Goal: Task Accomplishment & Management: Manage account settings

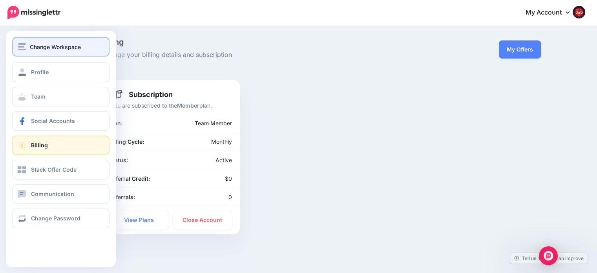
click at [40, 48] on span "Change Workspace" at bounding box center [55, 46] width 51 height 9
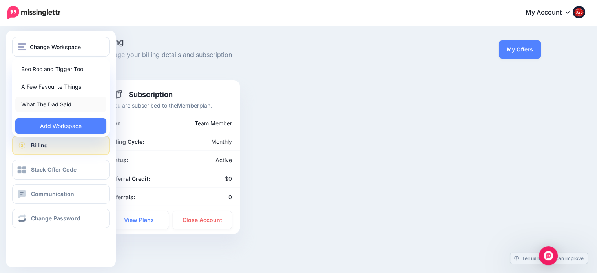
click at [42, 102] on link "What The Dad Said" at bounding box center [60, 103] width 91 height 15
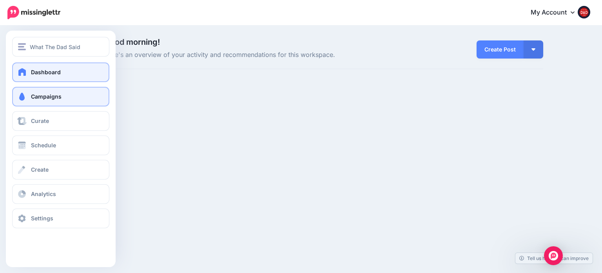
click at [59, 99] on span "Campaigns" at bounding box center [46, 96] width 31 height 7
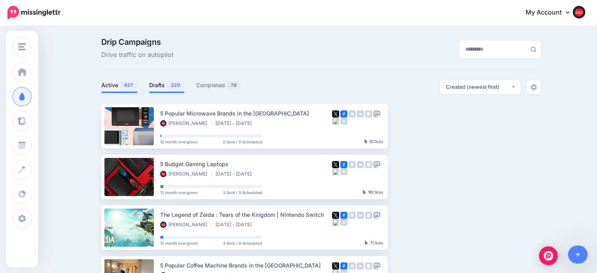
click at [171, 88] on span "320" at bounding box center [175, 84] width 17 height 7
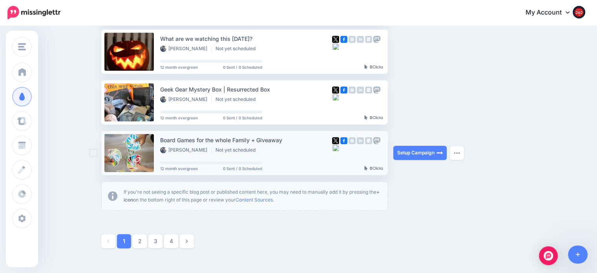
scroll to position [431, 0]
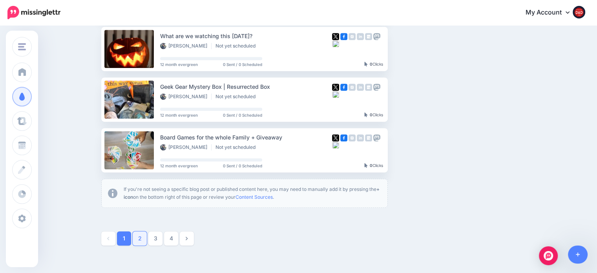
click at [141, 238] on link "2" at bounding box center [140, 238] width 14 height 14
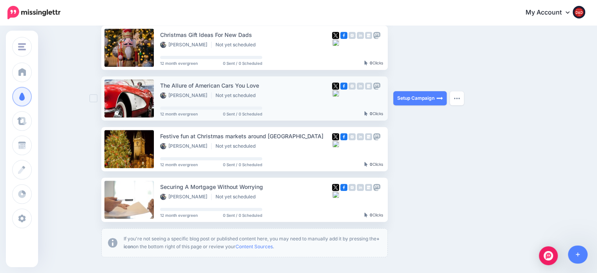
scroll to position [381, 0]
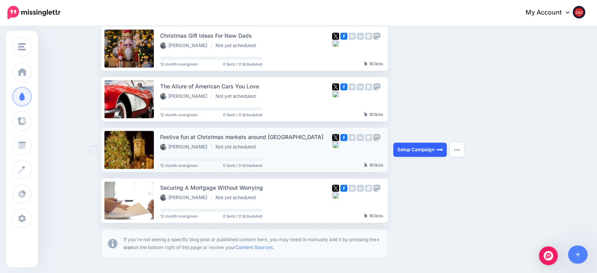
drag, startPoint x: 411, startPoint y: 149, endPoint x: 431, endPoint y: 152, distance: 19.9
click at [431, 152] on link "Setup Campaign" at bounding box center [419, 149] width 53 height 14
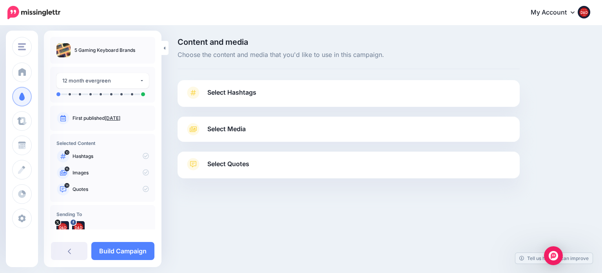
click at [237, 95] on span "Select Hashtags" at bounding box center [231, 92] width 49 height 11
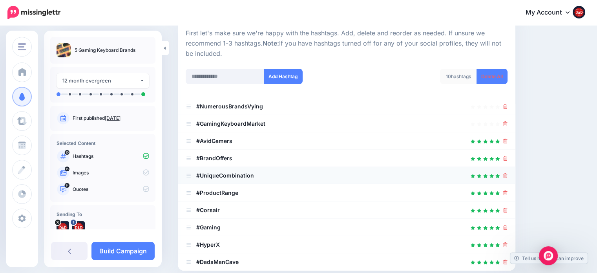
scroll to position [118, 0]
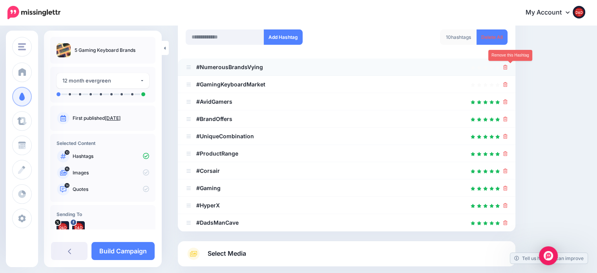
click at [507, 67] on icon at bounding box center [505, 67] width 4 height 5
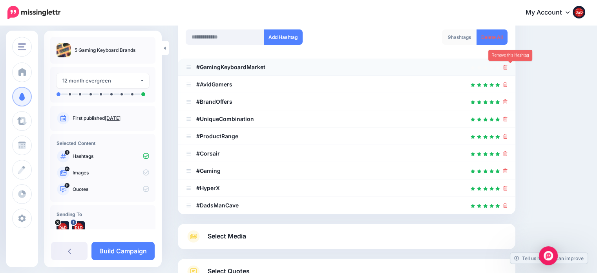
click at [507, 67] on icon at bounding box center [505, 67] width 4 height 5
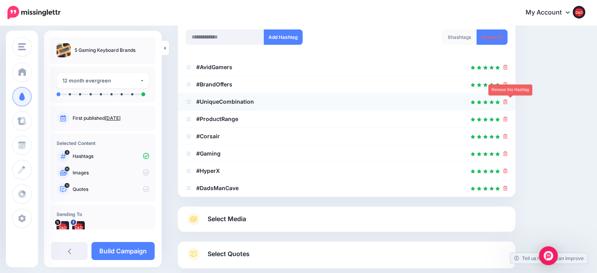
click at [507, 99] on icon at bounding box center [505, 101] width 4 height 5
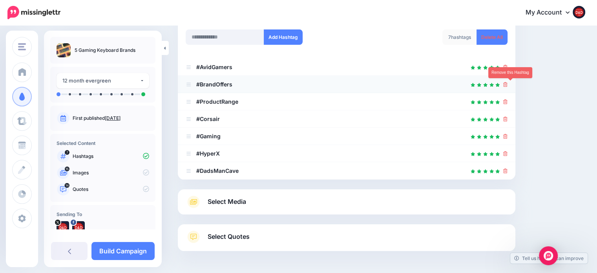
click at [507, 84] on icon at bounding box center [505, 84] width 4 height 5
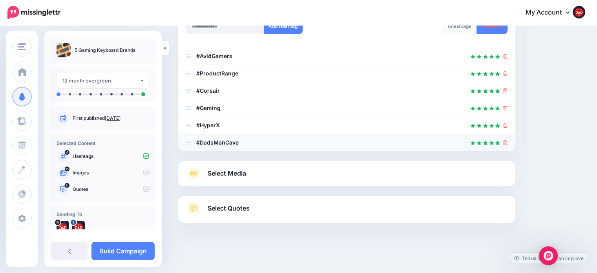
scroll to position [129, 0]
click at [203, 169] on link "Select Media" at bounding box center [347, 173] width 322 height 13
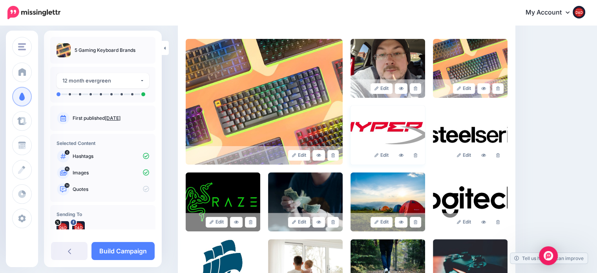
scroll to position [168, 0]
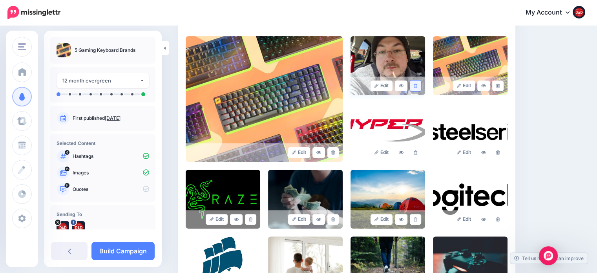
click at [421, 86] on link at bounding box center [414, 85] width 11 height 11
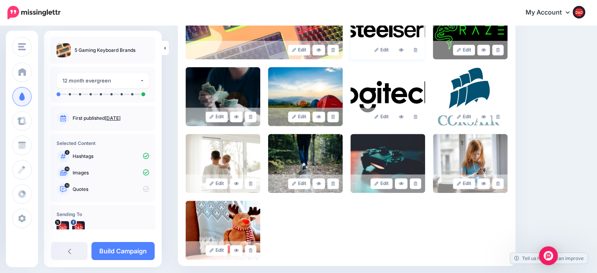
scroll to position [286, 0]
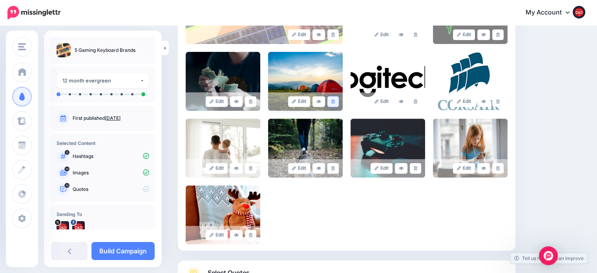
click at [338, 103] on link at bounding box center [332, 101] width 11 height 11
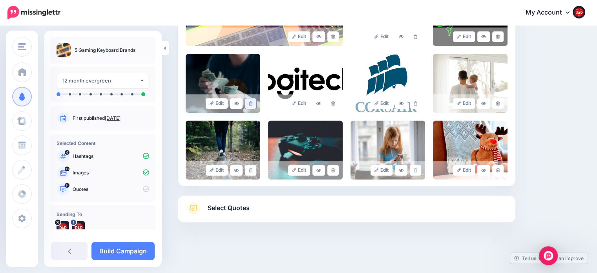
click at [246, 103] on link at bounding box center [250, 103] width 11 height 11
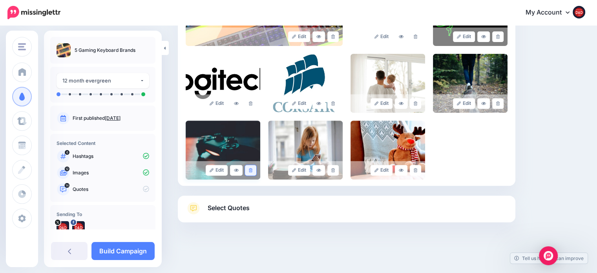
click at [250, 172] on link at bounding box center [250, 170] width 11 height 11
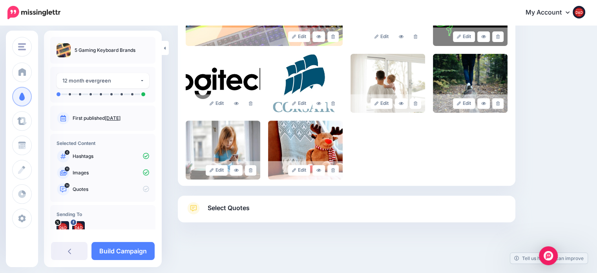
click at [250, 172] on link at bounding box center [250, 170] width 11 height 11
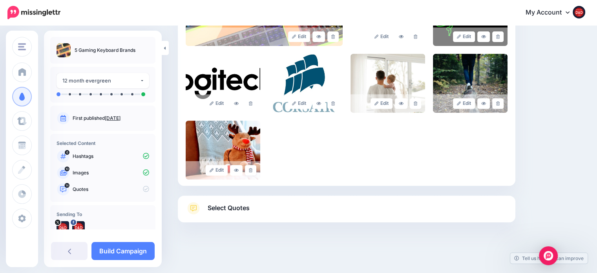
click at [250, 172] on link at bounding box center [250, 170] width 11 height 11
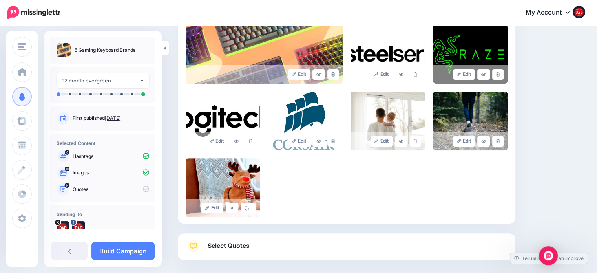
scroll to position [217, 0]
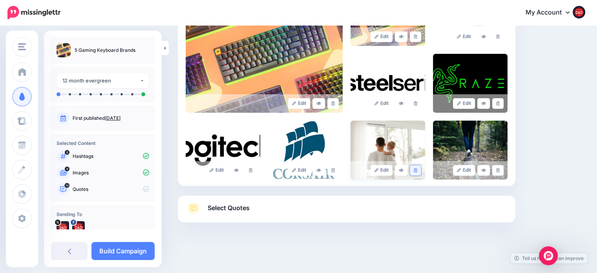
click at [417, 171] on icon at bounding box center [415, 170] width 4 height 4
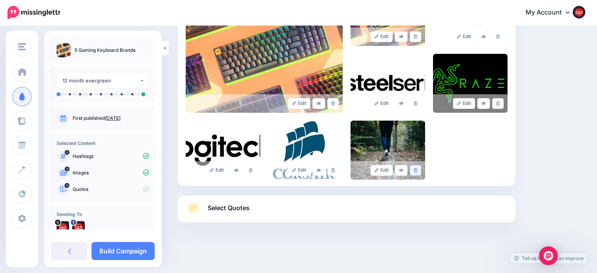
click at [421, 169] on link at bounding box center [414, 170] width 11 height 11
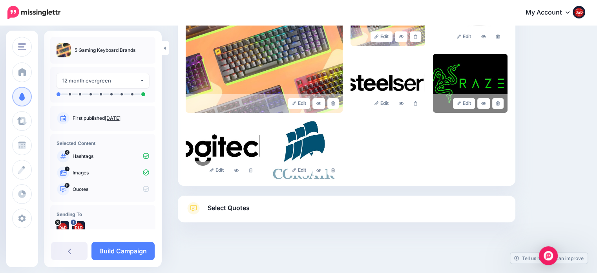
click at [251, 207] on link "Select Quotes" at bounding box center [347, 212] width 322 height 20
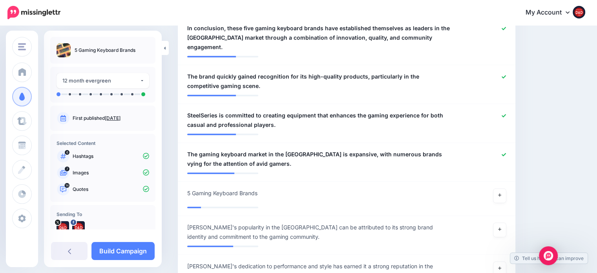
scroll to position [649, 0]
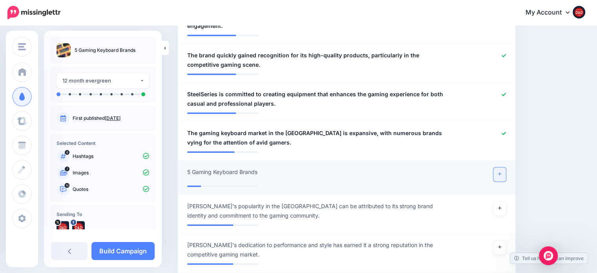
click at [501, 171] on icon at bounding box center [499, 173] width 3 height 4
click at [506, 201] on link at bounding box center [499, 208] width 13 height 14
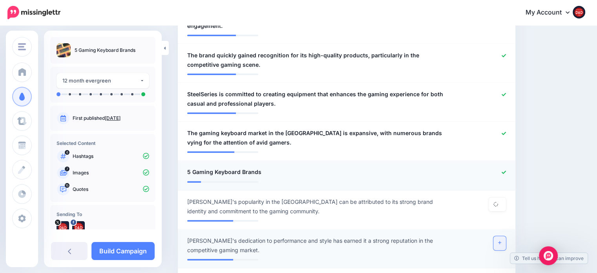
click at [501, 240] on icon at bounding box center [499, 242] width 3 height 4
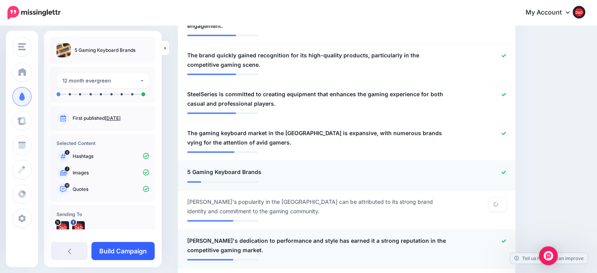
click at [110, 247] on link "Build Campaign" at bounding box center [122, 251] width 63 height 18
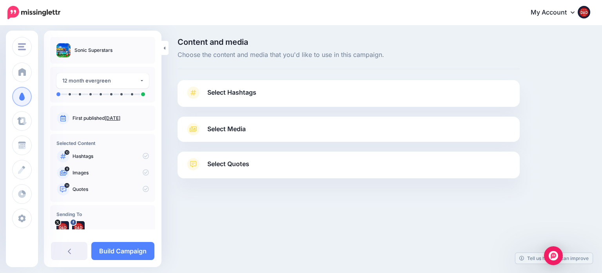
click at [227, 86] on link "Select Hashtags" at bounding box center [349, 96] width 327 height 20
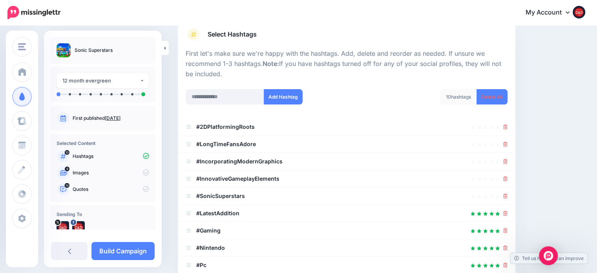
scroll to position [118, 0]
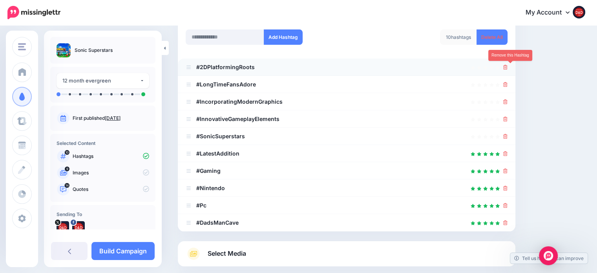
click at [507, 67] on icon at bounding box center [505, 67] width 4 height 5
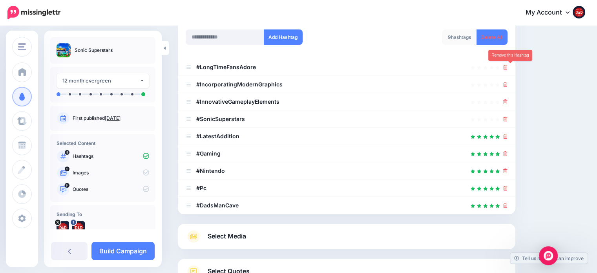
click at [507, 67] on icon at bounding box center [505, 67] width 4 height 5
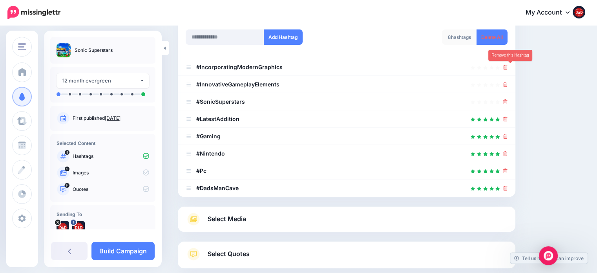
click at [507, 67] on icon at bounding box center [505, 67] width 4 height 5
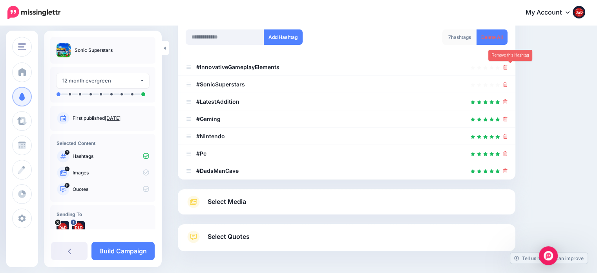
click at [507, 67] on icon at bounding box center [505, 67] width 4 height 5
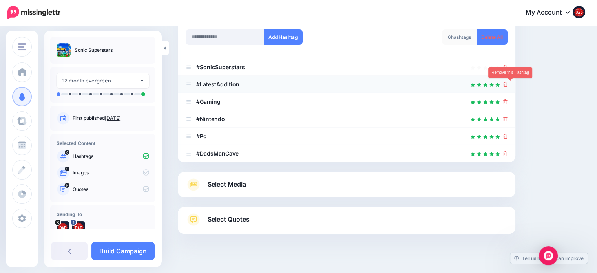
click at [507, 82] on icon at bounding box center [505, 84] width 4 height 5
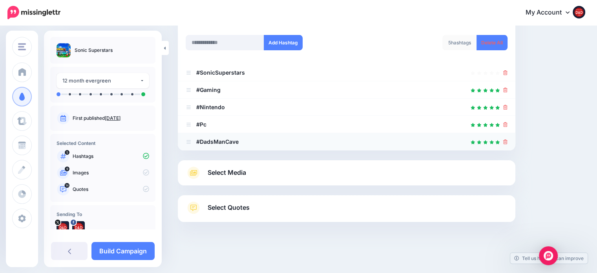
scroll to position [112, 0]
click at [213, 174] on span "Select Media" at bounding box center [226, 172] width 38 height 11
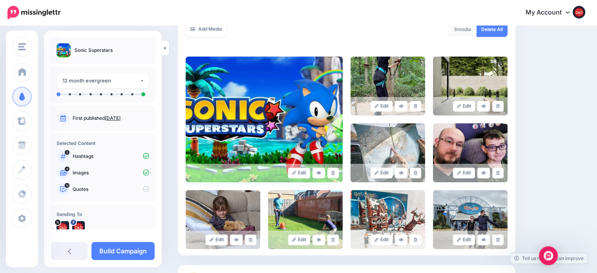
scroll to position [151, 0]
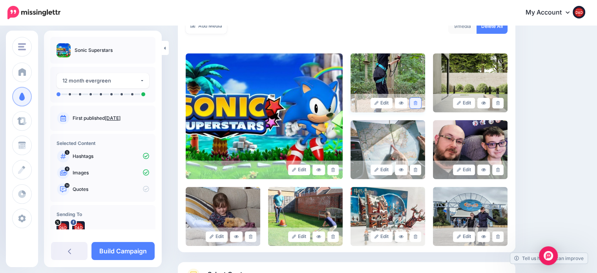
click at [421, 104] on link at bounding box center [414, 103] width 11 height 11
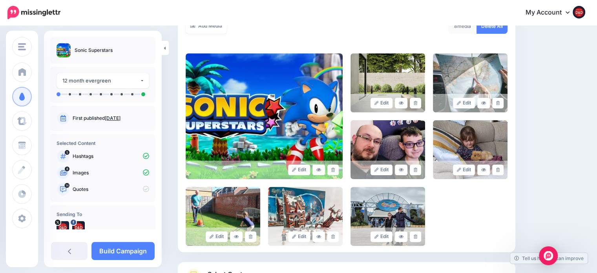
click at [421, 104] on link at bounding box center [414, 103] width 11 height 11
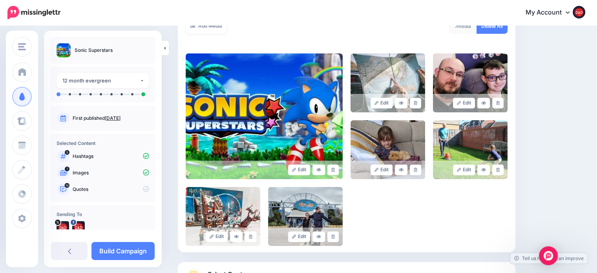
click at [421, 104] on link at bounding box center [414, 103] width 11 height 11
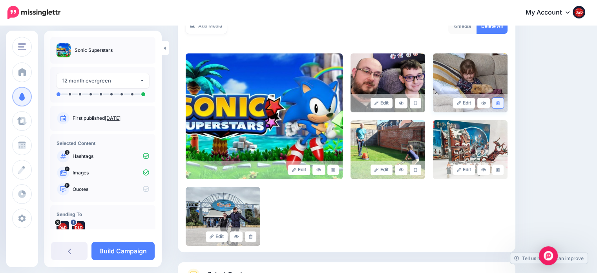
click at [503, 106] on link at bounding box center [497, 103] width 11 height 11
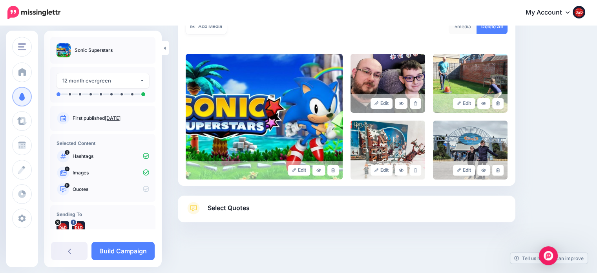
click at [503, 106] on link at bounding box center [497, 103] width 11 height 11
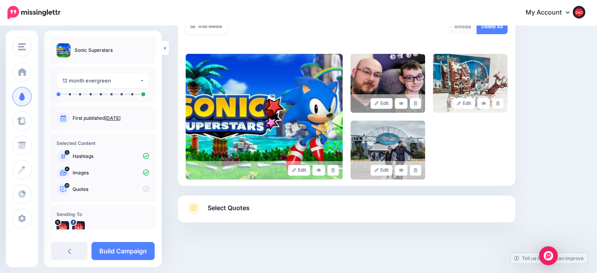
click at [503, 106] on link at bounding box center [497, 103] width 11 height 11
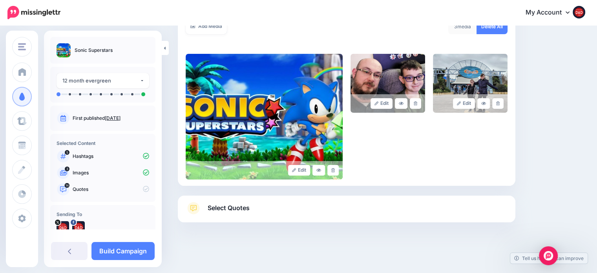
click at [503, 106] on link at bounding box center [497, 103] width 11 height 11
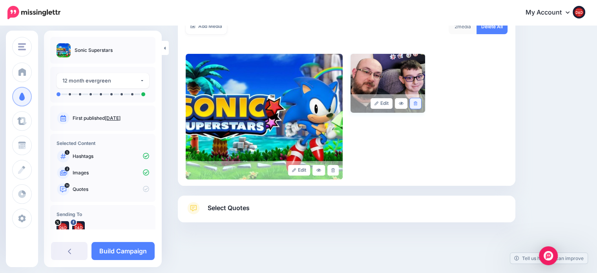
click at [416, 105] on link at bounding box center [414, 103] width 11 height 11
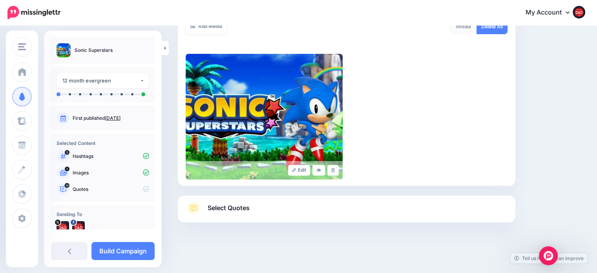
click at [229, 207] on span "Select Quotes" at bounding box center [228, 207] width 42 height 11
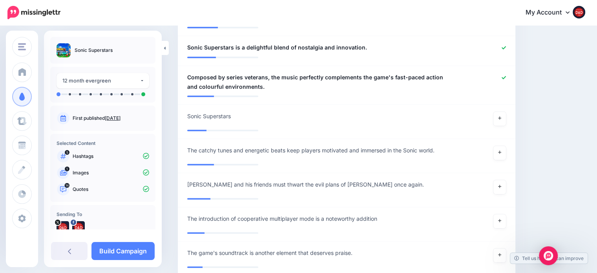
scroll to position [700, 0]
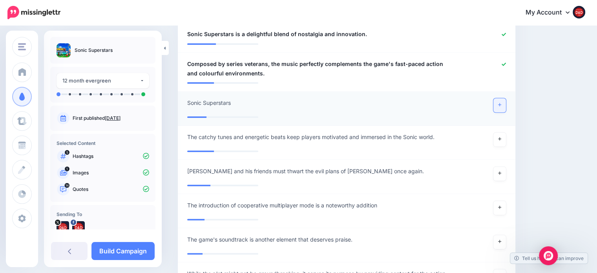
click at [502, 106] on link at bounding box center [499, 105] width 13 height 14
click at [506, 138] on link at bounding box center [499, 139] width 13 height 14
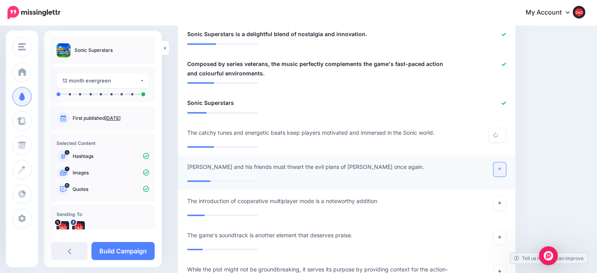
click at [506, 169] on link at bounding box center [499, 169] width 13 height 14
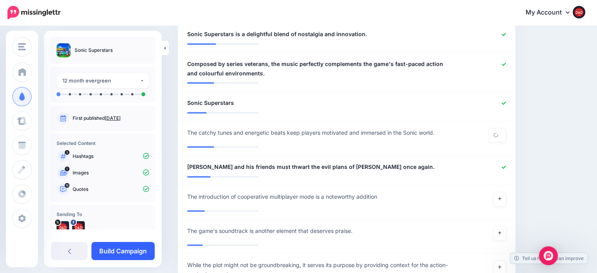
click at [134, 255] on link "Build Campaign" at bounding box center [122, 251] width 63 height 18
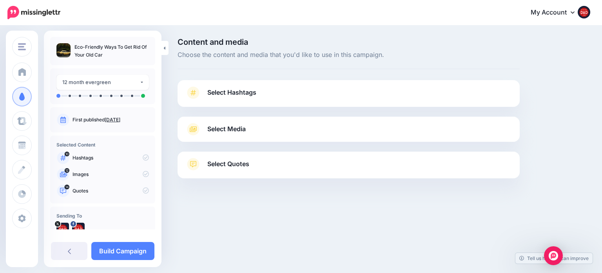
click at [230, 94] on span "Select Hashtags" at bounding box center [231, 92] width 49 height 11
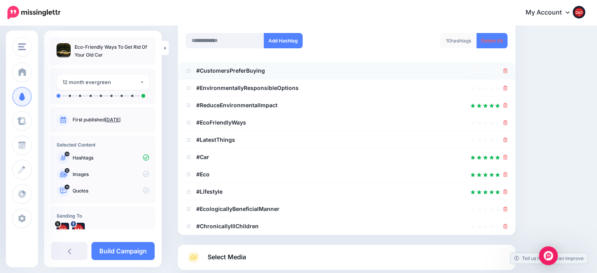
scroll to position [118, 0]
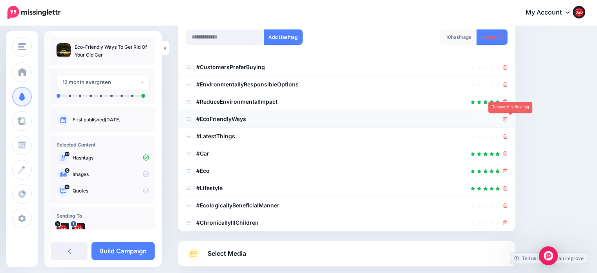
click at [507, 120] on icon at bounding box center [505, 118] width 4 height 5
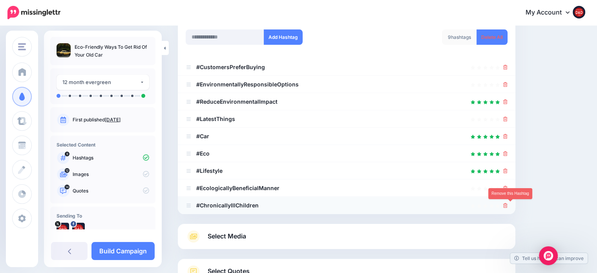
click at [507, 203] on icon at bounding box center [505, 205] width 4 height 5
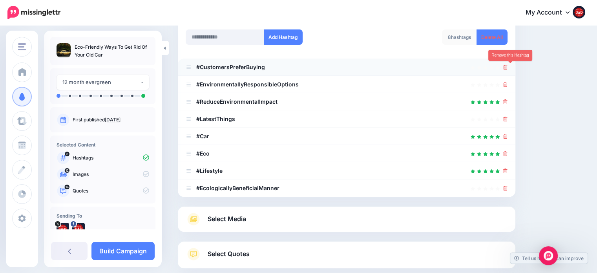
click at [507, 68] on icon at bounding box center [505, 67] width 4 height 5
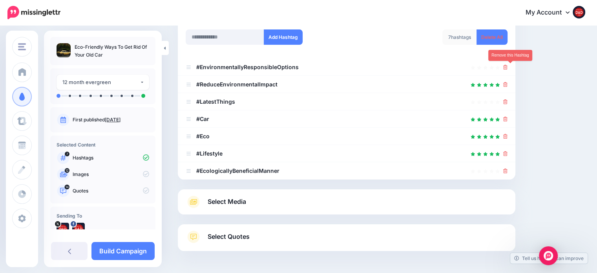
click at [507, 68] on icon at bounding box center [505, 67] width 4 height 5
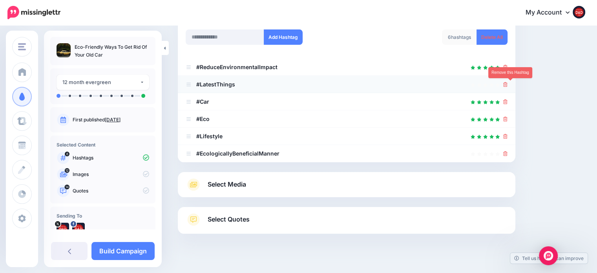
click at [507, 83] on icon at bounding box center [505, 84] width 4 height 5
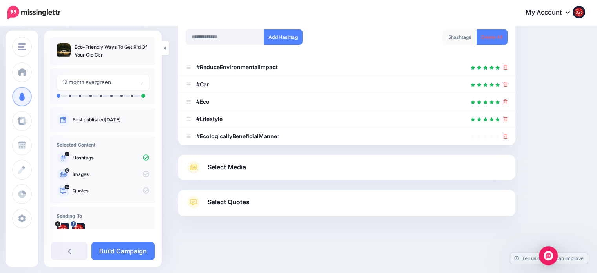
click at [247, 164] on link "Select Media" at bounding box center [347, 167] width 322 height 13
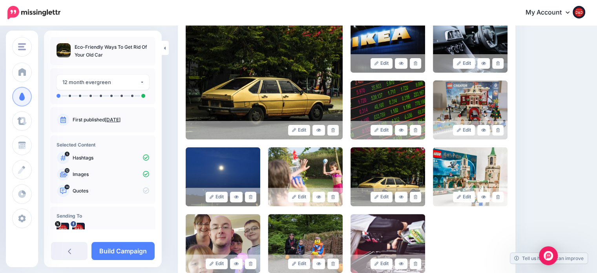
scroll to position [196, 0]
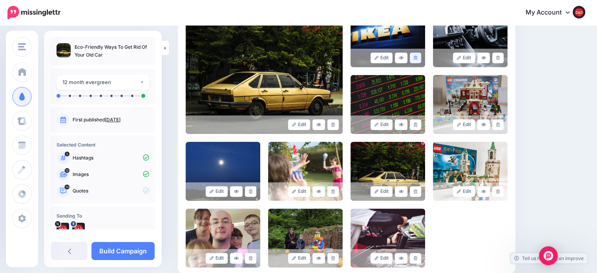
click at [421, 56] on link at bounding box center [414, 58] width 11 height 11
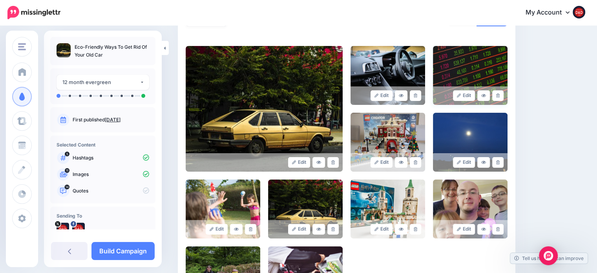
scroll to position [157, 0]
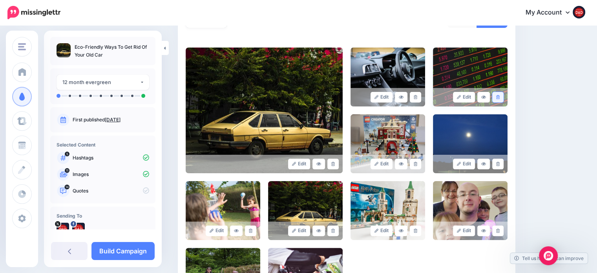
click at [503, 94] on link at bounding box center [497, 97] width 11 height 11
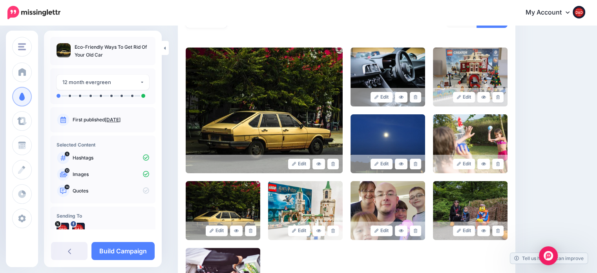
click at [503, 94] on link at bounding box center [497, 97] width 11 height 11
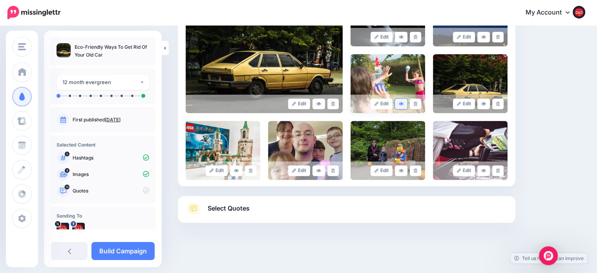
scroll to position [228, 0]
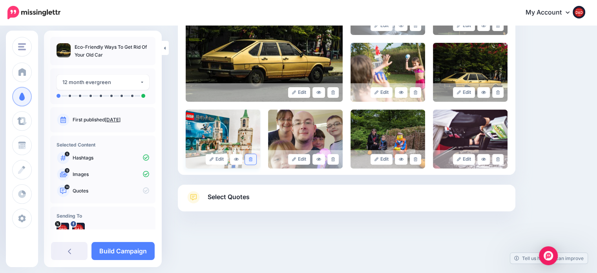
click at [250, 160] on icon at bounding box center [251, 159] width 4 height 4
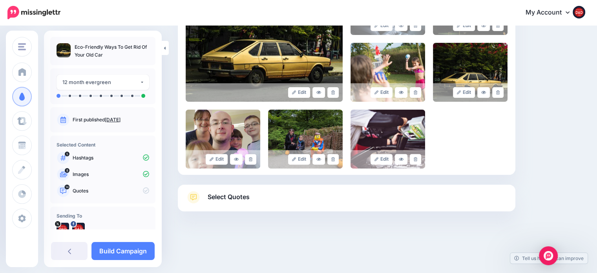
click at [250, 160] on icon at bounding box center [251, 159] width 4 height 4
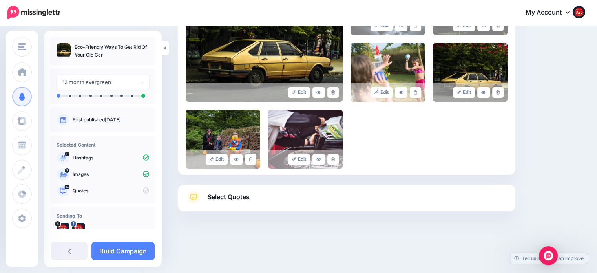
click at [250, 160] on icon at bounding box center [251, 159] width 4 height 4
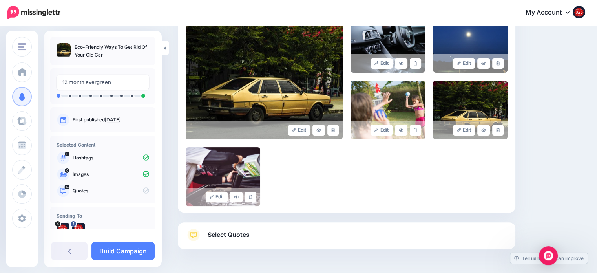
scroll to position [189, 0]
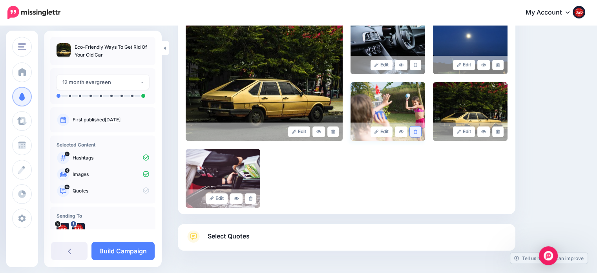
click at [417, 131] on icon at bounding box center [415, 131] width 4 height 4
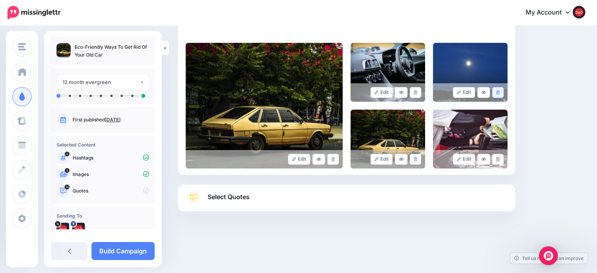
click at [500, 94] on link at bounding box center [497, 92] width 11 height 11
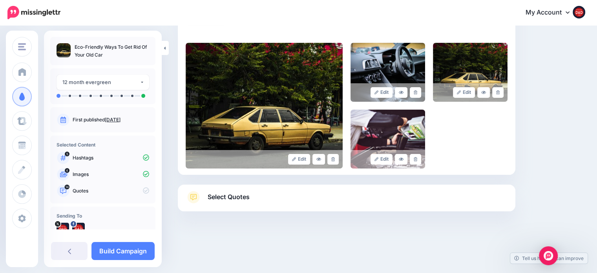
click at [221, 200] on span "Select Quotes" at bounding box center [228, 196] width 42 height 11
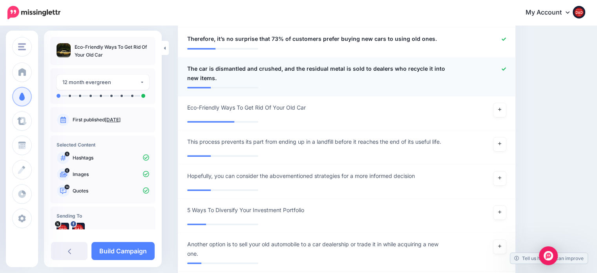
scroll to position [711, 0]
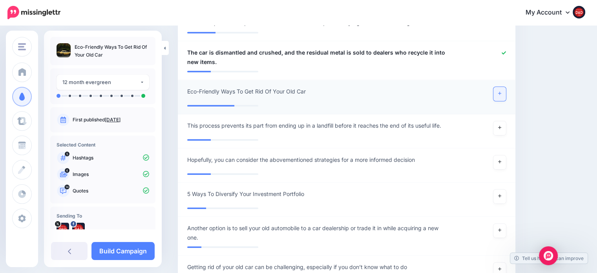
click at [506, 87] on link at bounding box center [499, 94] width 13 height 14
click at [506, 121] on link at bounding box center [499, 128] width 13 height 14
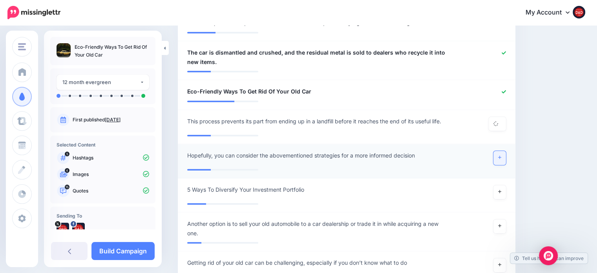
click at [501, 156] on icon at bounding box center [499, 157] width 3 height 3
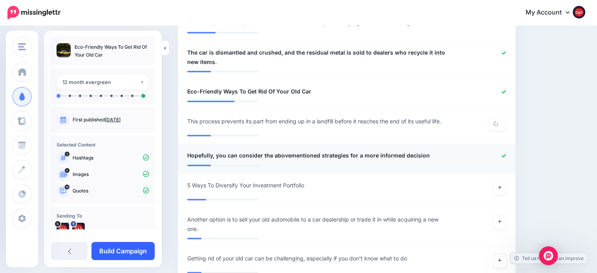
click at [126, 246] on link "Build Campaign" at bounding box center [122, 251] width 63 height 18
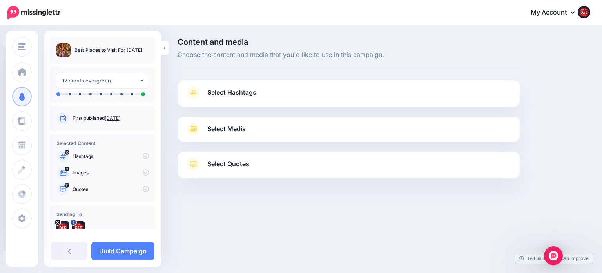
click at [260, 92] on link "Select Hashtags" at bounding box center [349, 96] width 327 height 20
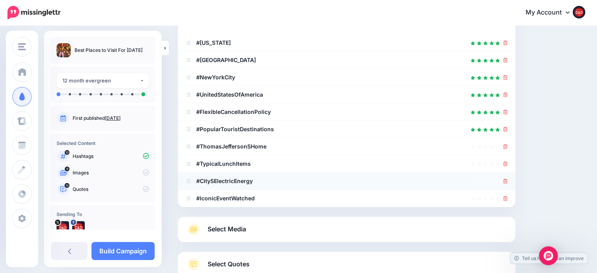
scroll to position [157, 0]
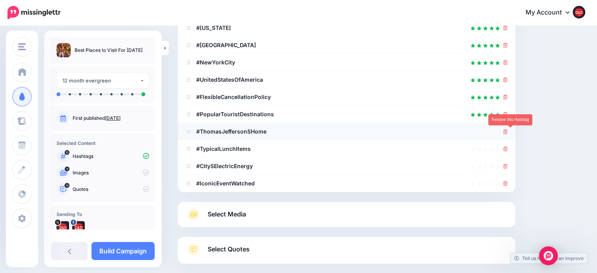
click at [507, 130] on icon at bounding box center [505, 131] width 4 height 5
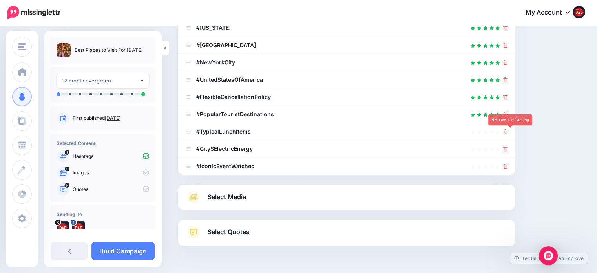
click at [507, 130] on icon at bounding box center [505, 131] width 4 height 5
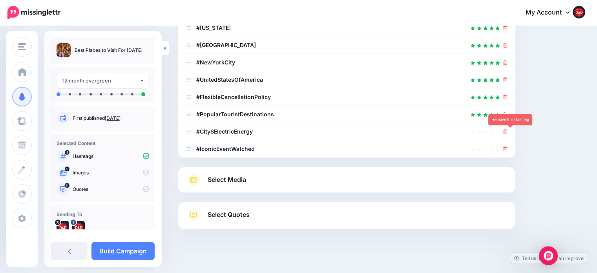
click at [507, 130] on icon at bounding box center [505, 131] width 4 height 5
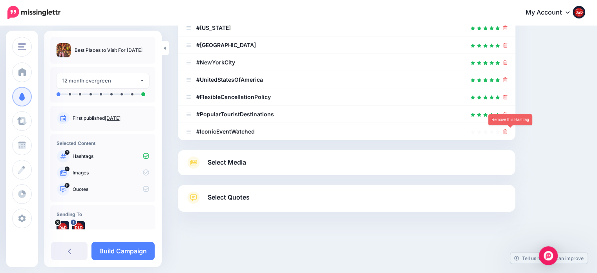
click at [507, 130] on icon at bounding box center [505, 131] width 4 height 5
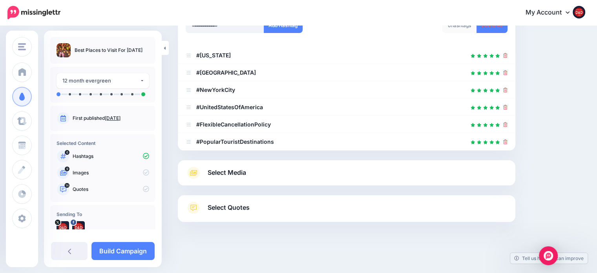
scroll to position [129, 0]
click at [231, 173] on span "Select Media" at bounding box center [226, 172] width 38 height 11
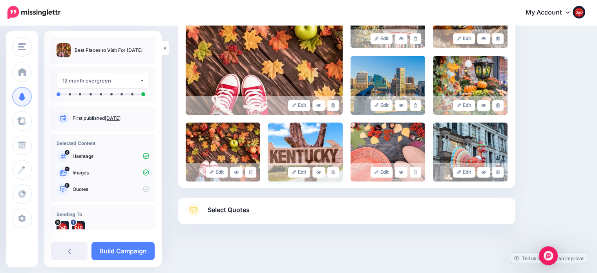
scroll to position [217, 0]
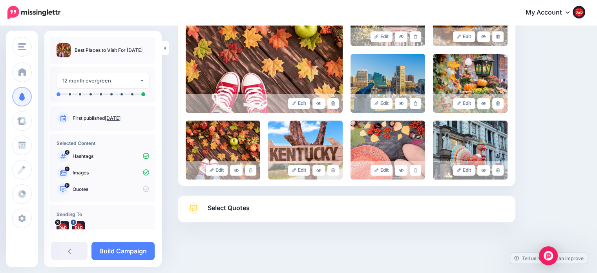
click at [242, 209] on span "Select Quotes" at bounding box center [228, 207] width 42 height 11
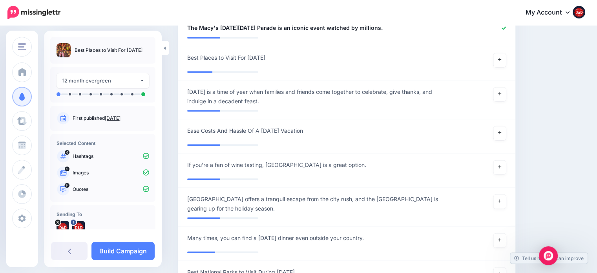
scroll to position [766, 0]
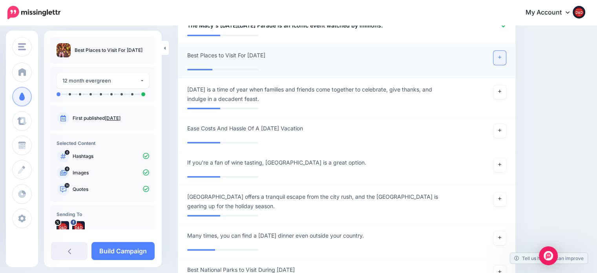
click at [504, 53] on link at bounding box center [499, 58] width 13 height 14
click at [501, 91] on icon at bounding box center [499, 91] width 3 height 4
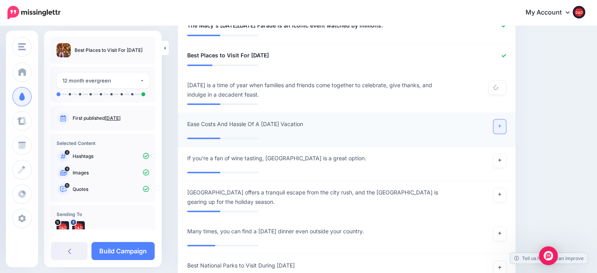
click at [506, 127] on link at bounding box center [499, 126] width 13 height 14
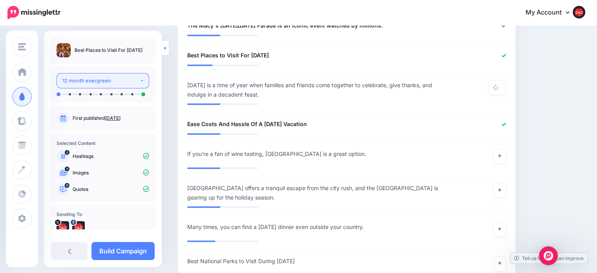
click at [109, 83] on div "12 month evergreen" at bounding box center [100, 80] width 77 height 9
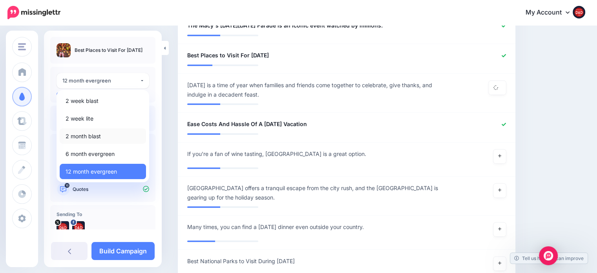
click at [96, 135] on span "2 month blast" at bounding box center [83, 135] width 35 height 9
select select "******"
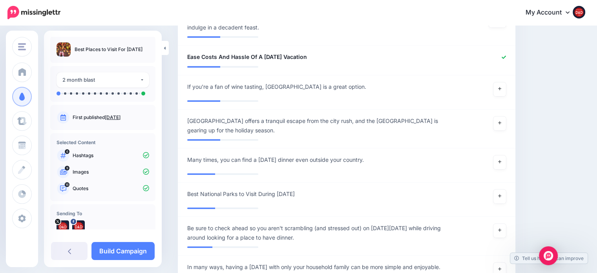
scroll to position [0, 0]
click at [138, 251] on link "Build Campaign" at bounding box center [122, 251] width 63 height 18
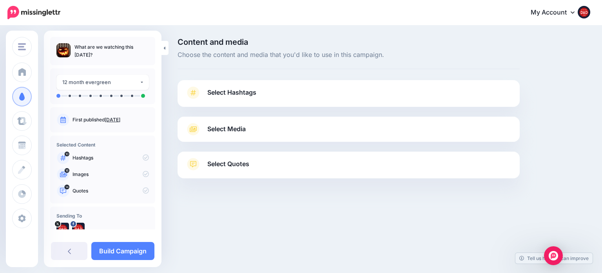
click at [242, 96] on span "Select Hashtags" at bounding box center [231, 92] width 49 height 11
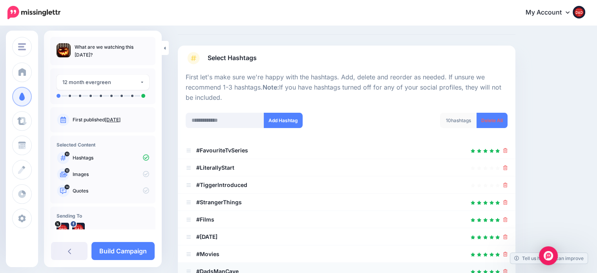
scroll to position [118, 0]
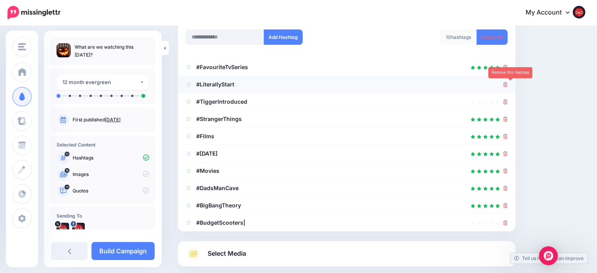
click at [507, 84] on icon at bounding box center [505, 84] width 4 height 5
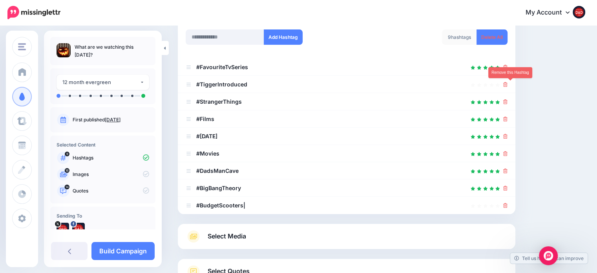
click at [507, 84] on icon at bounding box center [505, 84] width 4 height 5
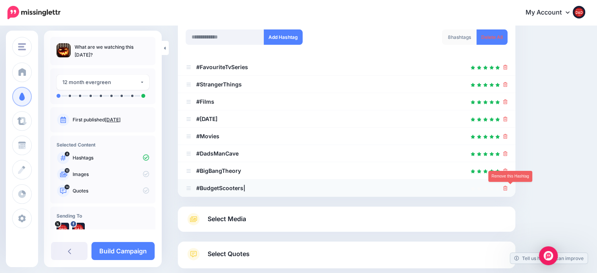
click at [507, 190] on link at bounding box center [505, 187] width 4 height 7
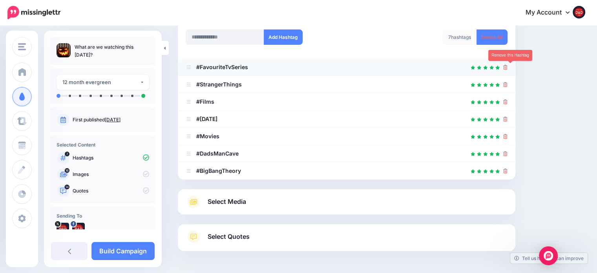
click at [507, 67] on icon at bounding box center [505, 67] width 4 height 5
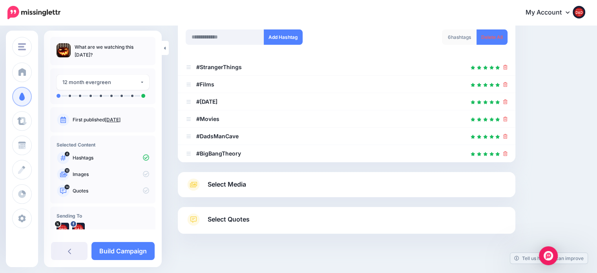
click at [245, 184] on span "Select Media" at bounding box center [226, 184] width 38 height 11
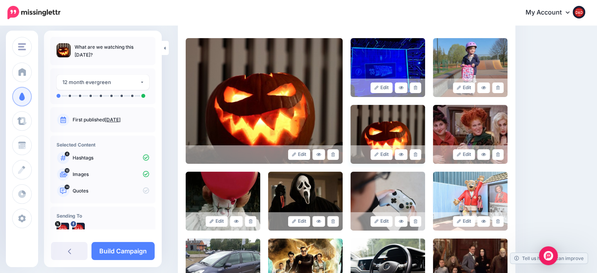
scroll to position [157, 0]
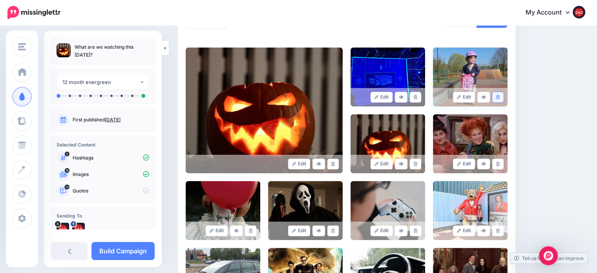
click at [499, 97] on icon at bounding box center [498, 97] width 4 height 4
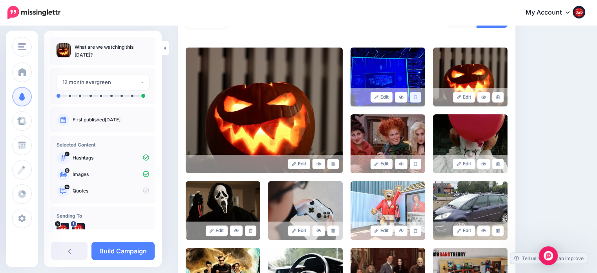
click at [417, 98] on icon at bounding box center [415, 97] width 4 height 4
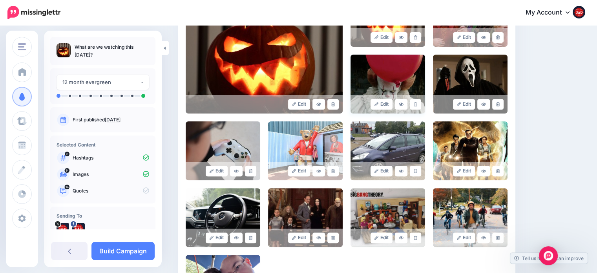
scroll to position [235, 0]
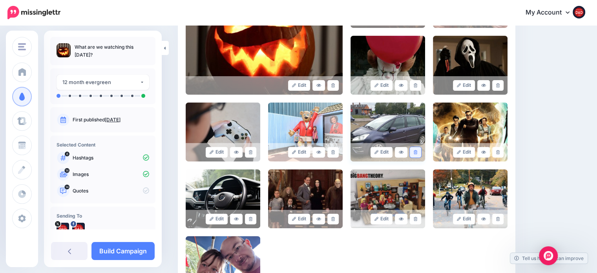
click at [421, 152] on link at bounding box center [414, 152] width 11 height 11
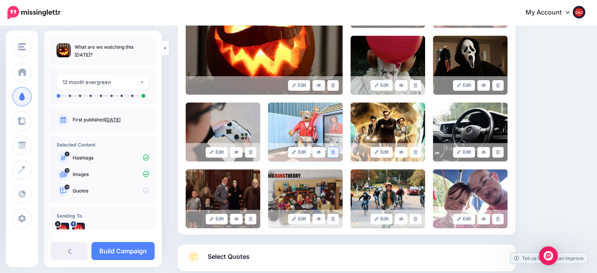
click at [335, 150] on icon at bounding box center [333, 152] width 4 height 4
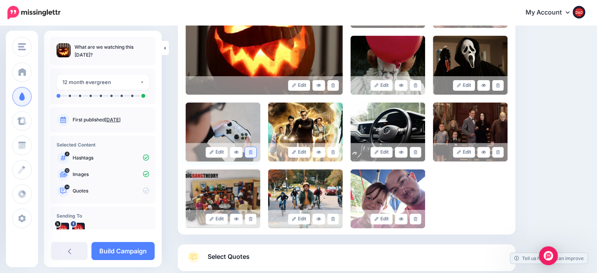
click at [253, 154] on link at bounding box center [250, 152] width 11 height 11
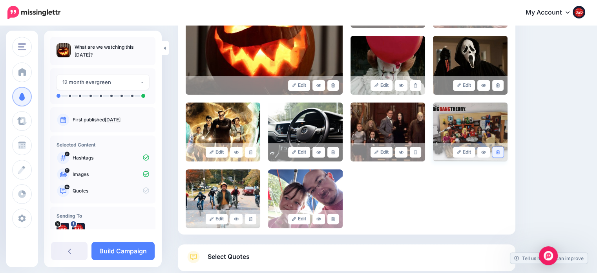
click at [503, 153] on link at bounding box center [497, 152] width 11 height 11
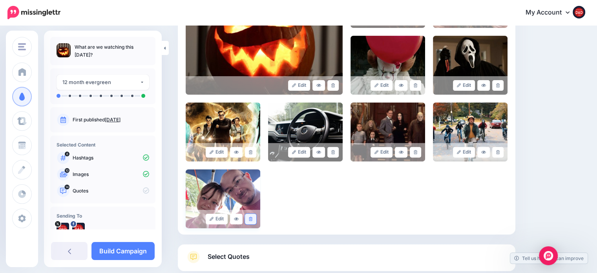
click at [254, 218] on link at bounding box center [250, 218] width 11 height 11
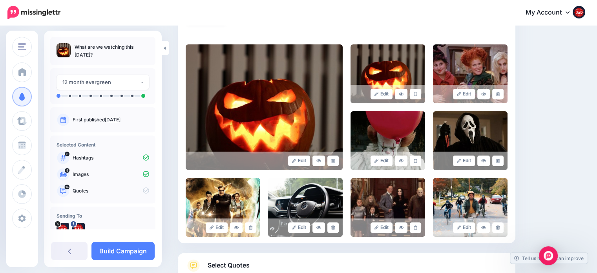
scroll to position [150, 0]
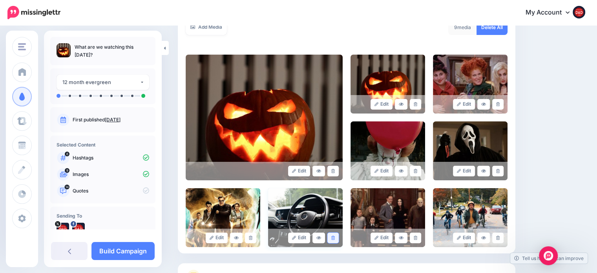
click at [338, 239] on link at bounding box center [332, 237] width 11 height 11
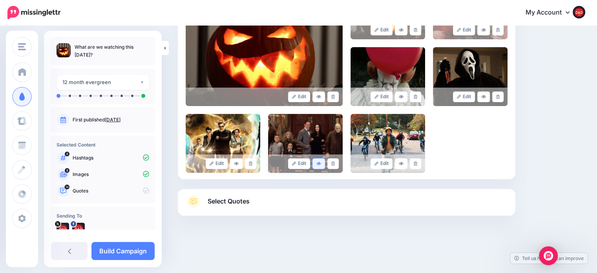
scroll to position [228, 0]
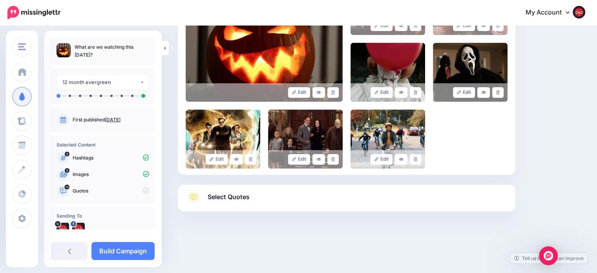
click at [212, 199] on span "Select Quotes" at bounding box center [228, 196] width 42 height 11
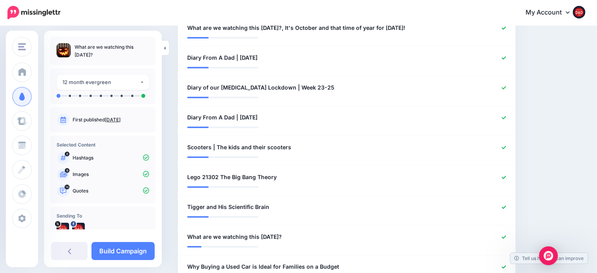
scroll to position [385, 0]
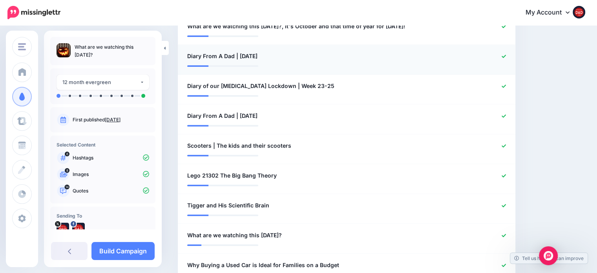
click at [506, 54] on icon at bounding box center [503, 56] width 4 height 4
click at [508, 75] on li "**********" at bounding box center [346, 90] width 337 height 30
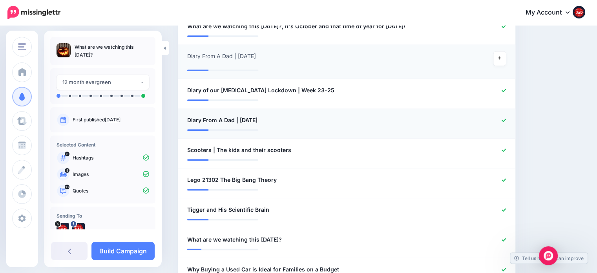
click at [506, 118] on icon at bounding box center [503, 119] width 4 height 3
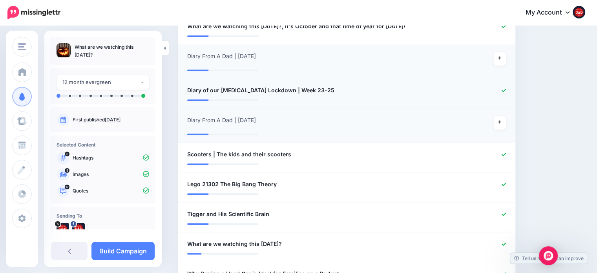
click at [506, 88] on icon at bounding box center [503, 90] width 4 height 4
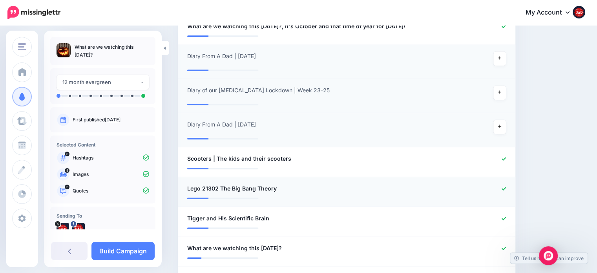
click at [511, 184] on div at bounding box center [484, 189] width 55 height 10
click at [506, 186] on icon at bounding box center [503, 188] width 4 height 4
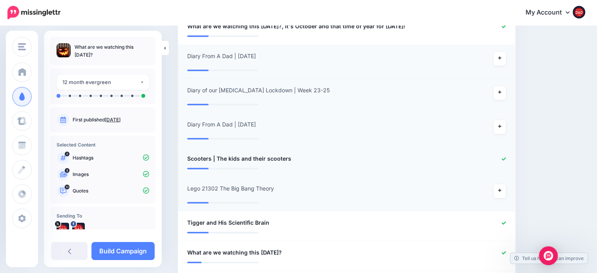
click at [506, 156] on link at bounding box center [503, 158] width 4 height 5
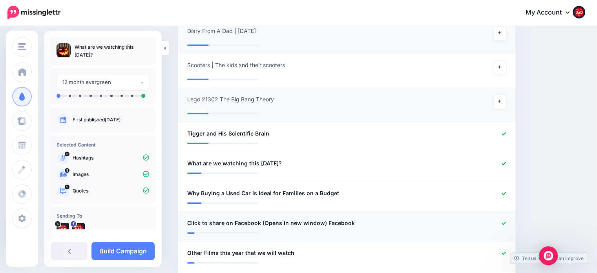
scroll to position [503, 0]
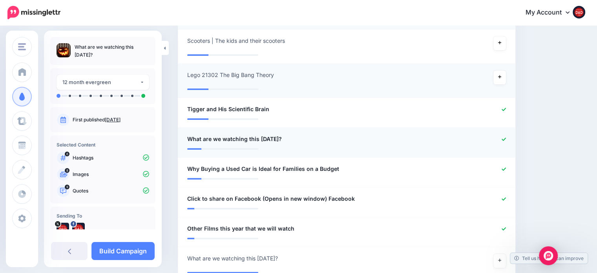
click at [506, 137] on icon at bounding box center [503, 139] width 4 height 4
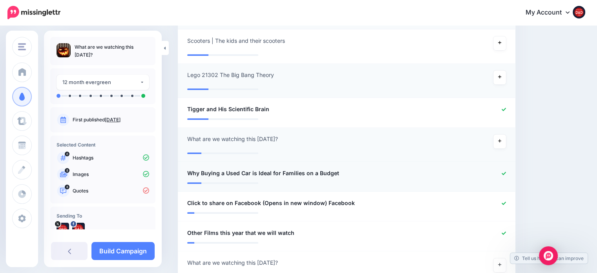
click at [506, 171] on icon at bounding box center [503, 172] width 4 height 3
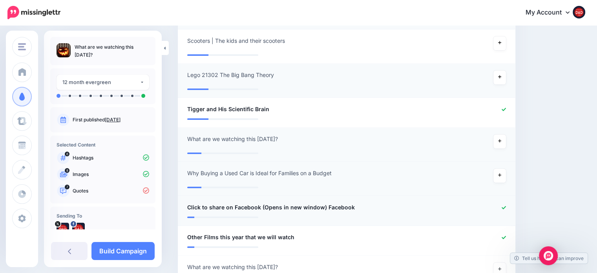
click at [506, 205] on icon at bounding box center [503, 207] width 4 height 4
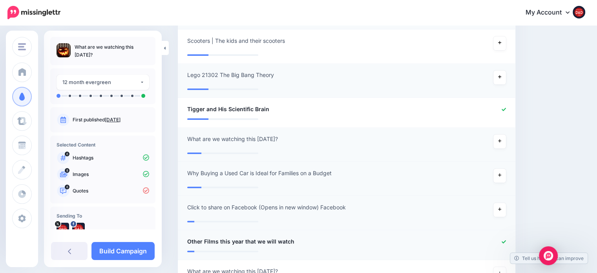
click at [509, 237] on div at bounding box center [484, 242] width 55 height 10
click at [506, 239] on icon at bounding box center [503, 241] width 4 height 4
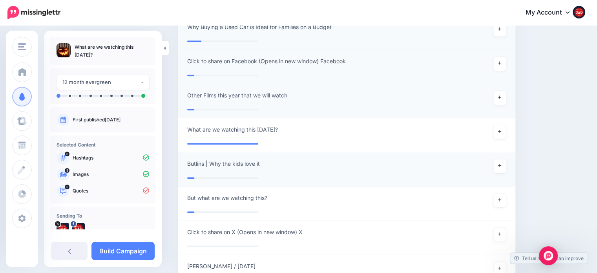
scroll to position [717, 0]
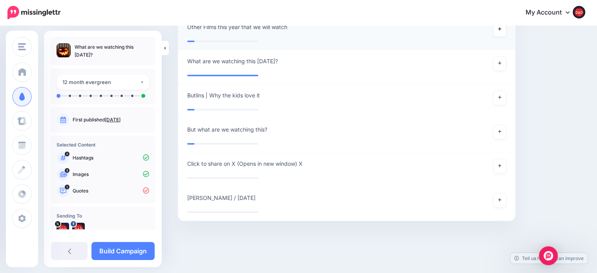
click at [143, 191] on icon at bounding box center [146, 190] width 6 height 6
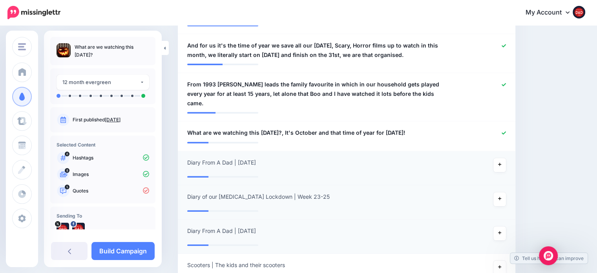
scroll to position [364, 0]
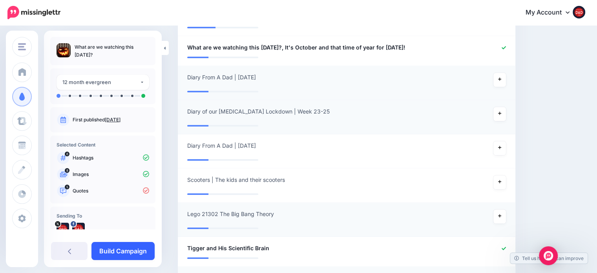
click at [134, 256] on link "Build Campaign" at bounding box center [122, 251] width 63 height 18
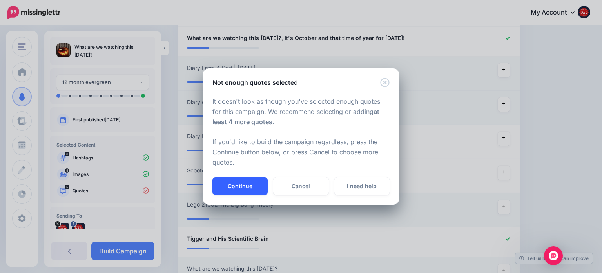
click at [240, 187] on button "Continue" at bounding box center [240, 186] width 55 height 18
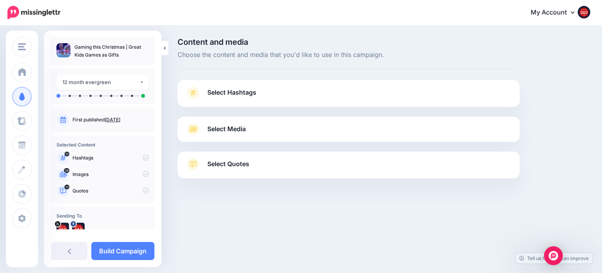
click at [215, 111] on div at bounding box center [349, 112] width 342 height 10
click at [224, 105] on link "Select Hashtags" at bounding box center [349, 96] width 327 height 20
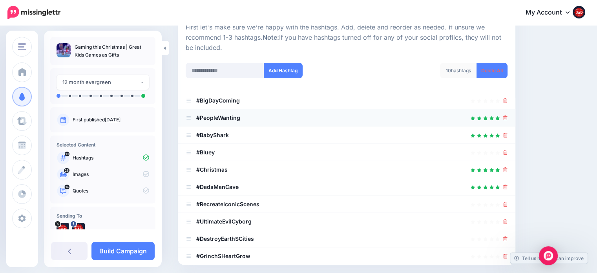
scroll to position [118, 0]
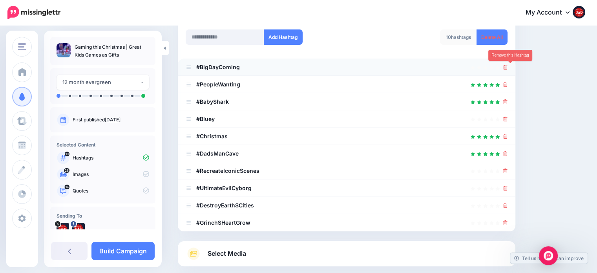
click at [507, 66] on icon at bounding box center [505, 67] width 4 height 5
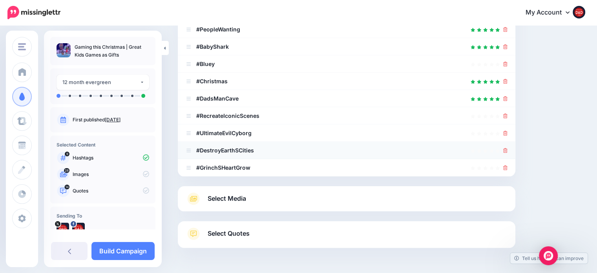
scroll to position [157, 0]
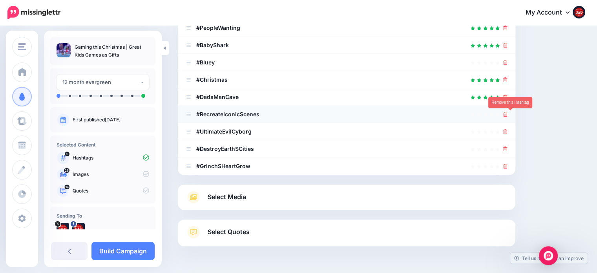
click at [507, 116] on icon at bounding box center [505, 114] width 4 height 5
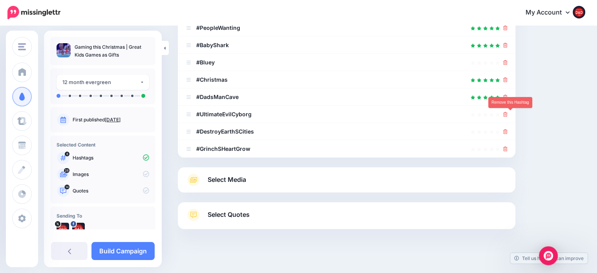
click at [507, 116] on icon at bounding box center [505, 114] width 4 height 5
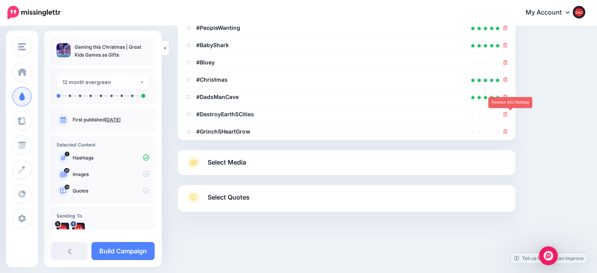
click at [507, 116] on icon at bounding box center [505, 114] width 4 height 5
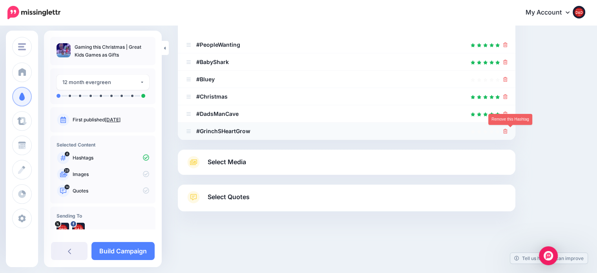
click at [507, 129] on icon at bounding box center [505, 131] width 4 height 5
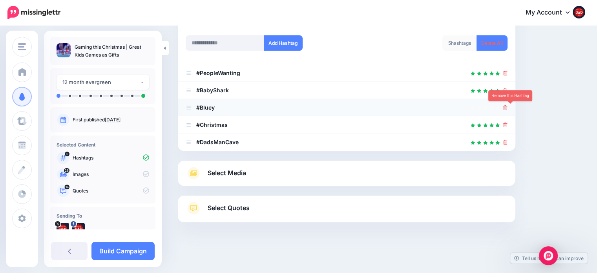
click at [507, 109] on icon at bounding box center [505, 107] width 4 height 5
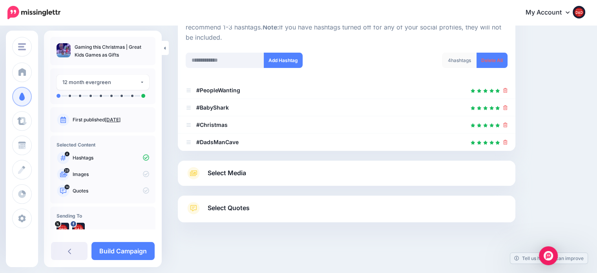
click at [246, 173] on span "Select Media" at bounding box center [226, 172] width 38 height 11
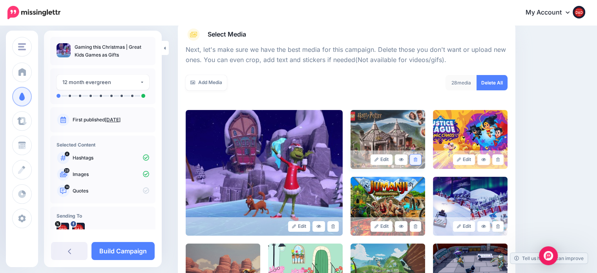
click at [417, 158] on icon at bounding box center [415, 159] width 4 height 4
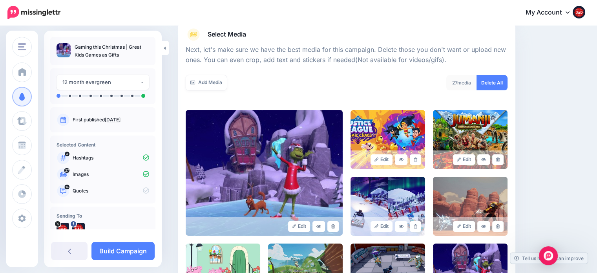
click at [417, 158] on icon at bounding box center [415, 159] width 4 height 4
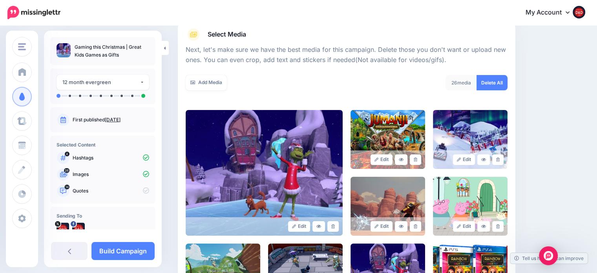
click at [417, 158] on icon at bounding box center [415, 159] width 4 height 4
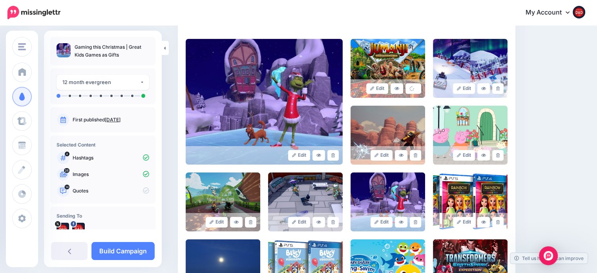
scroll to position [173, 0]
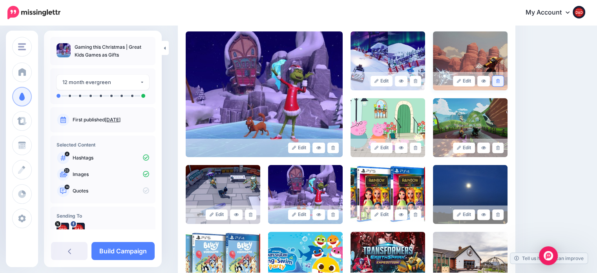
click at [499, 81] on icon at bounding box center [498, 81] width 4 height 4
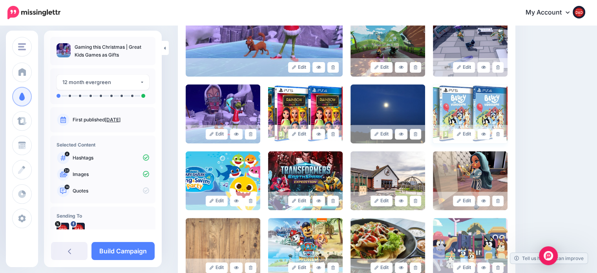
scroll to position [291, 0]
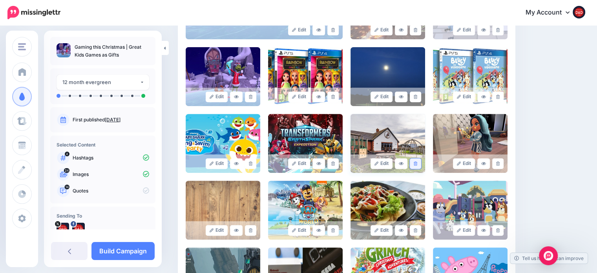
click at [416, 163] on link at bounding box center [414, 163] width 11 height 11
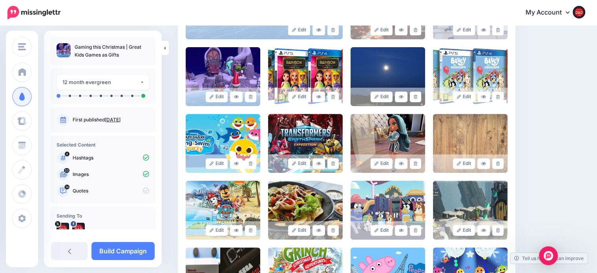
click at [416, 163] on link at bounding box center [414, 163] width 11 height 11
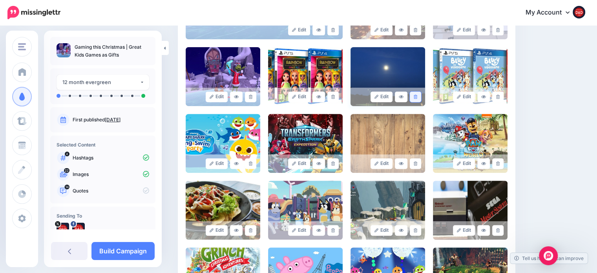
click at [417, 99] on link at bounding box center [414, 96] width 11 height 11
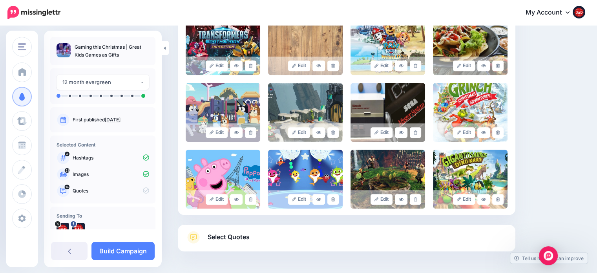
scroll to position [330, 0]
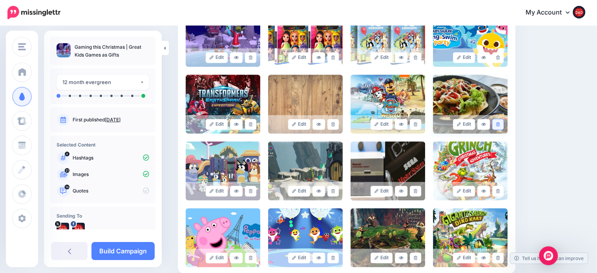
click at [503, 123] on link at bounding box center [497, 124] width 11 height 11
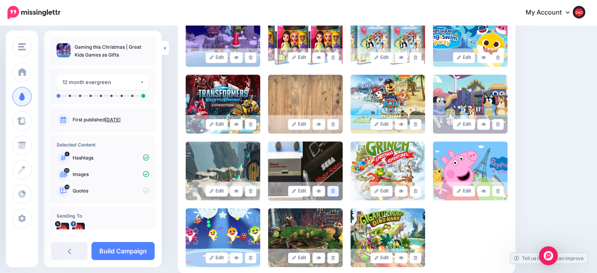
click at [331, 191] on link at bounding box center [332, 191] width 11 height 11
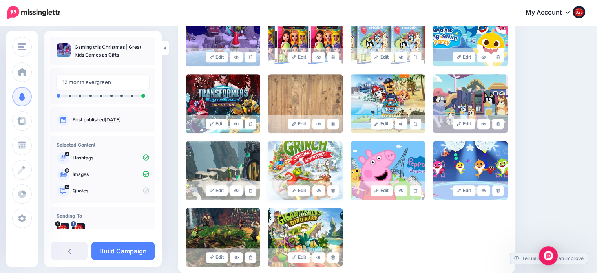
scroll to position [417, 0]
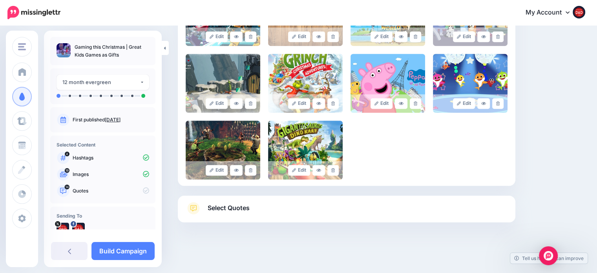
click at [271, 209] on link "Select Quotes" at bounding box center [347, 212] width 322 height 20
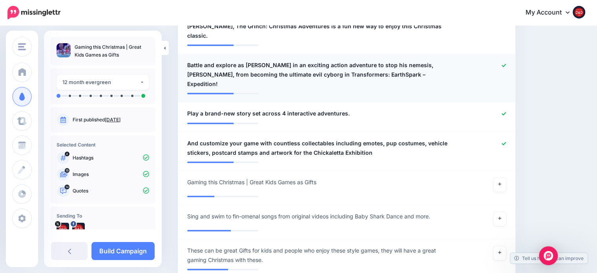
scroll to position [692, 0]
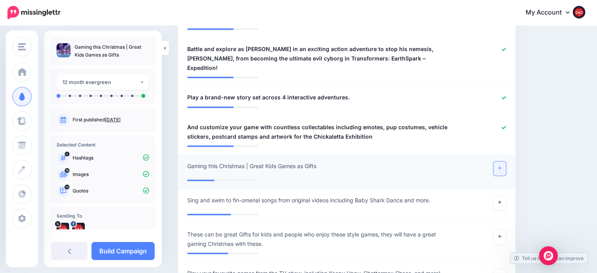
click at [506, 161] on link at bounding box center [499, 168] width 13 height 14
click at [506, 189] on li "**********" at bounding box center [346, 206] width 337 height 34
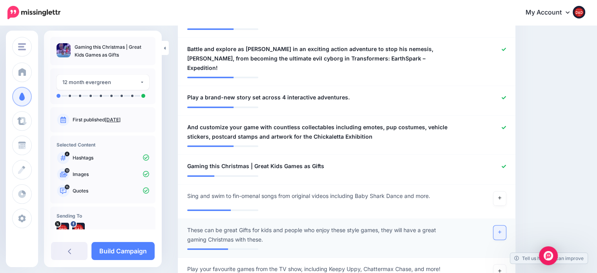
click at [506, 225] on link at bounding box center [499, 232] width 13 height 14
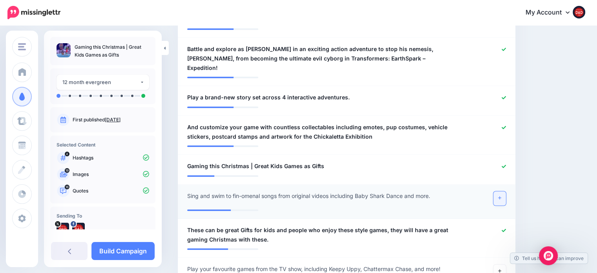
click at [501, 195] on icon at bounding box center [499, 197] width 3 height 4
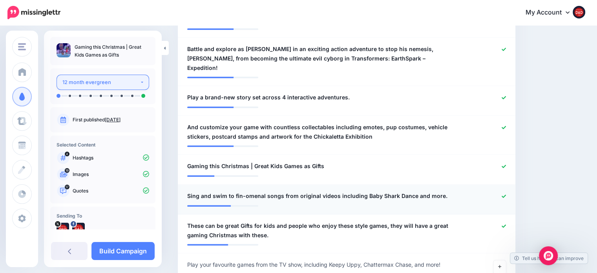
click at [86, 82] on div "12 month evergreen" at bounding box center [100, 82] width 77 height 9
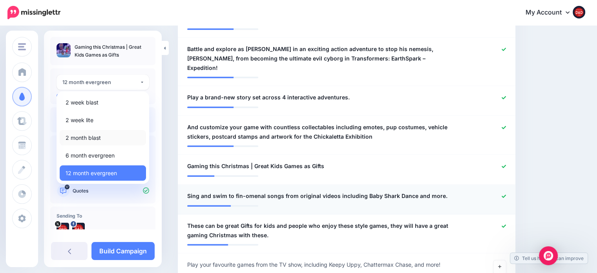
click at [86, 135] on span "2 month blast" at bounding box center [83, 137] width 35 height 9
select select "******"
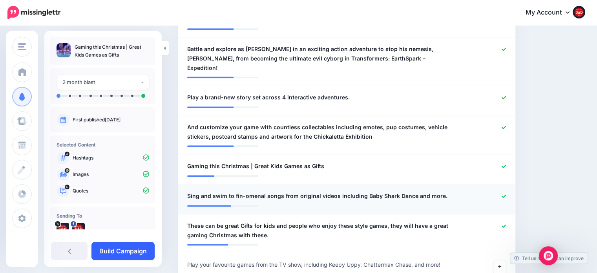
click at [129, 246] on link "Build Campaign" at bounding box center [122, 251] width 63 height 18
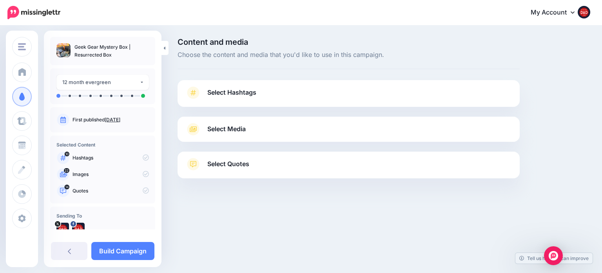
click at [220, 92] on span "Select Hashtags" at bounding box center [231, 92] width 49 height 11
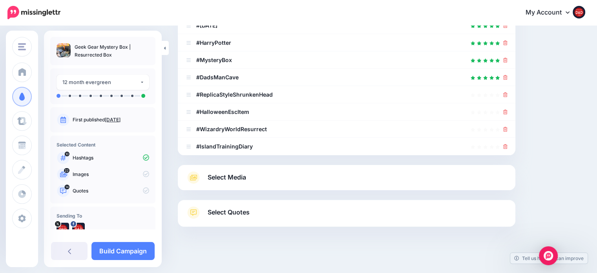
scroll to position [196, 0]
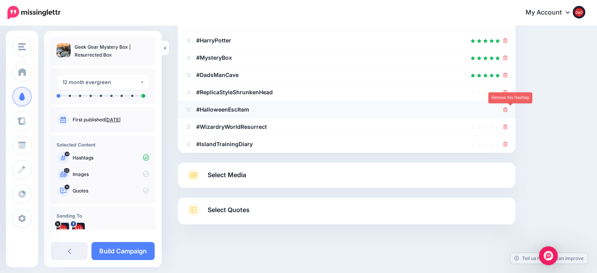
click at [507, 111] on icon at bounding box center [505, 109] width 4 height 5
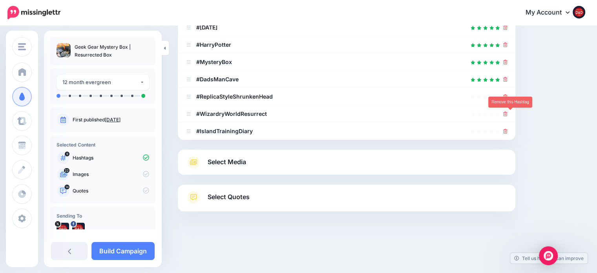
click at [507, 111] on icon at bounding box center [505, 113] width 4 height 5
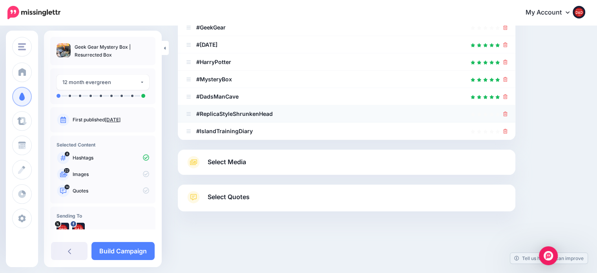
click at [510, 118] on li "#ReplicaStyleShrunkenHead" at bounding box center [346, 113] width 337 height 17
click at [507, 115] on icon at bounding box center [505, 113] width 4 height 5
click at [512, 134] on li "#IslandTrainingDiary" at bounding box center [346, 130] width 337 height 17
click at [507, 133] on link at bounding box center [505, 130] width 4 height 7
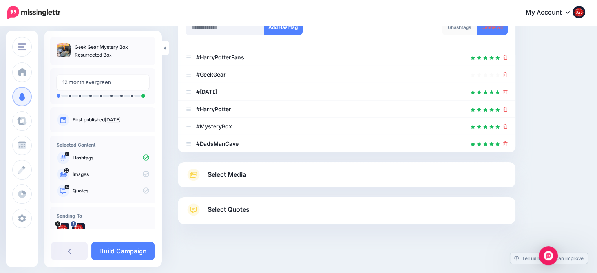
scroll to position [129, 0]
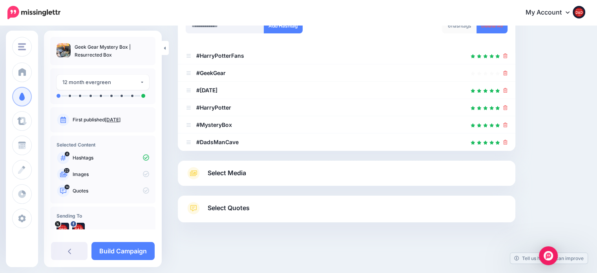
click at [226, 172] on span "Select Media" at bounding box center [226, 172] width 38 height 11
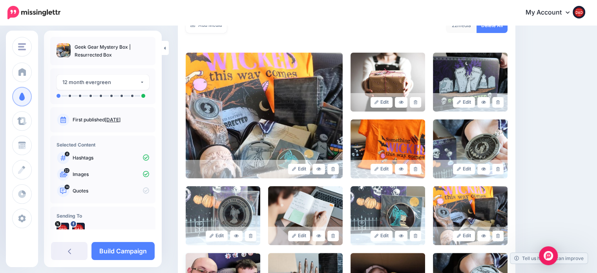
scroll to position [286, 0]
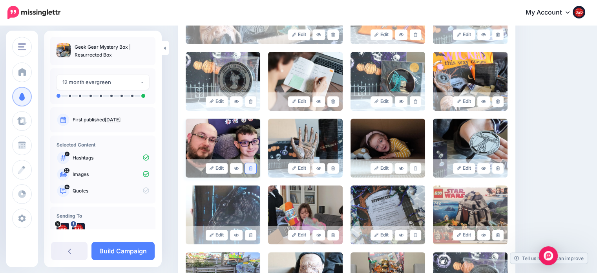
click at [249, 166] on link at bounding box center [250, 168] width 11 height 11
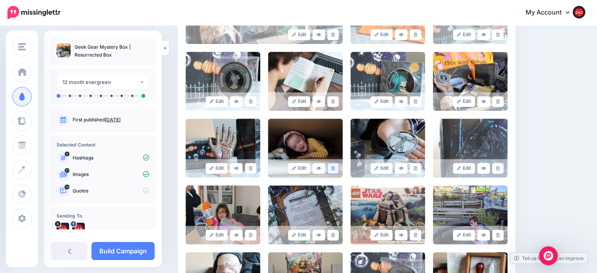
click at [338, 169] on link at bounding box center [332, 168] width 11 height 11
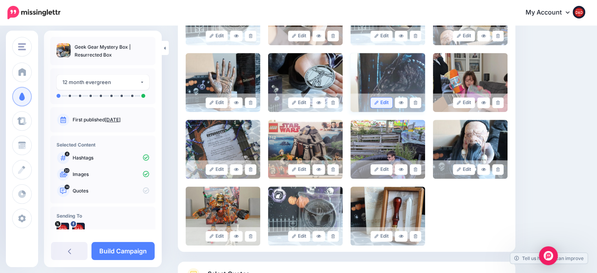
scroll to position [364, 0]
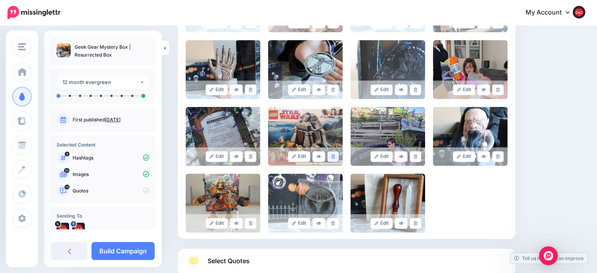
click at [335, 157] on icon at bounding box center [333, 156] width 4 height 4
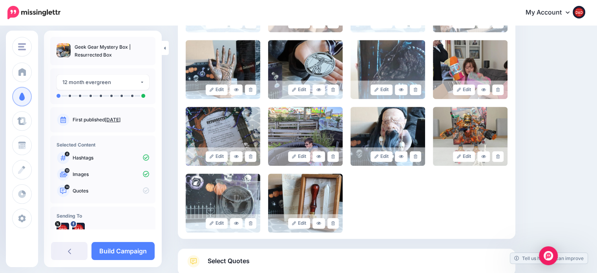
click at [335, 157] on icon at bounding box center [333, 156] width 4 height 4
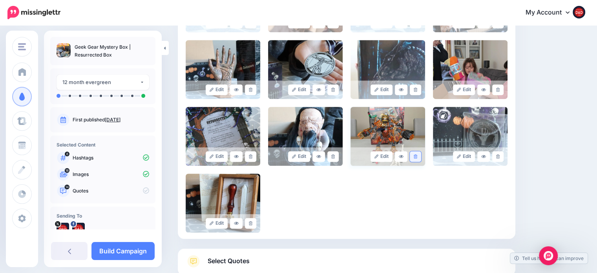
click at [417, 161] on link at bounding box center [414, 156] width 11 height 11
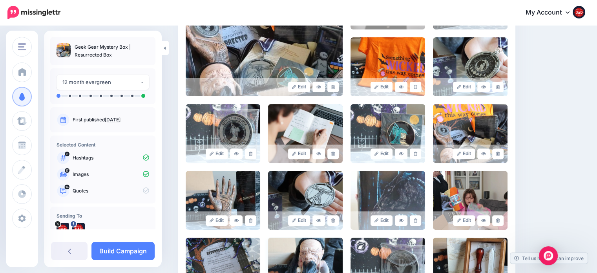
scroll to position [194, 0]
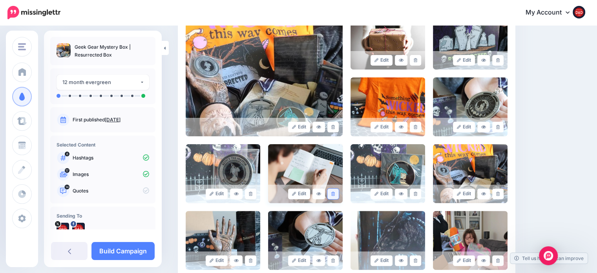
click at [338, 193] on link at bounding box center [332, 193] width 11 height 11
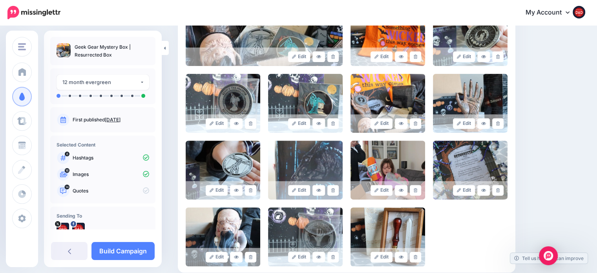
scroll to position [272, 0]
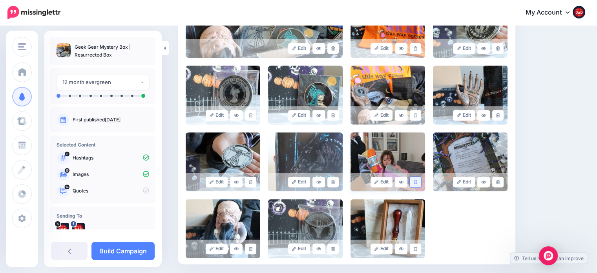
click at [420, 185] on link at bounding box center [414, 182] width 11 height 11
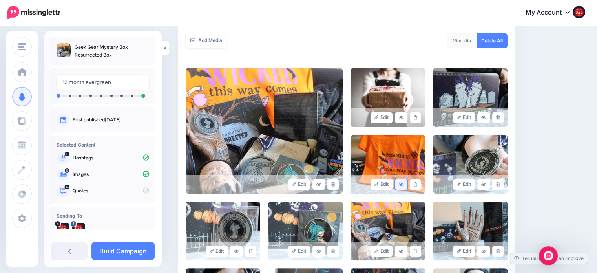
scroll to position [155, 0]
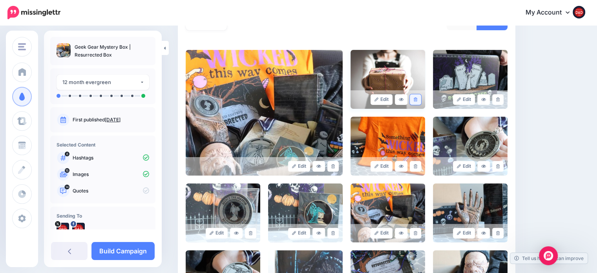
click at [419, 104] on link at bounding box center [414, 99] width 11 height 11
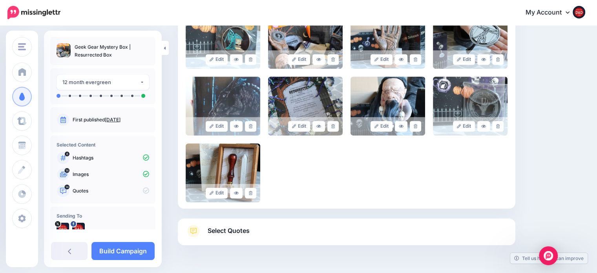
scroll to position [351, 0]
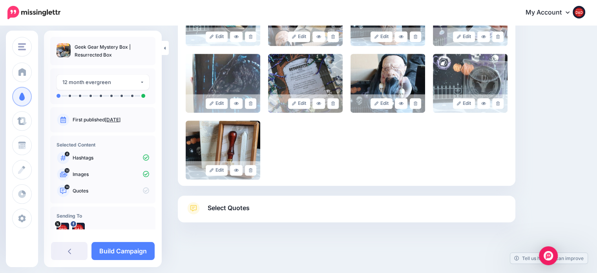
click at [238, 212] on span "Select Quotes" at bounding box center [228, 207] width 42 height 11
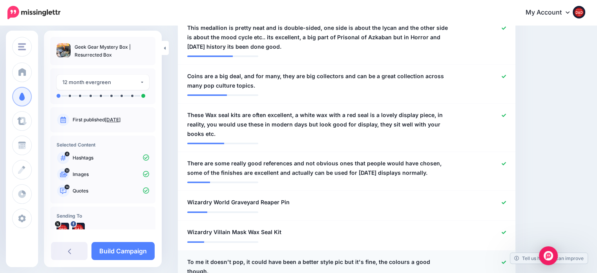
scroll to position [743, 0]
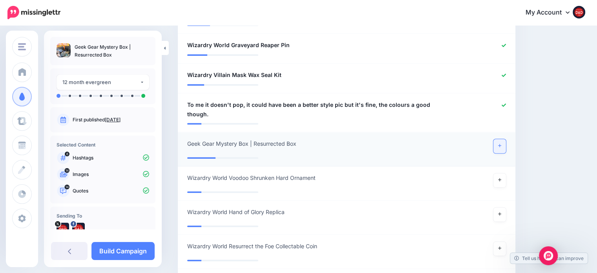
click at [502, 139] on link at bounding box center [499, 146] width 13 height 14
click at [506, 173] on link at bounding box center [499, 180] width 13 height 14
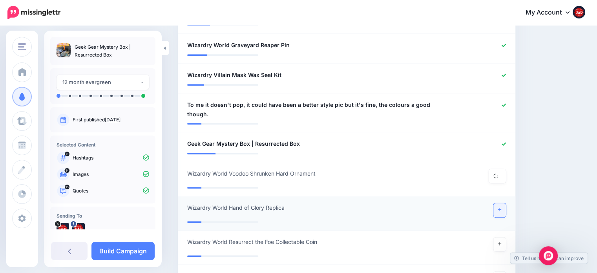
click at [505, 203] on link at bounding box center [499, 210] width 13 height 14
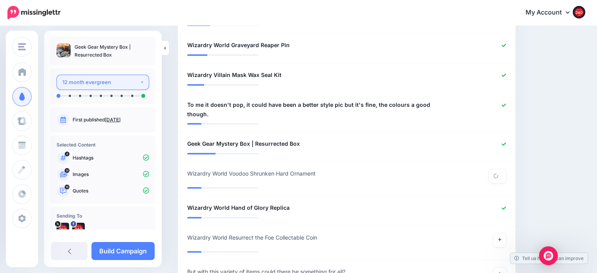
click at [107, 86] on div "12 month evergreen" at bounding box center [100, 82] width 77 height 9
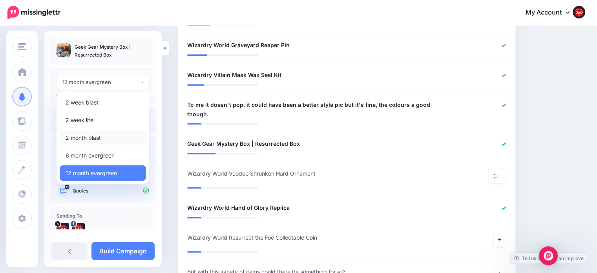
click at [92, 137] on span "2 month blast" at bounding box center [83, 137] width 35 height 9
select select "******"
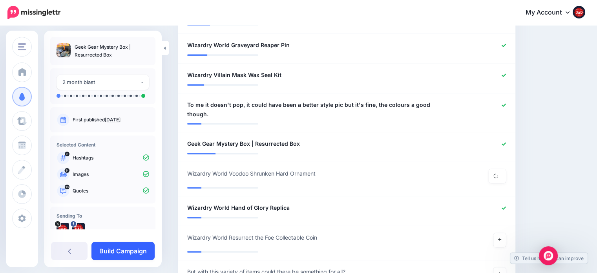
scroll to position [817, 0]
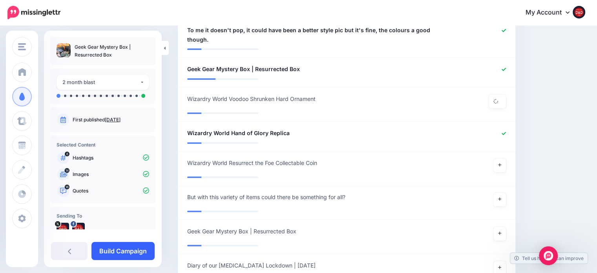
click at [127, 243] on link "Build Campaign" at bounding box center [122, 251] width 63 height 18
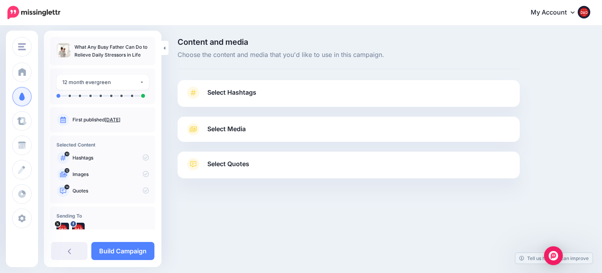
click at [216, 90] on span "Select Hashtags" at bounding box center [231, 92] width 49 height 11
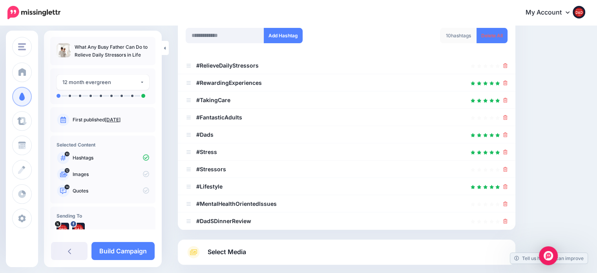
scroll to position [118, 0]
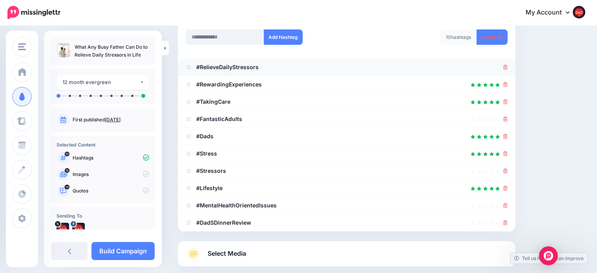
click at [512, 69] on li "#RelieveDailyStressors" at bounding box center [346, 66] width 337 height 17
click at [507, 67] on icon at bounding box center [505, 67] width 4 height 5
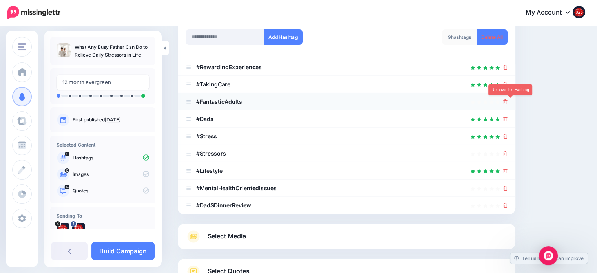
click at [507, 100] on icon at bounding box center [505, 101] width 4 height 5
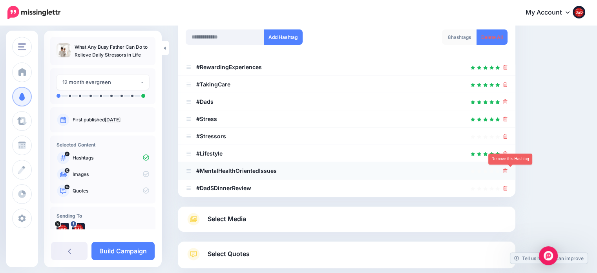
click at [507, 171] on icon at bounding box center [505, 170] width 4 height 5
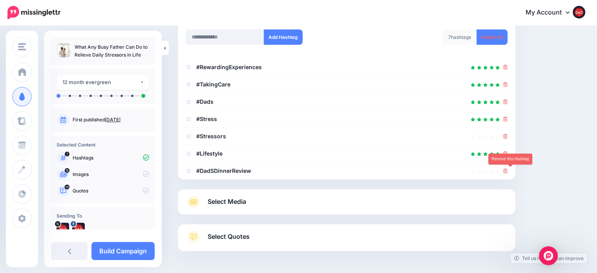
click at [507, 171] on icon at bounding box center [505, 170] width 4 height 5
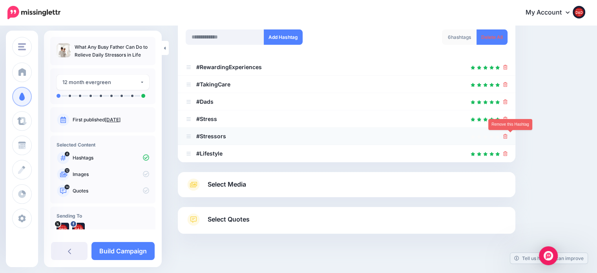
click at [507, 139] on link at bounding box center [505, 136] width 4 height 7
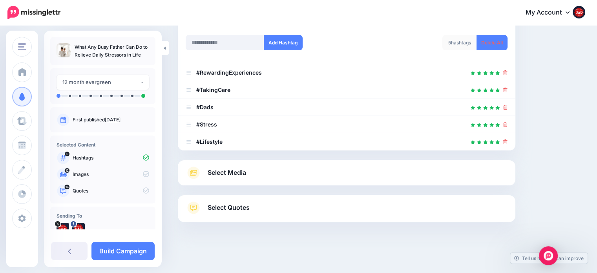
scroll to position [112, 0]
click at [231, 182] on div "Select Media Next, let's make sure we have the best media for this campaign. De…" at bounding box center [346, 172] width 337 height 25
click at [232, 181] on div "Select Media Next, let's make sure we have the best media for this campaign. De…" at bounding box center [346, 172] width 337 height 25
click at [239, 167] on link "Select Media" at bounding box center [347, 173] width 322 height 13
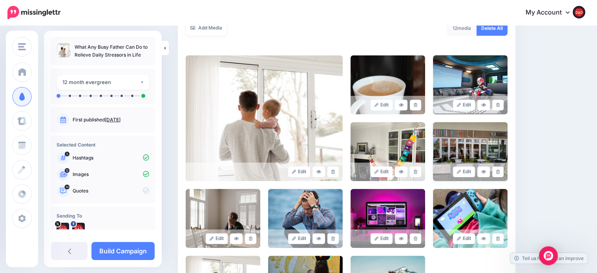
scroll to position [151, 0]
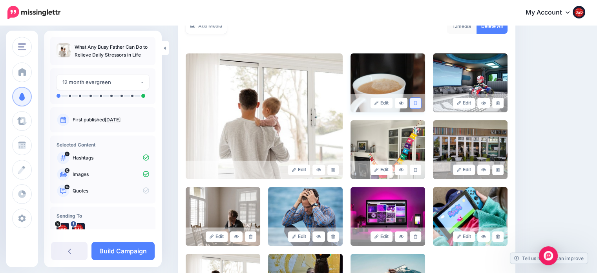
click at [421, 101] on link at bounding box center [414, 103] width 11 height 11
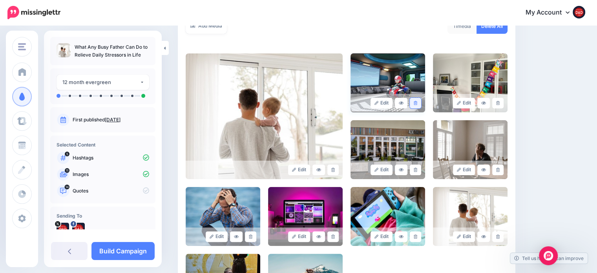
click at [421, 103] on link at bounding box center [414, 103] width 11 height 11
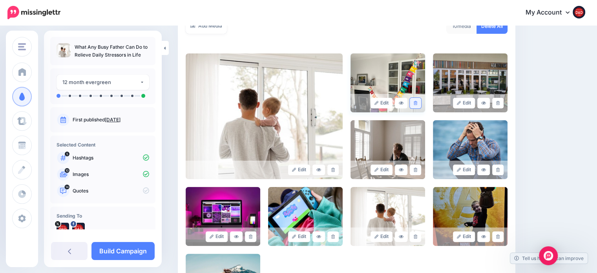
click at [421, 104] on link at bounding box center [414, 103] width 11 height 11
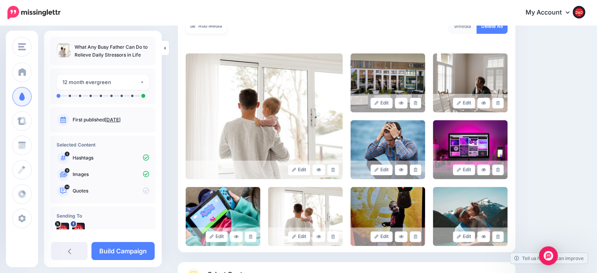
click at [421, 104] on link at bounding box center [414, 103] width 11 height 11
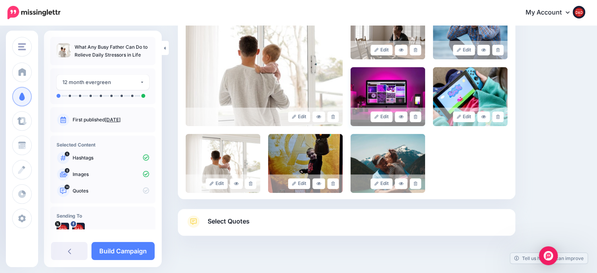
scroll to position [217, 0]
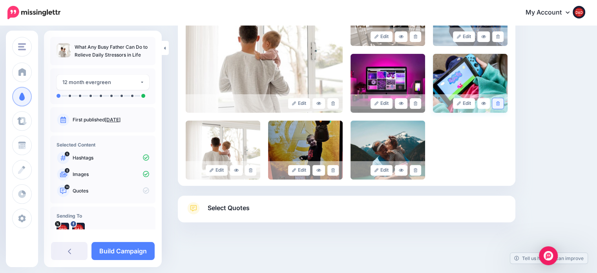
click at [499, 104] on icon at bounding box center [498, 103] width 4 height 4
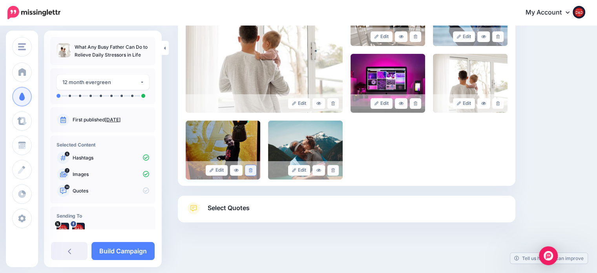
click at [252, 169] on icon at bounding box center [251, 170] width 4 height 4
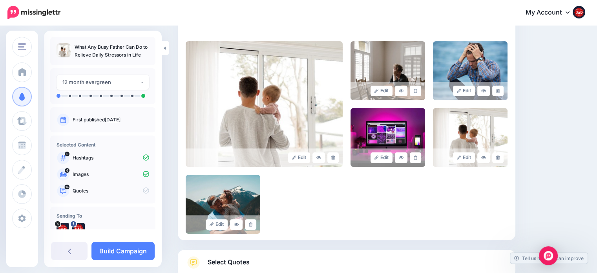
scroll to position [139, 0]
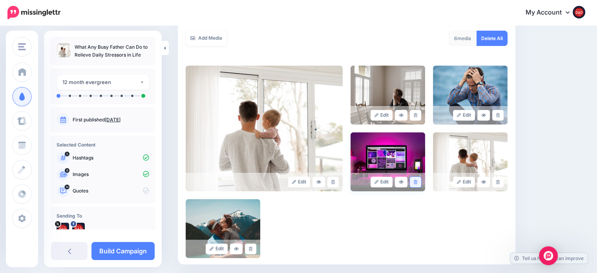
click at [417, 180] on icon at bounding box center [415, 182] width 4 height 4
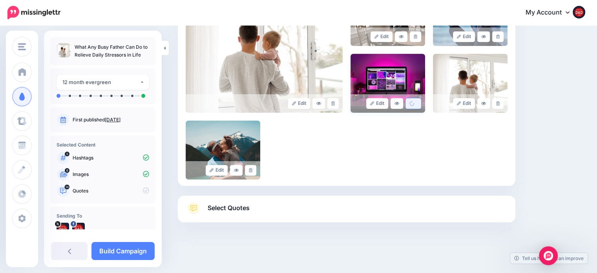
scroll to position [151, 0]
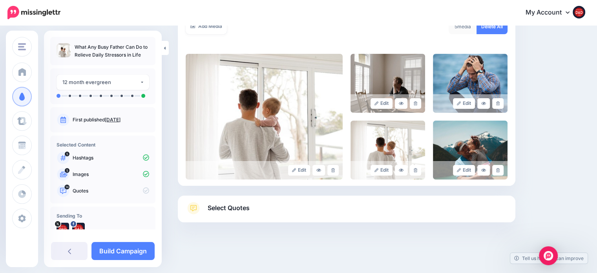
click at [232, 220] on link "Select Quotes" at bounding box center [347, 212] width 322 height 20
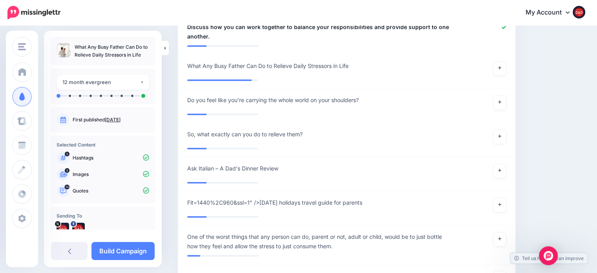
scroll to position [778, 0]
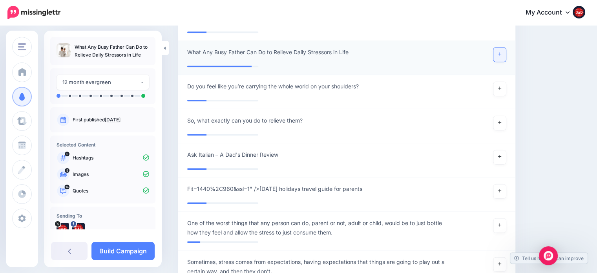
click at [506, 47] on link at bounding box center [499, 54] width 13 height 14
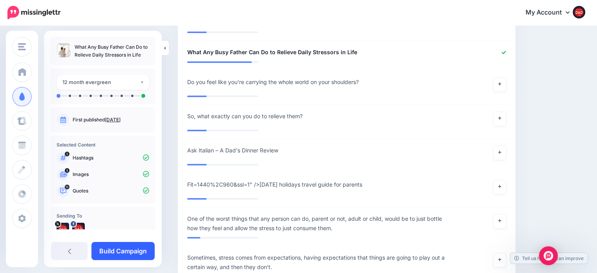
click at [121, 258] on link "Build Campaign" at bounding box center [122, 251] width 63 height 18
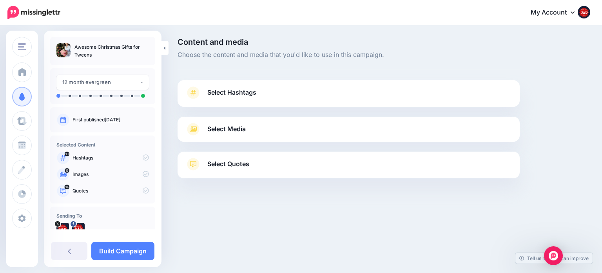
click at [257, 100] on link "Select Hashtags" at bounding box center [349, 96] width 327 height 20
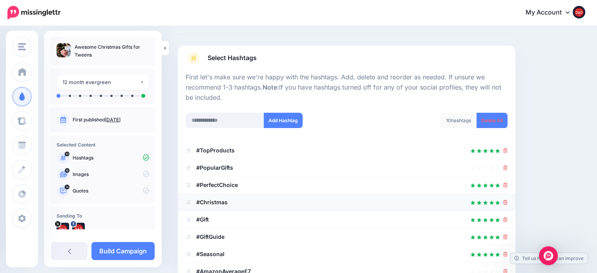
scroll to position [118, 0]
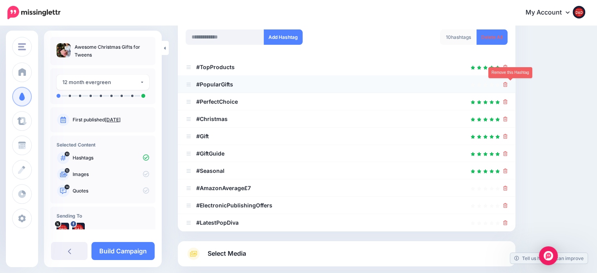
click at [507, 86] on icon at bounding box center [505, 84] width 4 height 5
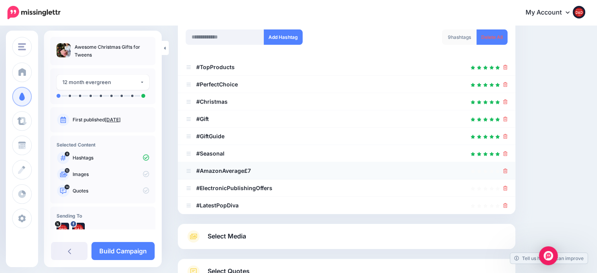
click at [507, 171] on div at bounding box center [347, 170] width 322 height 9
click at [507, 171] on icon at bounding box center [505, 170] width 4 height 5
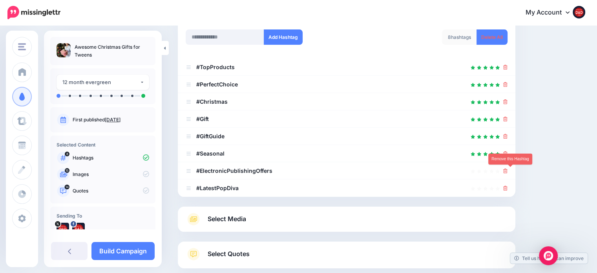
click at [507, 171] on icon at bounding box center [505, 170] width 4 height 5
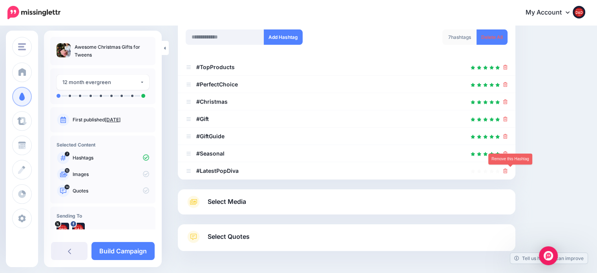
click at [507, 172] on icon at bounding box center [505, 170] width 4 height 5
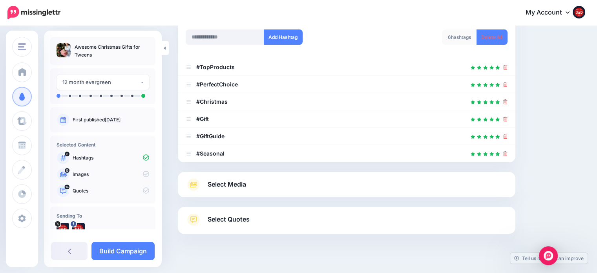
click at [225, 196] on div "Select Media Next, let's make sure we have the best media for this campaign. De…" at bounding box center [346, 184] width 337 height 25
click at [228, 189] on link "Select Media" at bounding box center [347, 184] width 322 height 13
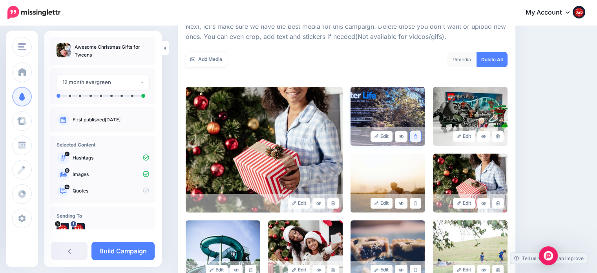
click at [421, 136] on link at bounding box center [414, 136] width 11 height 11
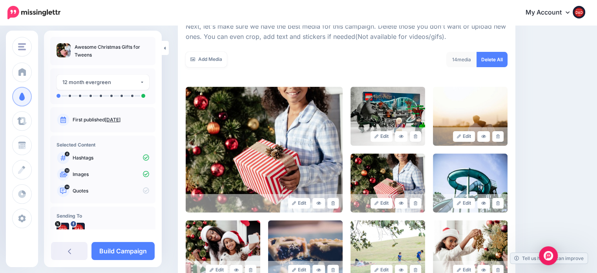
click at [421, 136] on link at bounding box center [414, 136] width 11 height 11
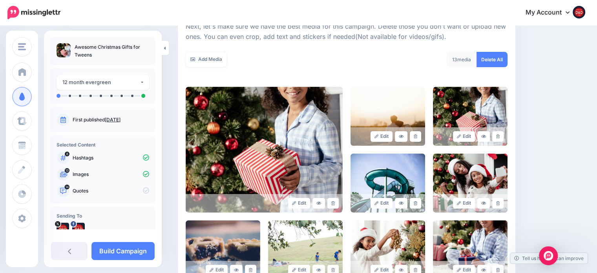
click at [421, 136] on link at bounding box center [414, 136] width 11 height 11
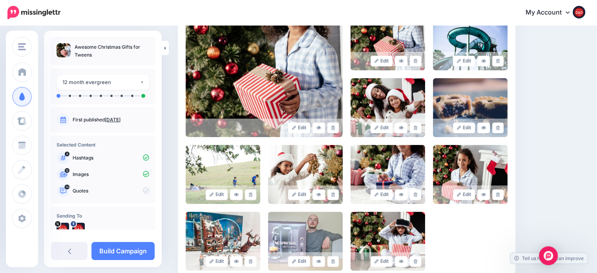
scroll to position [196, 0]
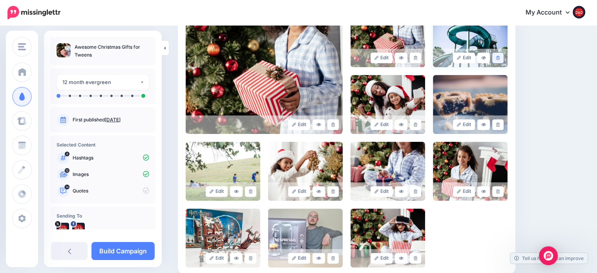
click at [499, 56] on icon at bounding box center [498, 58] width 4 height 4
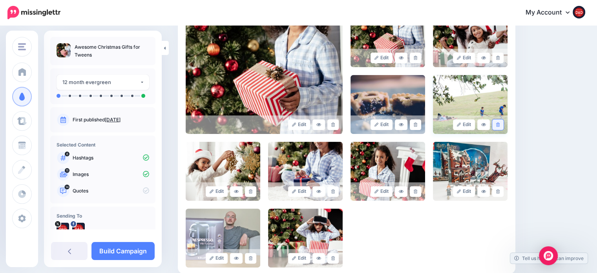
click at [499, 126] on icon at bounding box center [498, 124] width 4 height 4
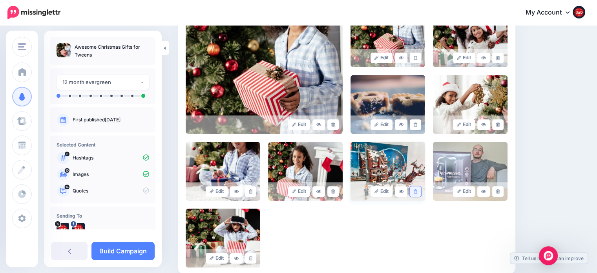
click at [420, 187] on link at bounding box center [414, 191] width 11 height 11
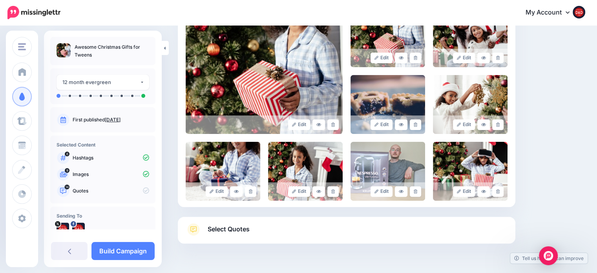
click at [420, 187] on link at bounding box center [414, 191] width 11 height 11
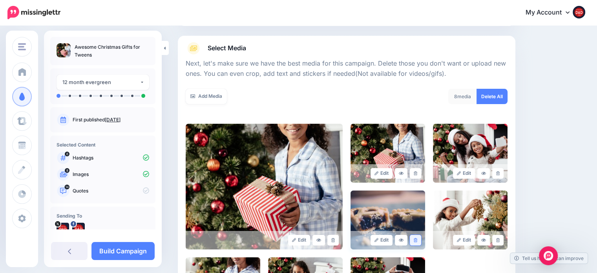
scroll to position [78, 0]
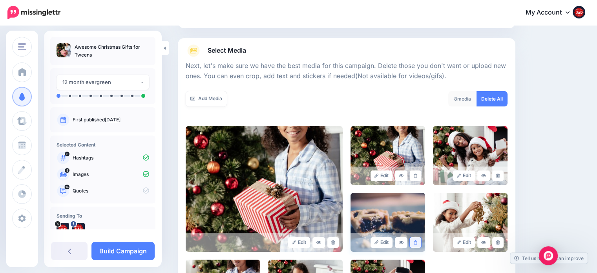
click at [417, 241] on icon at bounding box center [415, 242] width 4 height 4
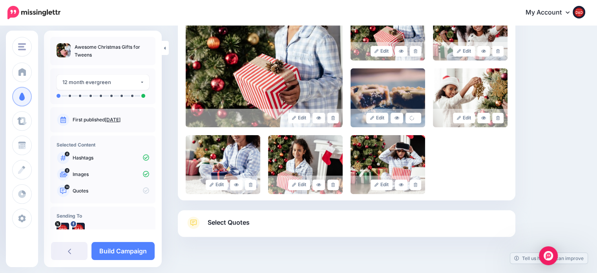
scroll to position [228, 0]
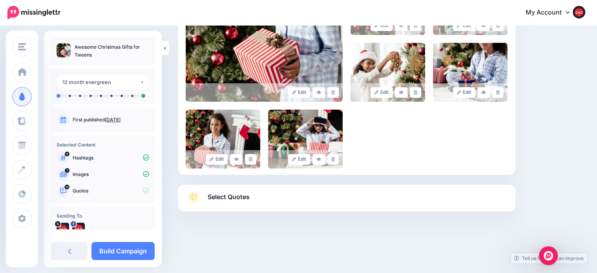
click at [248, 193] on span "Select Quotes" at bounding box center [228, 196] width 42 height 11
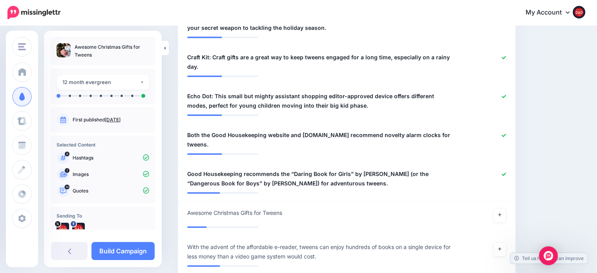
scroll to position [660, 0]
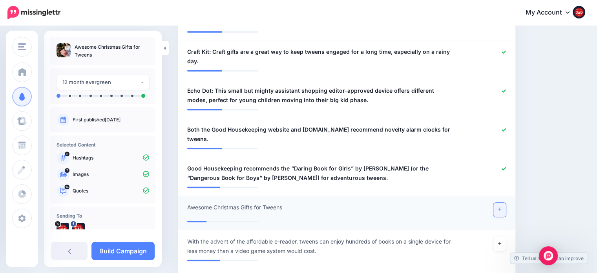
click at [506, 202] on link at bounding box center [499, 209] width 13 height 14
click at [503, 237] on link at bounding box center [499, 244] width 13 height 14
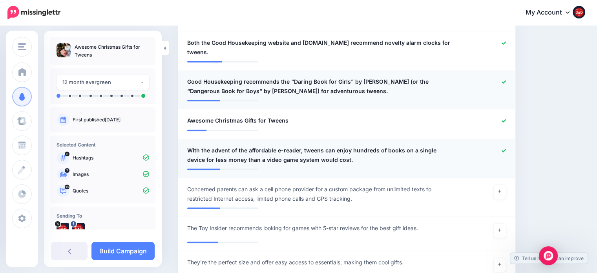
scroll to position [777, 0]
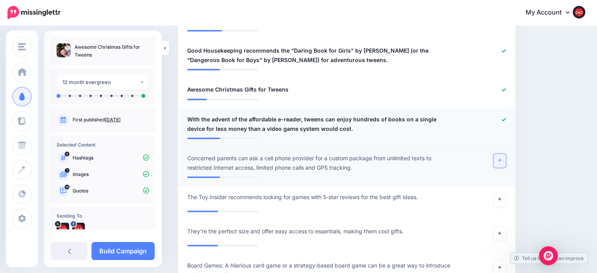
click at [505, 153] on link at bounding box center [499, 160] width 13 height 14
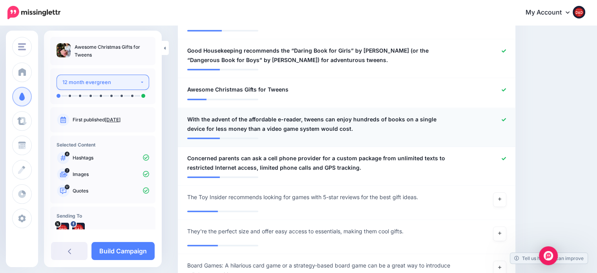
click at [126, 84] on div "12 month evergreen" at bounding box center [100, 82] width 77 height 9
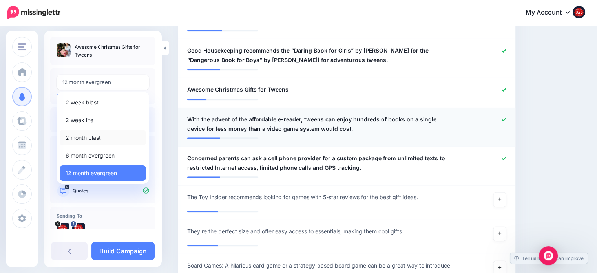
click at [88, 134] on span "2 month blast" at bounding box center [83, 137] width 35 height 9
select select "******"
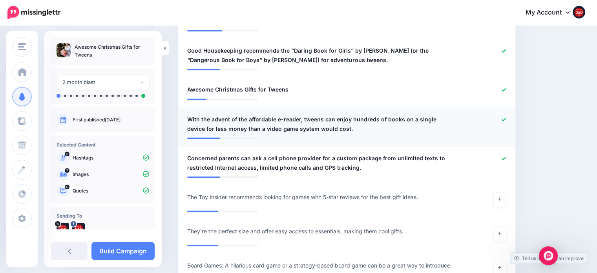
scroll to position [852, 0]
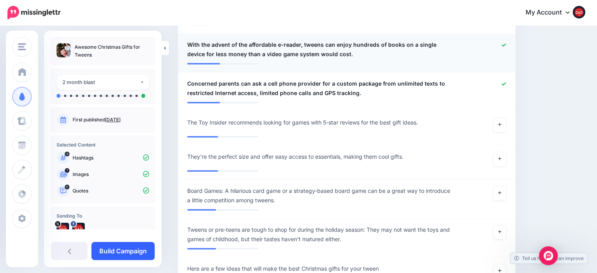
click at [127, 252] on link "Build Campaign" at bounding box center [122, 251] width 63 height 18
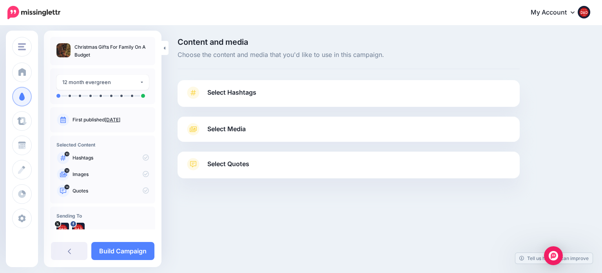
click at [234, 99] on link "Select Hashtags" at bounding box center [349, 96] width 327 height 20
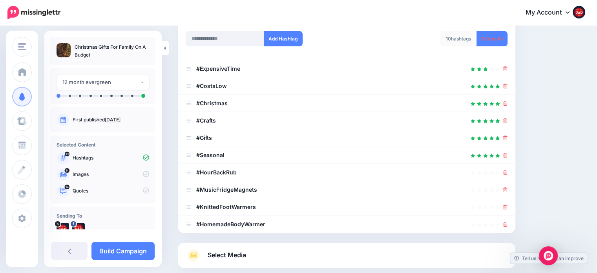
scroll to position [118, 0]
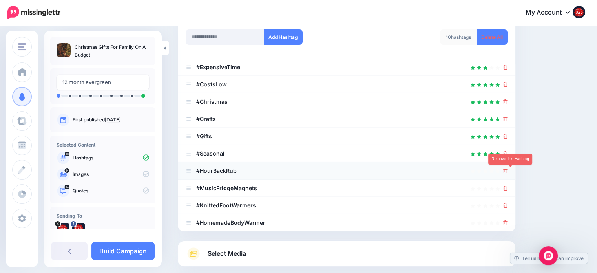
click at [507, 169] on icon at bounding box center [505, 170] width 4 height 5
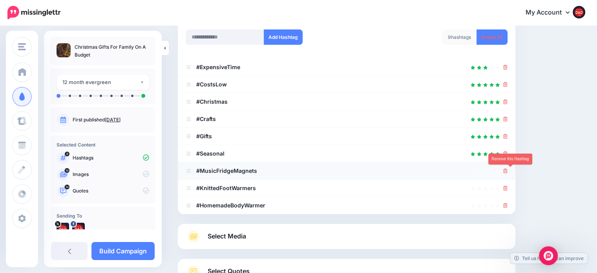
click at [507, 172] on icon at bounding box center [505, 170] width 4 height 5
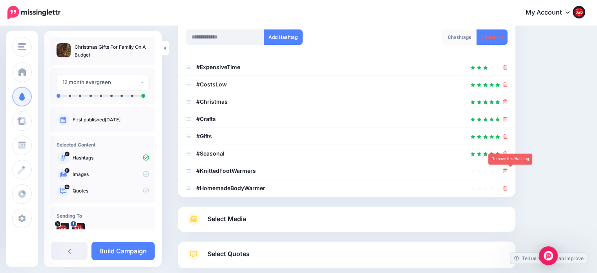
click at [507, 172] on icon at bounding box center [505, 170] width 4 height 5
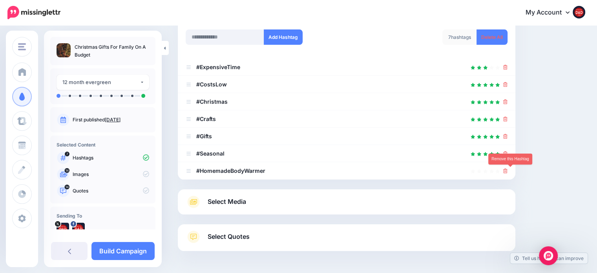
click at [507, 172] on icon at bounding box center [505, 170] width 4 height 5
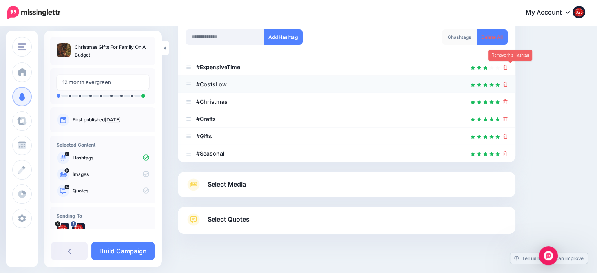
drag, startPoint x: 511, startPoint y: 64, endPoint x: 499, endPoint y: 76, distance: 17.5
click at [507, 65] on icon at bounding box center [505, 67] width 4 height 5
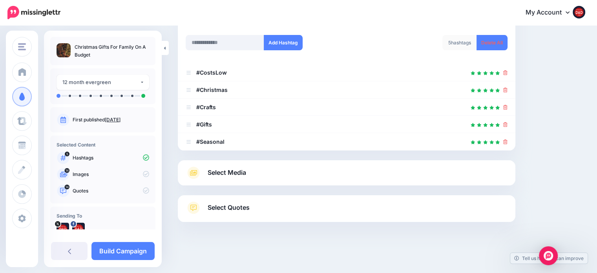
scroll to position [112, 0]
click at [224, 171] on span "Select Media" at bounding box center [226, 172] width 38 height 11
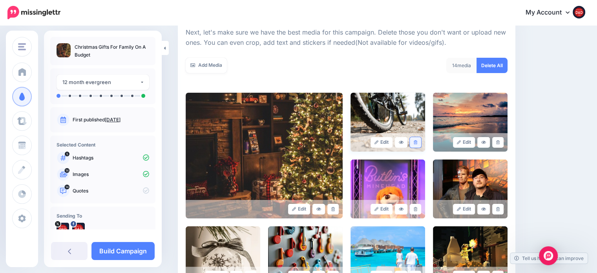
click at [420, 141] on link at bounding box center [414, 142] width 11 height 11
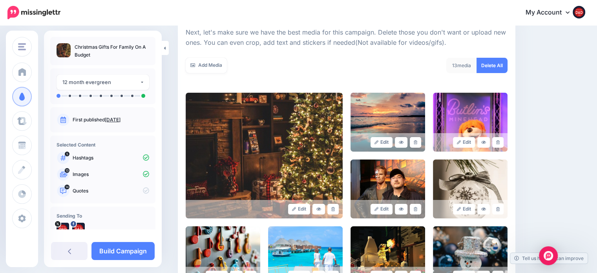
click at [420, 141] on link at bounding box center [414, 142] width 11 height 11
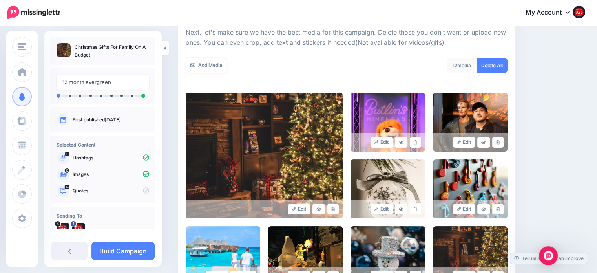
click at [420, 141] on link at bounding box center [414, 142] width 11 height 11
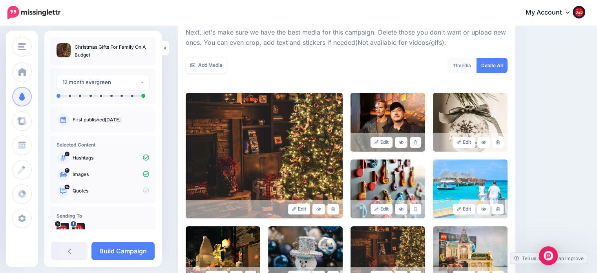
click at [420, 141] on link at bounding box center [414, 142] width 11 height 11
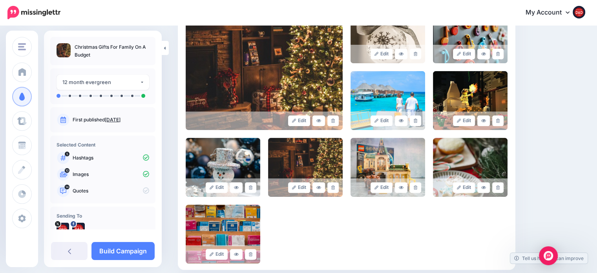
scroll to position [229, 0]
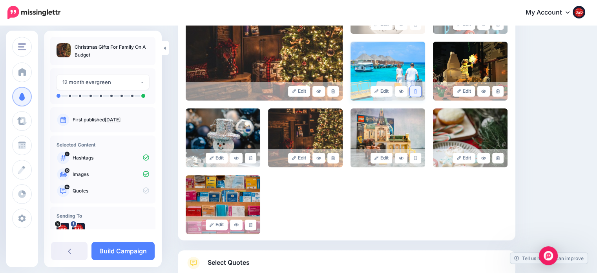
click at [419, 93] on link at bounding box center [414, 91] width 11 height 11
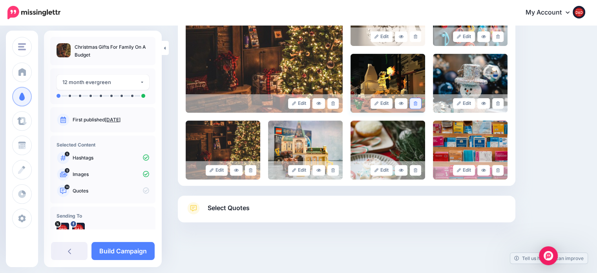
click at [417, 104] on icon at bounding box center [415, 103] width 4 height 4
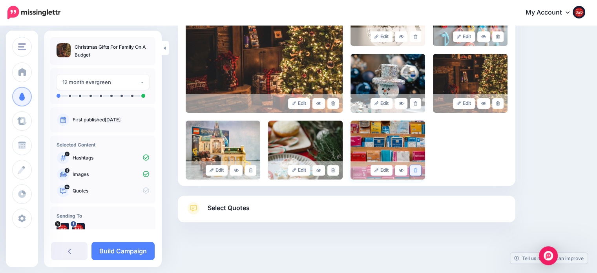
click at [421, 169] on link at bounding box center [414, 170] width 11 height 11
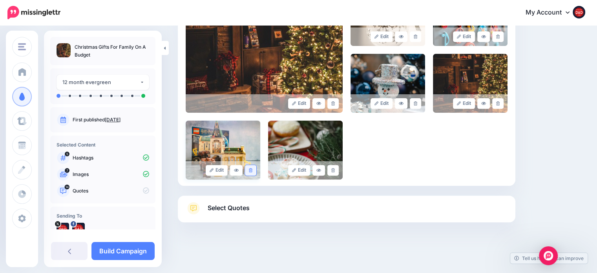
click at [249, 172] on link at bounding box center [250, 170] width 11 height 11
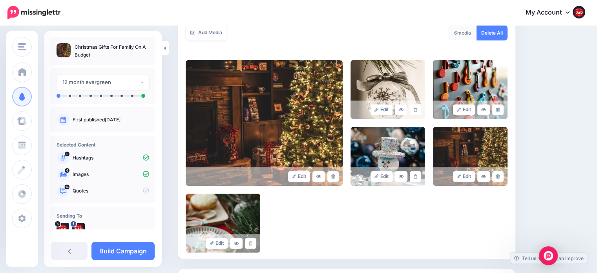
scroll to position [139, 0]
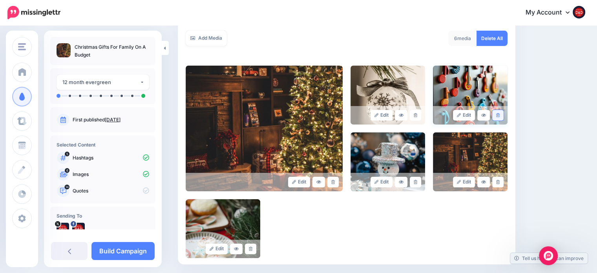
click at [499, 115] on icon at bounding box center [498, 115] width 4 height 4
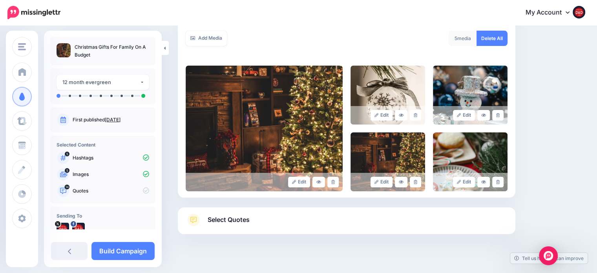
scroll to position [151, 0]
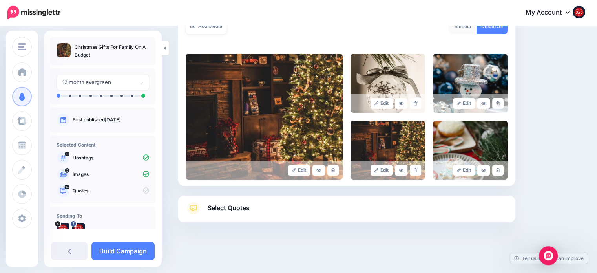
click at [242, 207] on span "Select Quotes" at bounding box center [228, 207] width 42 height 11
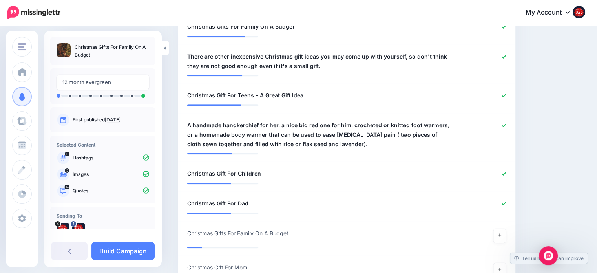
scroll to position [543, 0]
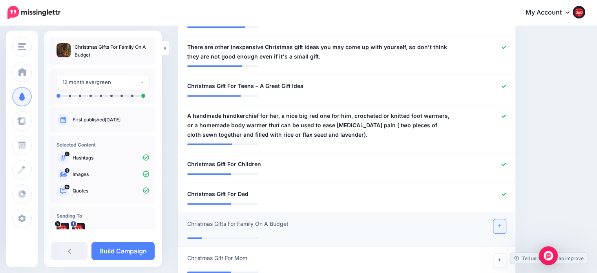
click at [506, 222] on link at bounding box center [499, 226] width 13 height 14
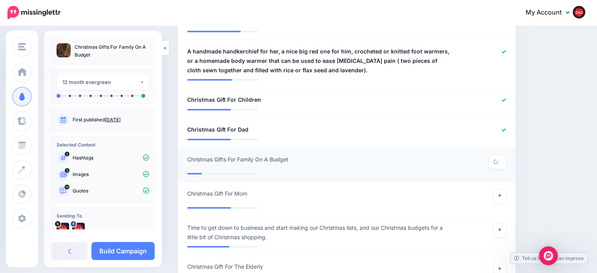
scroll to position [621, 0]
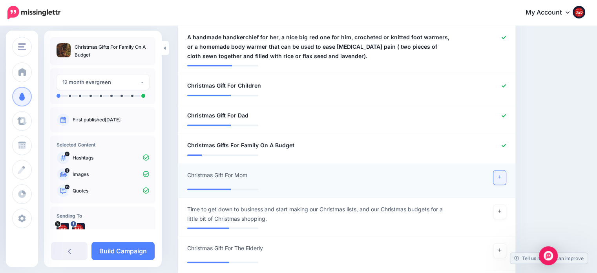
click at [506, 172] on link at bounding box center [499, 177] width 13 height 14
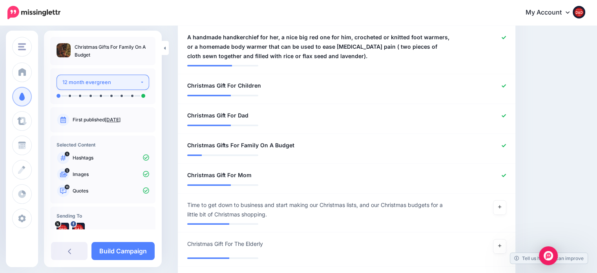
click at [89, 81] on div "12 month evergreen" at bounding box center [100, 82] width 77 height 9
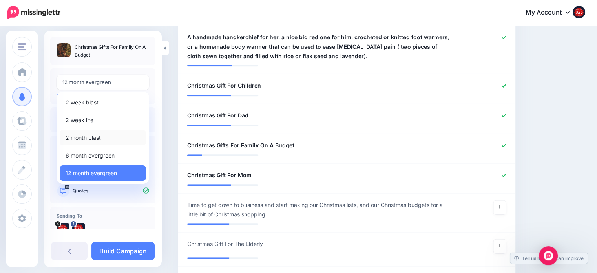
click at [88, 136] on span "2 month blast" at bounding box center [83, 137] width 35 height 9
select select "******"
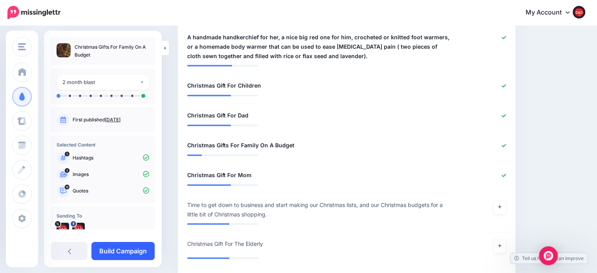
click at [124, 247] on link "Build Campaign" at bounding box center [122, 251] width 63 height 18
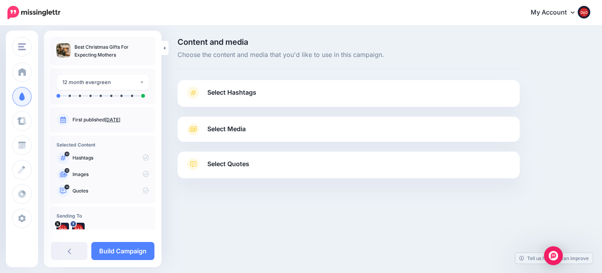
click at [212, 91] on span "Select Hashtags" at bounding box center [231, 92] width 49 height 11
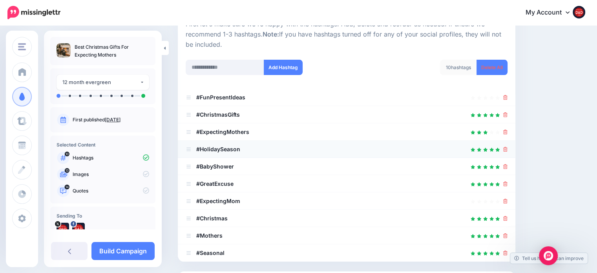
scroll to position [118, 0]
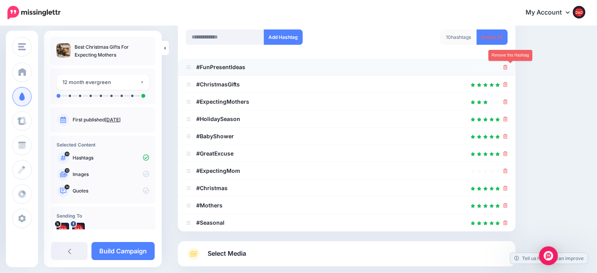
click at [507, 67] on icon at bounding box center [505, 67] width 4 height 5
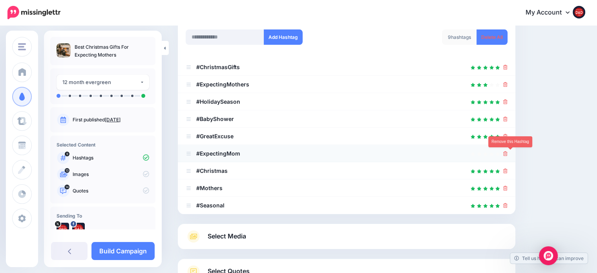
click at [507, 153] on icon at bounding box center [505, 153] width 4 height 5
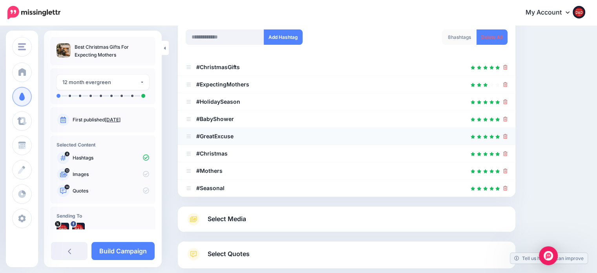
click at [512, 137] on li "#GreatExcuse" at bounding box center [346, 135] width 337 height 17
click at [507, 136] on icon at bounding box center [505, 136] width 4 height 5
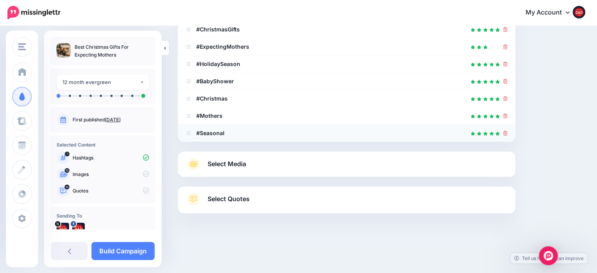
scroll to position [157, 0]
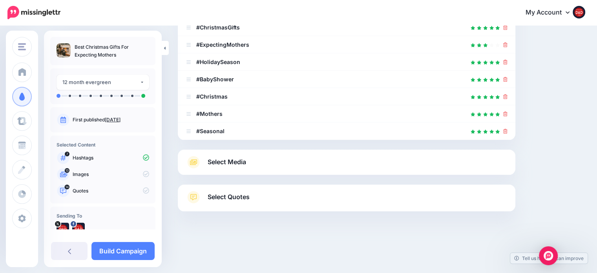
click at [254, 163] on link "Select Media" at bounding box center [347, 162] width 322 height 13
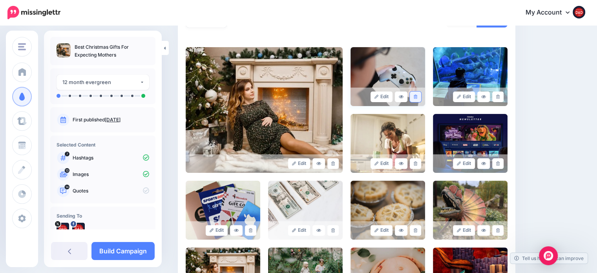
click at [418, 93] on link at bounding box center [414, 96] width 11 height 11
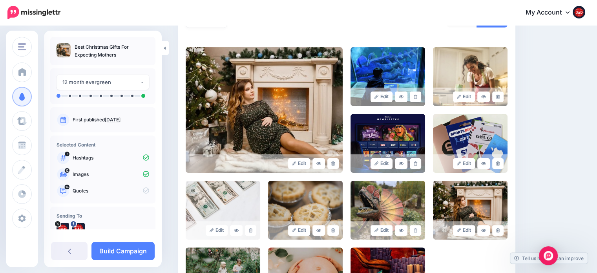
click at [418, 93] on link at bounding box center [414, 96] width 11 height 11
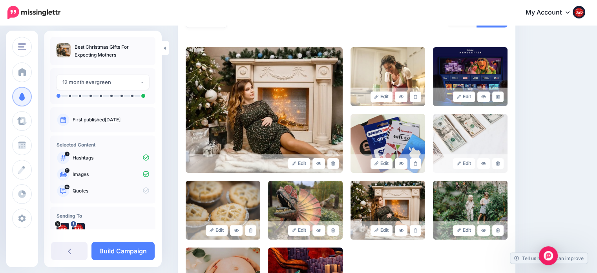
click at [418, 93] on link at bounding box center [414, 96] width 11 height 11
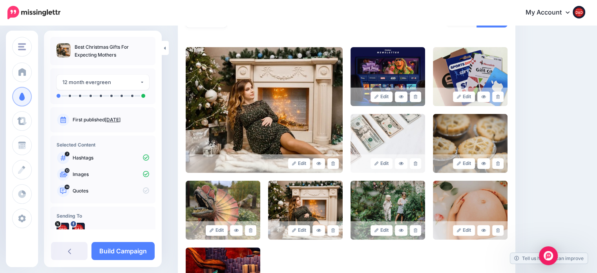
click at [418, 93] on link at bounding box center [414, 96] width 11 height 11
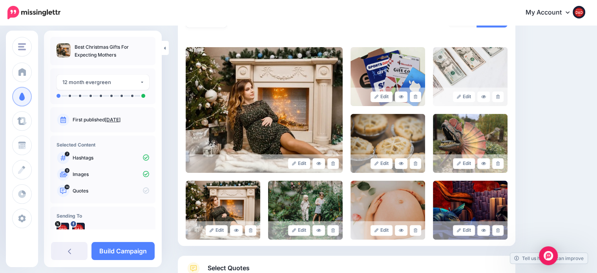
click at [418, 93] on link at bounding box center [414, 96] width 11 height 11
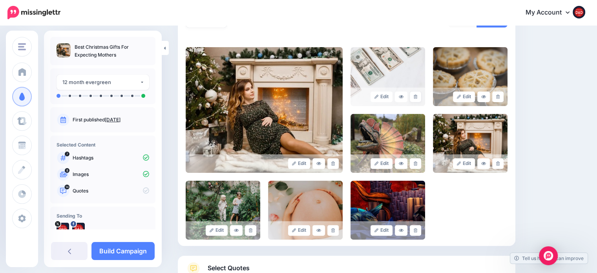
click at [418, 93] on link at bounding box center [414, 96] width 11 height 11
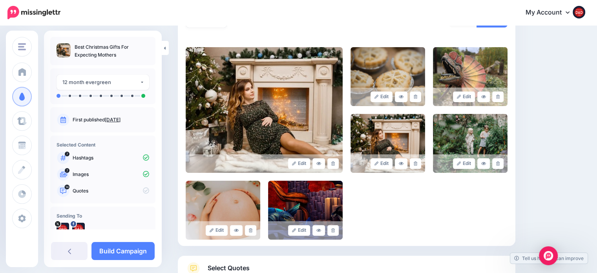
click at [418, 93] on link at bounding box center [414, 96] width 11 height 11
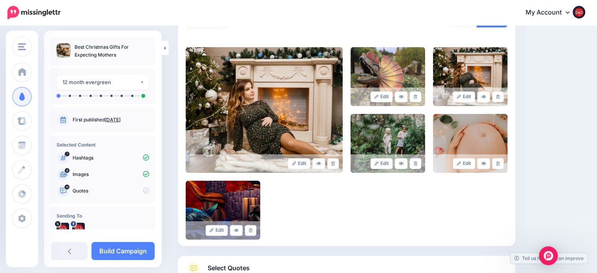
click at [418, 93] on link at bounding box center [414, 96] width 11 height 11
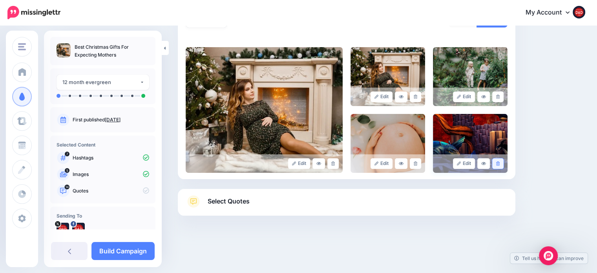
click at [503, 164] on link at bounding box center [497, 163] width 11 height 11
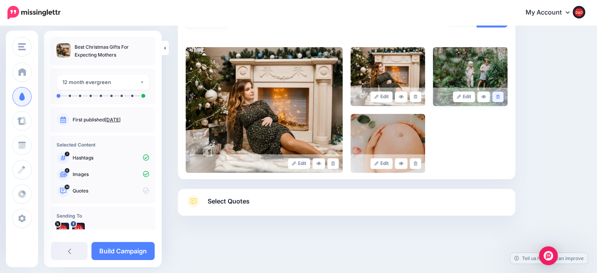
click at [500, 99] on link at bounding box center [497, 96] width 11 height 11
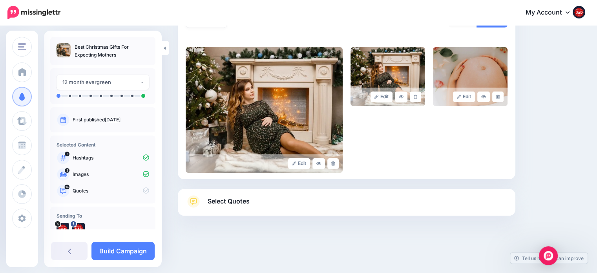
click at [222, 200] on span "Select Quotes" at bounding box center [228, 201] width 42 height 11
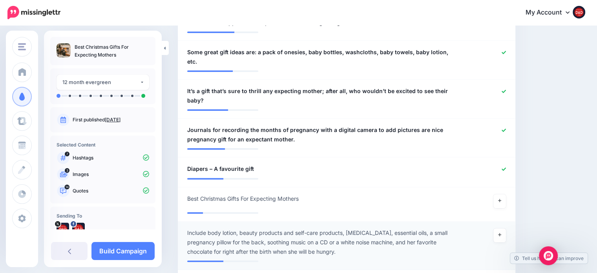
scroll to position [667, 0]
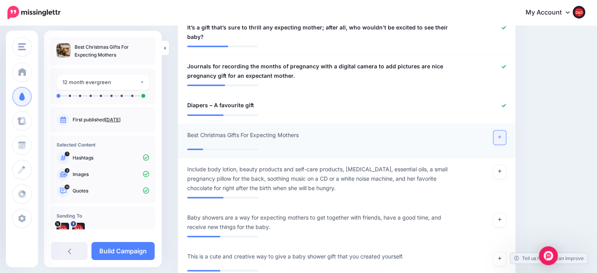
click at [506, 130] on link at bounding box center [499, 137] width 13 height 14
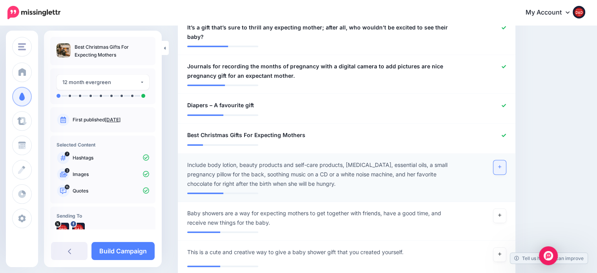
click at [506, 160] on link at bounding box center [499, 167] width 13 height 14
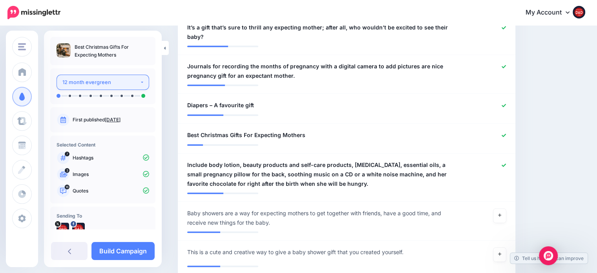
click at [126, 89] on button "12 month evergreen" at bounding box center [102, 82] width 93 height 15
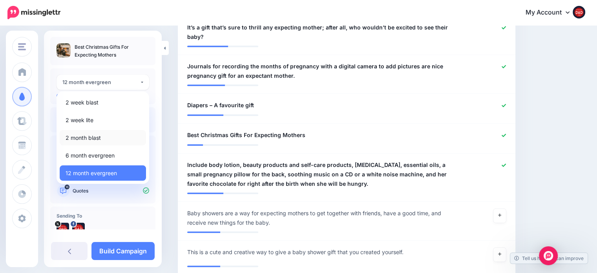
click at [91, 135] on span "2 month blast" at bounding box center [83, 137] width 35 height 9
select select "******"
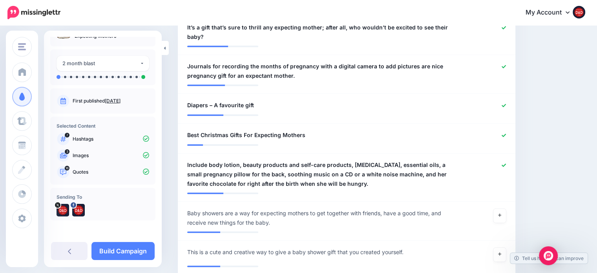
scroll to position [723, 0]
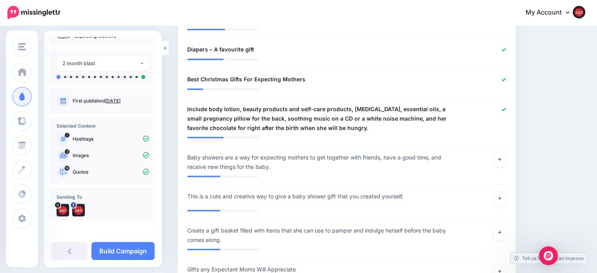
click at [126, 238] on div "**********" at bounding box center [103, 149] width 118 height 236
click at [124, 250] on link "Build Campaign" at bounding box center [122, 251] width 63 height 18
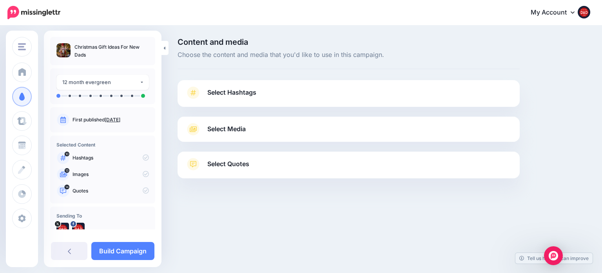
click at [240, 94] on span "Select Hashtags" at bounding box center [231, 92] width 49 height 11
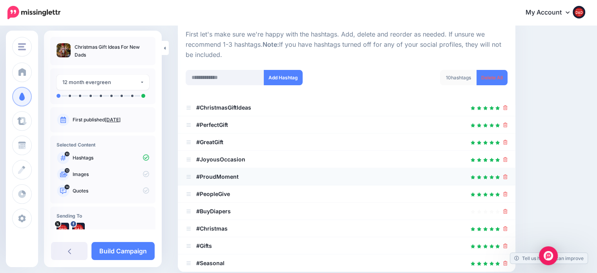
scroll to position [118, 0]
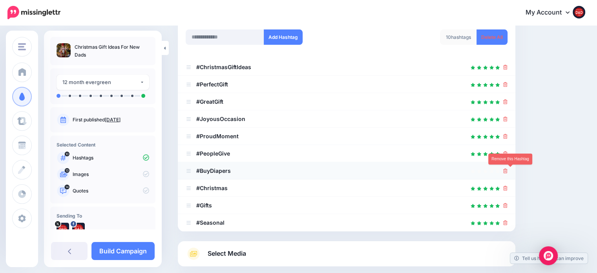
click at [507, 168] on icon at bounding box center [505, 170] width 4 height 5
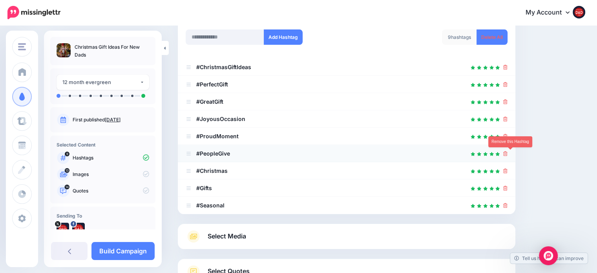
click at [507, 155] on icon at bounding box center [505, 153] width 4 height 5
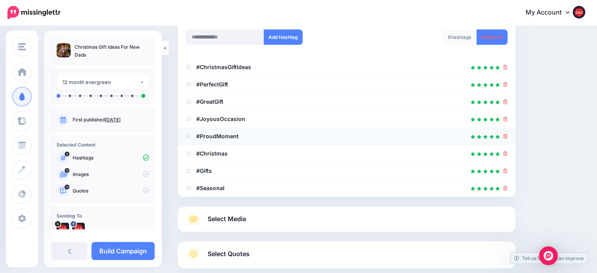
click at [507, 137] on icon at bounding box center [505, 136] width 4 height 5
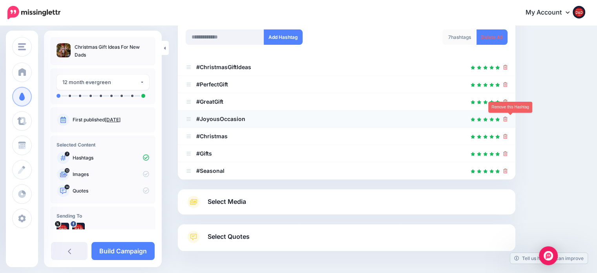
click at [507, 120] on icon at bounding box center [505, 118] width 4 height 5
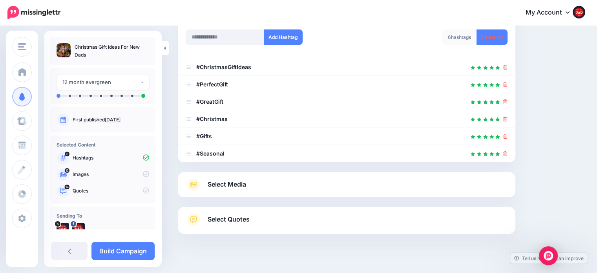
click at [214, 185] on span "Select Media" at bounding box center [226, 184] width 38 height 11
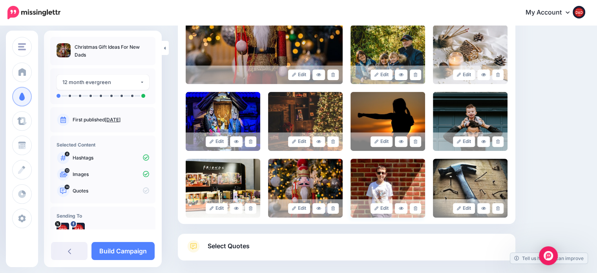
scroll to position [245, 0]
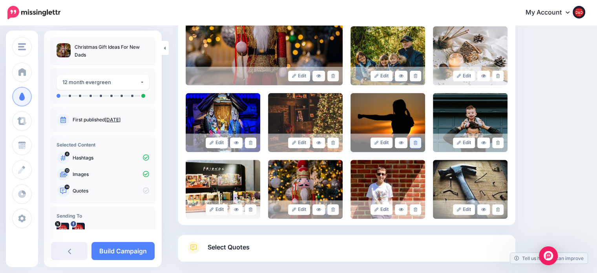
click at [417, 140] on link at bounding box center [414, 142] width 11 height 11
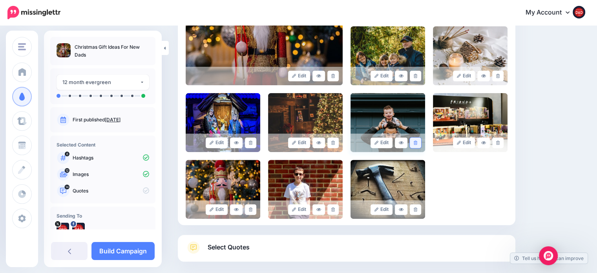
click at [419, 139] on link at bounding box center [414, 142] width 11 height 11
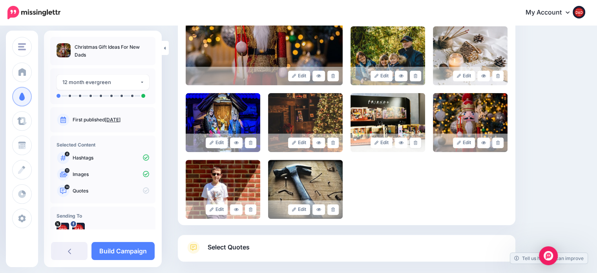
click at [419, 139] on link at bounding box center [414, 142] width 11 height 11
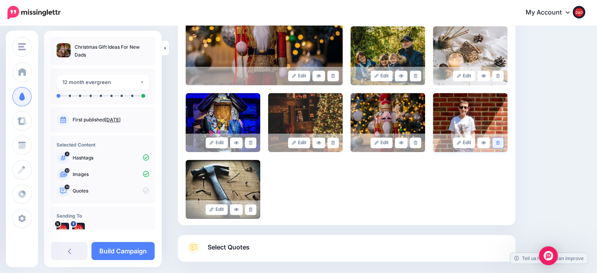
click at [499, 144] on icon at bounding box center [498, 142] width 4 height 4
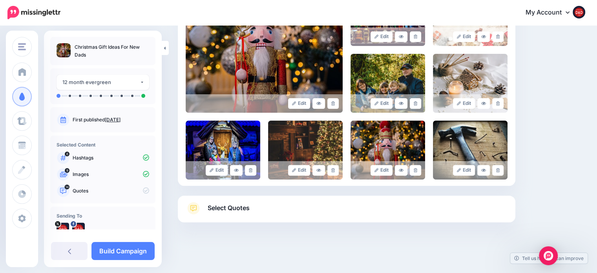
click at [504, 144] on img at bounding box center [470, 149] width 75 height 59
click at [502, 166] on link at bounding box center [497, 170] width 11 height 11
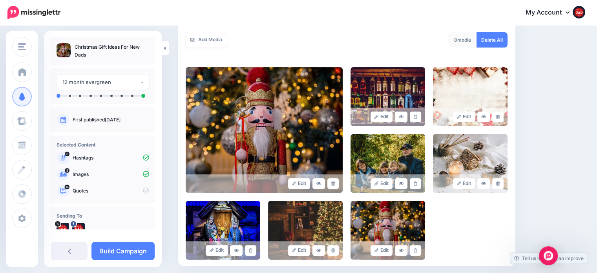
scroll to position [139, 0]
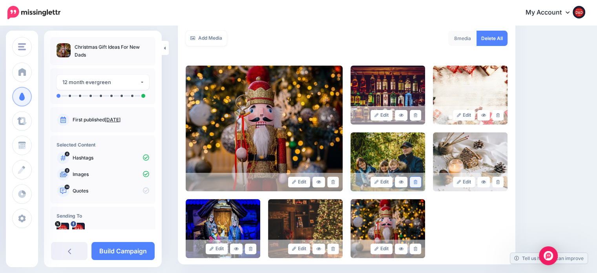
click at [419, 178] on link at bounding box center [414, 182] width 11 height 11
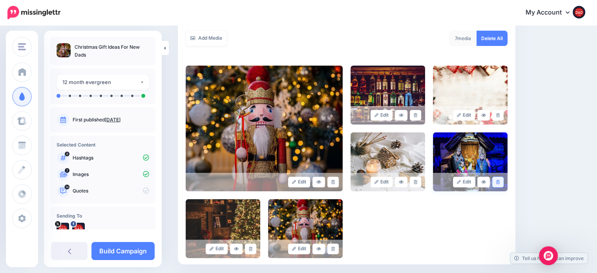
click at [503, 177] on link at bounding box center [497, 182] width 11 height 11
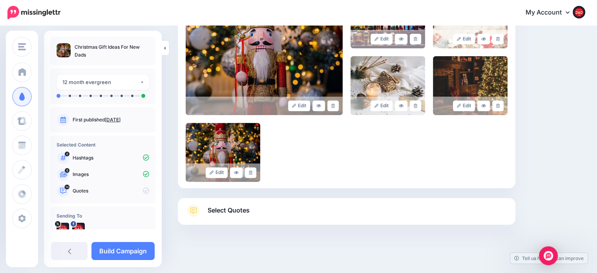
scroll to position [217, 0]
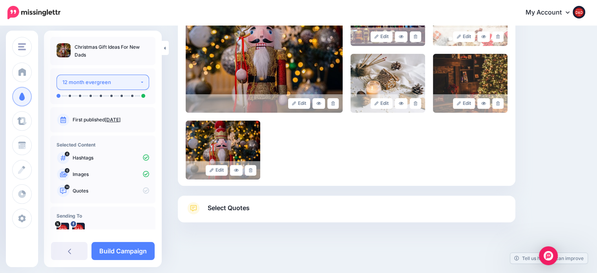
click at [119, 81] on div "12 month evergreen" at bounding box center [100, 82] width 77 height 9
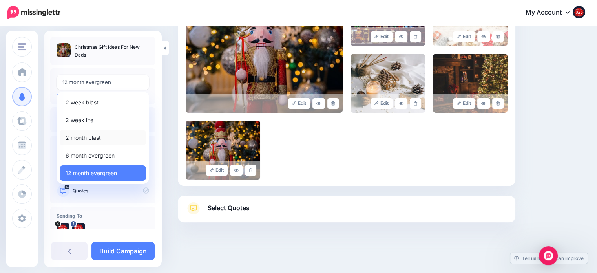
click at [89, 137] on span "2 month blast" at bounding box center [83, 137] width 35 height 9
select select "******"
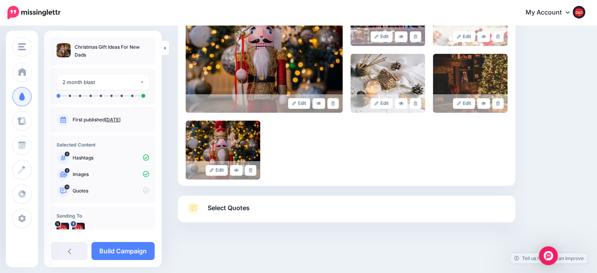
click at [259, 214] on link "Select Quotes" at bounding box center [347, 212] width 322 height 20
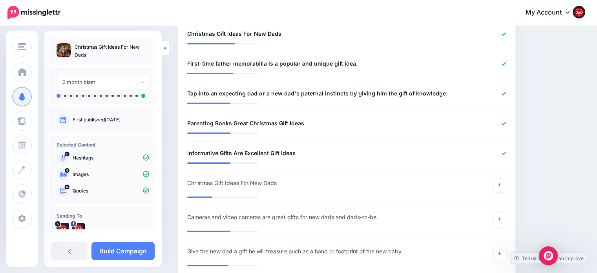
scroll to position [606, 0]
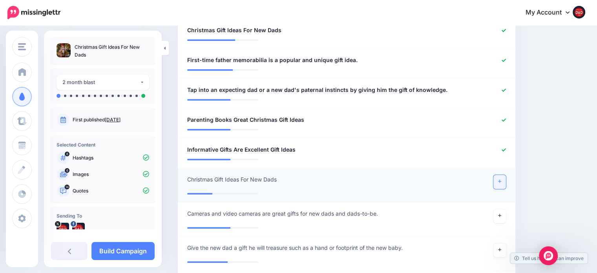
click at [501, 179] on icon at bounding box center [499, 181] width 3 height 4
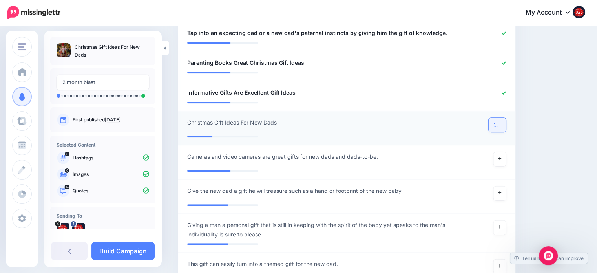
scroll to position [684, 0]
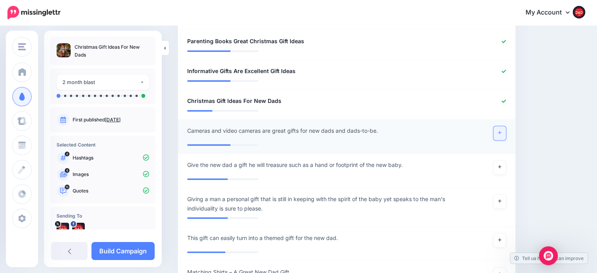
click at [505, 134] on link at bounding box center [499, 133] width 13 height 14
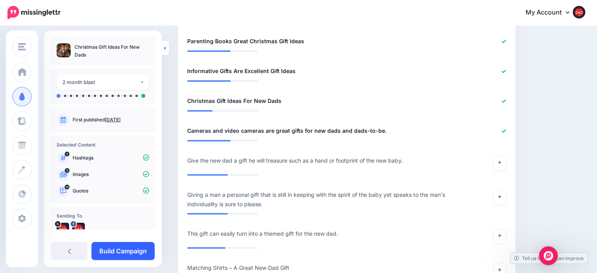
click at [116, 246] on link "Build Campaign" at bounding box center [122, 251] width 63 height 18
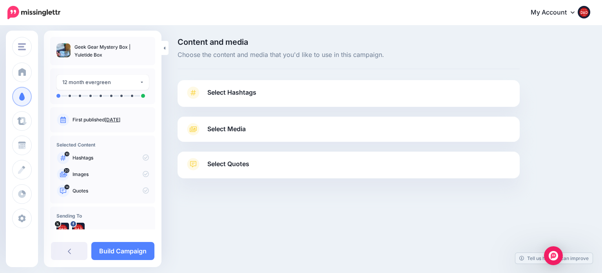
click at [218, 98] on link "Select Hashtags" at bounding box center [349, 96] width 327 height 20
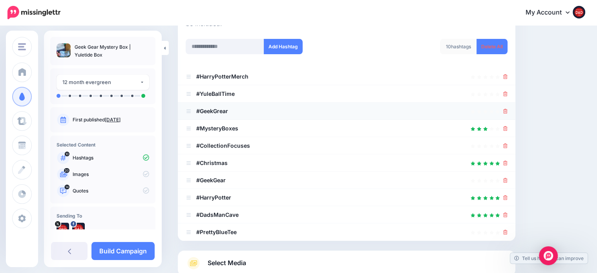
scroll to position [118, 0]
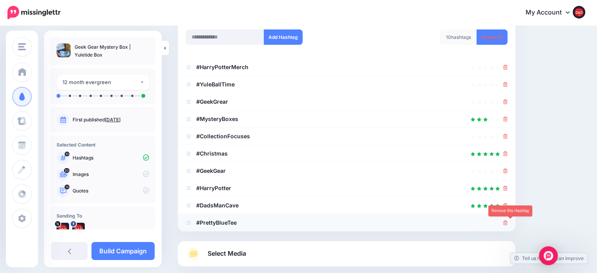
click at [507, 222] on icon at bounding box center [505, 222] width 4 height 5
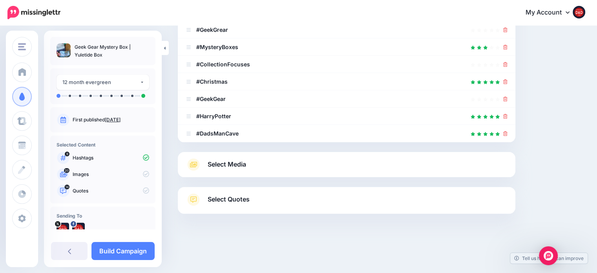
scroll to position [192, 0]
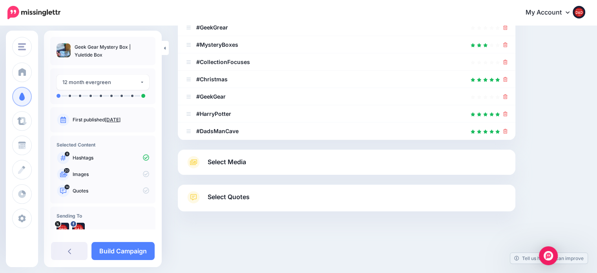
click at [237, 165] on span "Select Media" at bounding box center [226, 161] width 38 height 11
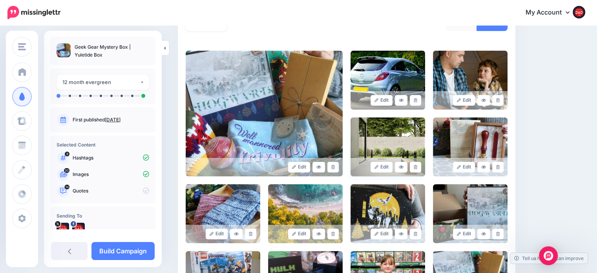
scroll to position [153, 0]
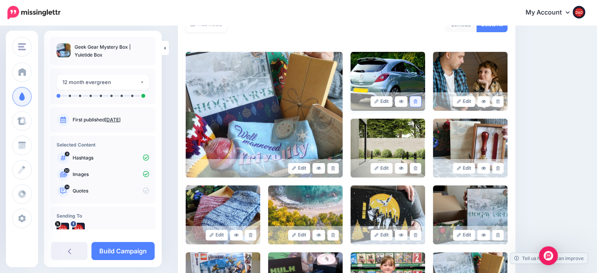
click at [416, 102] on link at bounding box center [414, 101] width 11 height 11
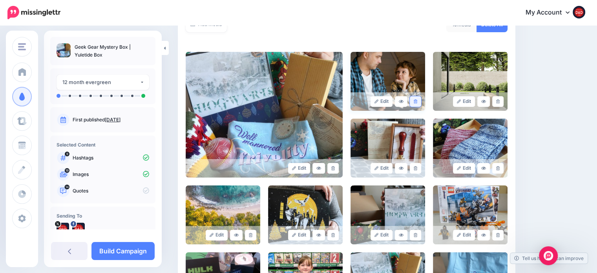
click at [420, 98] on link at bounding box center [414, 101] width 11 height 11
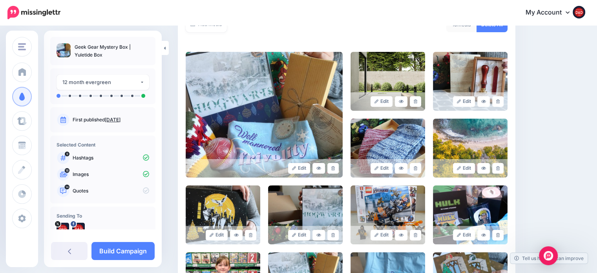
click at [420, 98] on link at bounding box center [414, 101] width 11 height 11
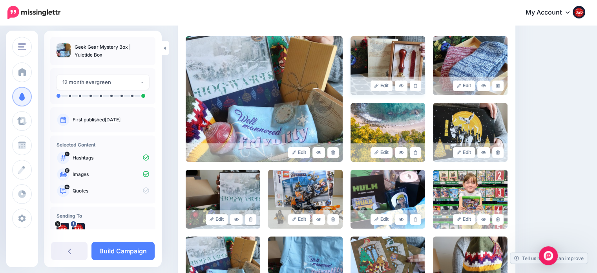
scroll to position [231, 0]
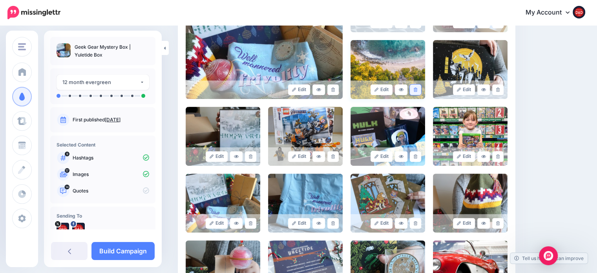
click at [419, 93] on link at bounding box center [414, 89] width 11 height 11
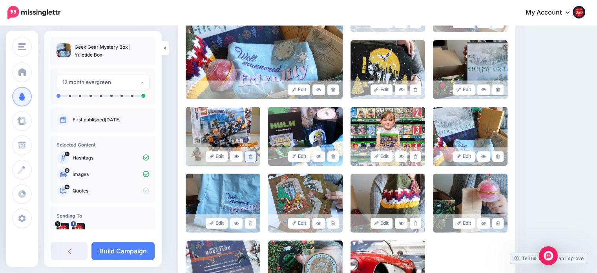
click at [251, 156] on icon at bounding box center [251, 156] width 4 height 4
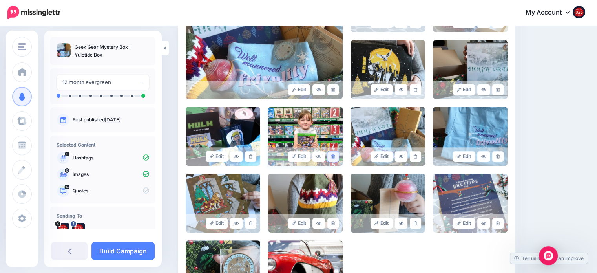
click at [336, 153] on link at bounding box center [332, 156] width 11 height 11
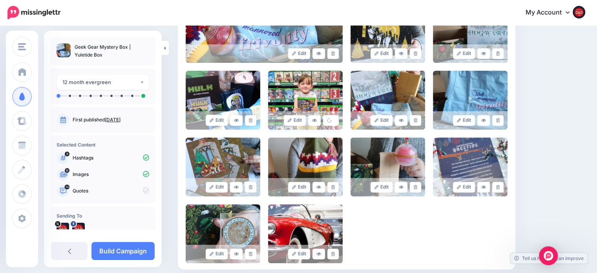
scroll to position [270, 0]
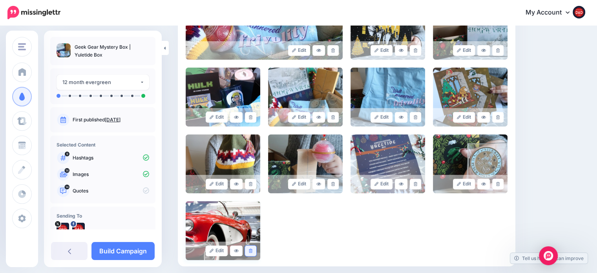
click at [252, 252] on link at bounding box center [250, 250] width 11 height 11
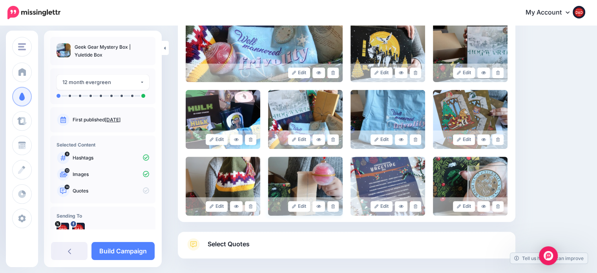
scroll to position [295, 0]
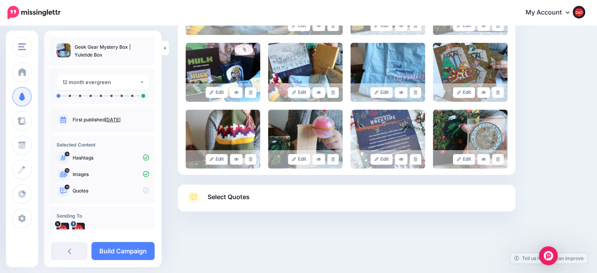
click at [244, 205] on link "Select Quotes" at bounding box center [347, 201] width 322 height 20
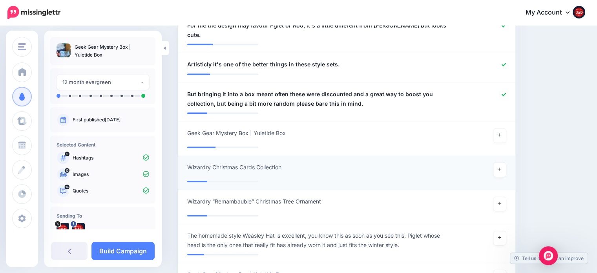
scroll to position [726, 0]
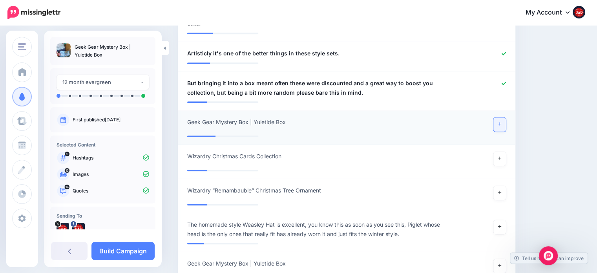
click at [506, 117] on link at bounding box center [499, 124] width 13 height 14
click at [506, 151] on link at bounding box center [499, 158] width 13 height 14
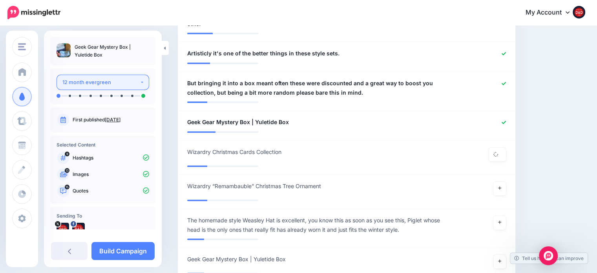
click at [97, 84] on div "12 month evergreen" at bounding box center [100, 82] width 77 height 9
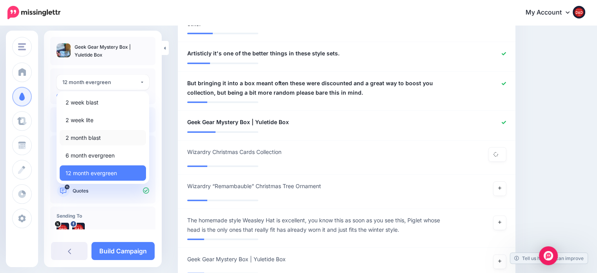
click at [86, 141] on span "2 month blast" at bounding box center [83, 137] width 35 height 9
select select "******"
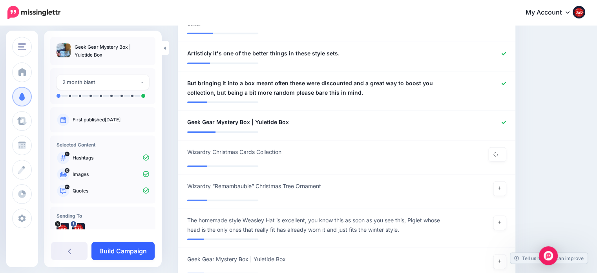
click at [135, 249] on link "Build Campaign" at bounding box center [122, 251] width 63 height 18
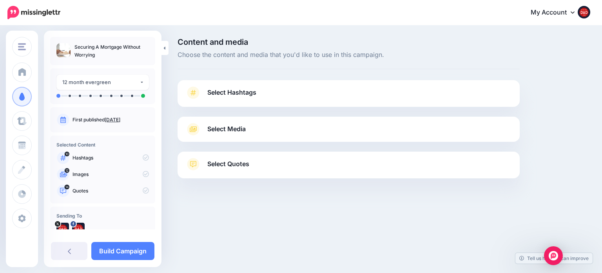
click at [253, 95] on span "Select Hashtags" at bounding box center [231, 92] width 49 height 11
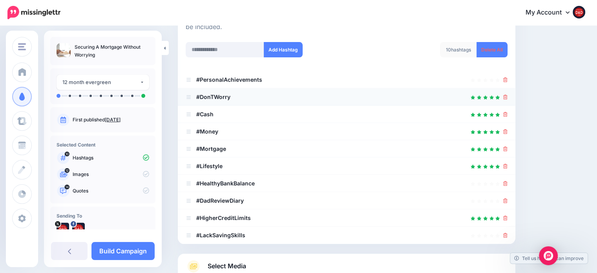
scroll to position [118, 0]
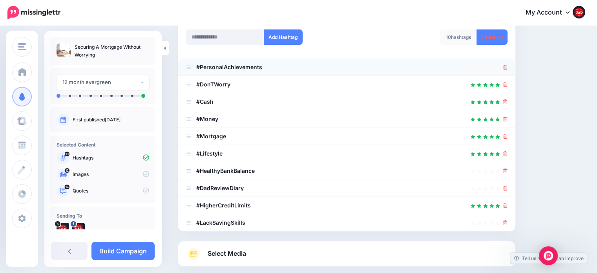
click at [507, 68] on div at bounding box center [347, 66] width 322 height 9
click at [507, 67] on icon at bounding box center [505, 67] width 4 height 5
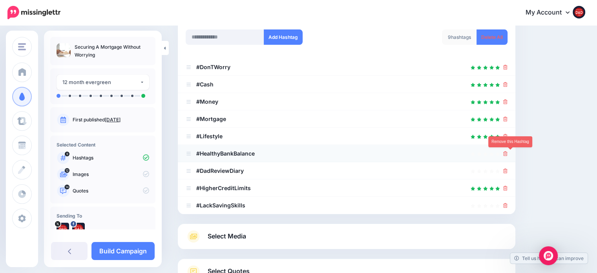
click at [507, 156] on link at bounding box center [505, 153] width 4 height 7
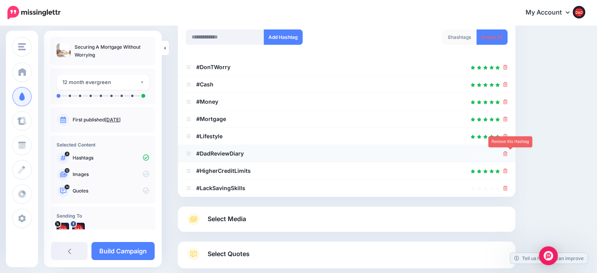
click at [507, 152] on icon at bounding box center [505, 153] width 4 height 5
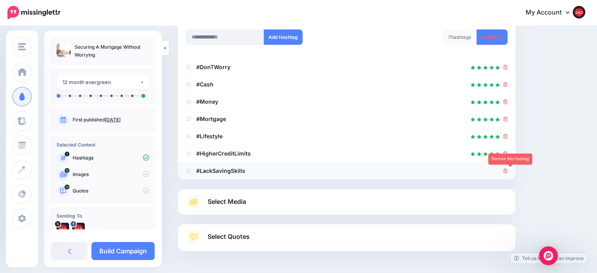
click at [507, 170] on icon at bounding box center [505, 170] width 4 height 5
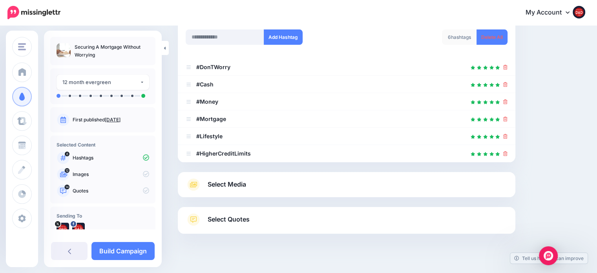
click at [236, 189] on span "Select Media" at bounding box center [226, 184] width 38 height 11
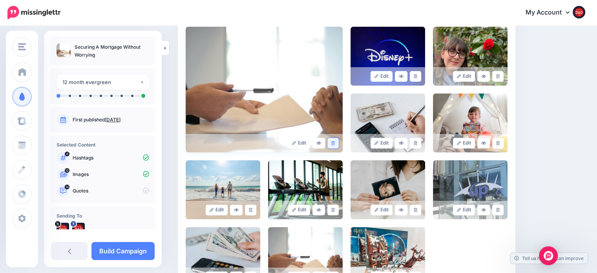
scroll to position [196, 0]
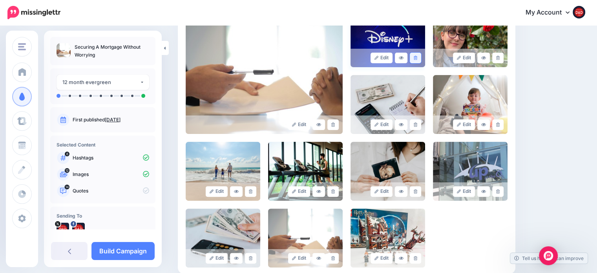
click at [417, 57] on icon at bounding box center [415, 58] width 4 height 4
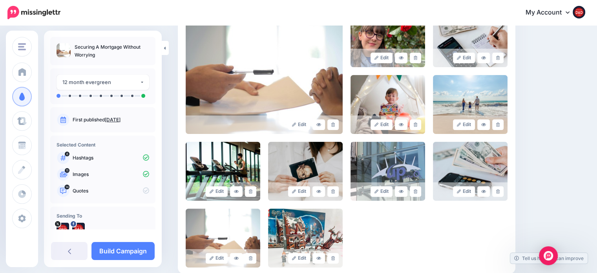
click at [417, 57] on icon at bounding box center [415, 58] width 4 height 4
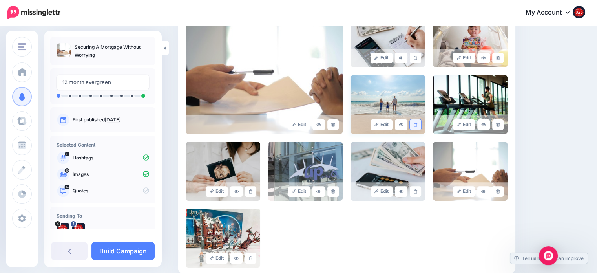
click at [417, 124] on icon at bounding box center [415, 124] width 4 height 4
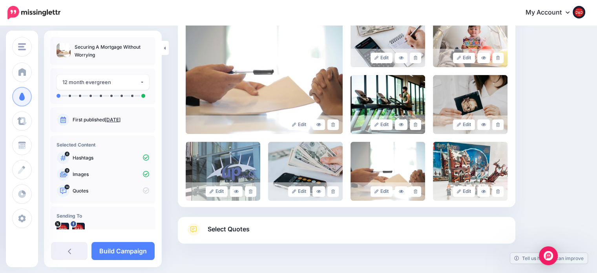
click at [417, 124] on icon at bounding box center [415, 124] width 4 height 4
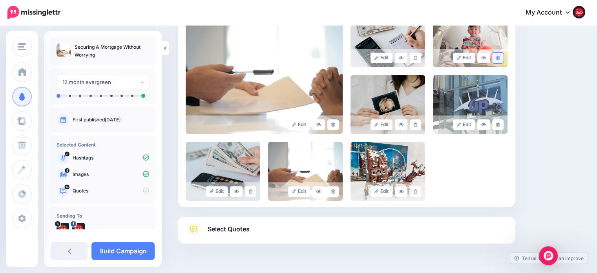
click at [499, 58] on icon at bounding box center [498, 58] width 4 height 4
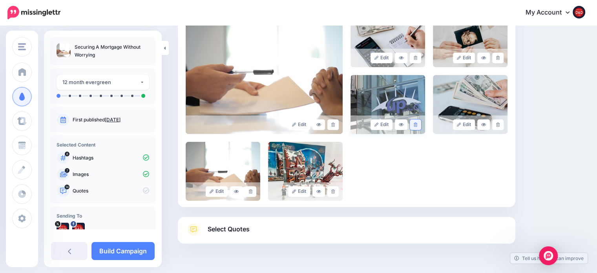
click at [417, 125] on icon at bounding box center [415, 124] width 4 height 4
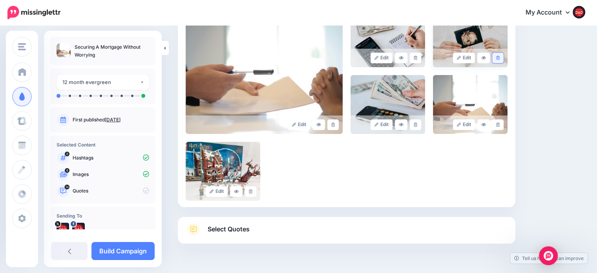
click at [499, 58] on icon at bounding box center [498, 58] width 4 height 4
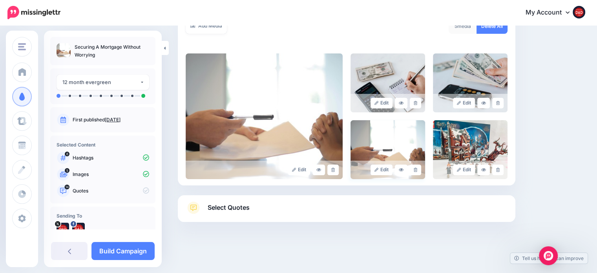
scroll to position [151, 0]
click at [499, 169] on icon at bounding box center [498, 170] width 4 height 4
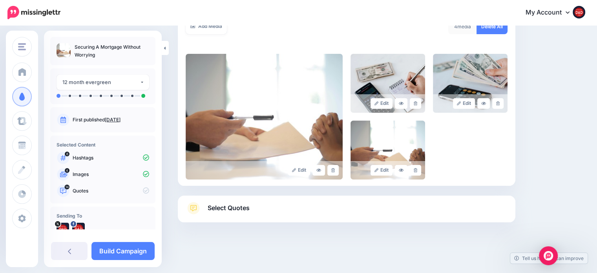
click at [228, 204] on span "Select Quotes" at bounding box center [228, 207] width 42 height 11
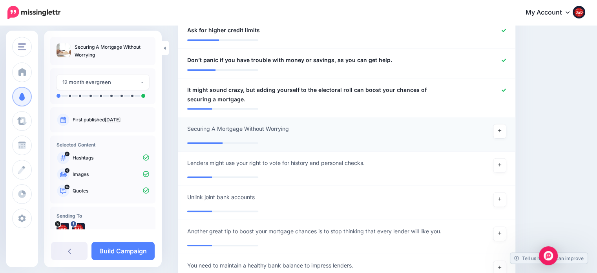
scroll to position [661, 0]
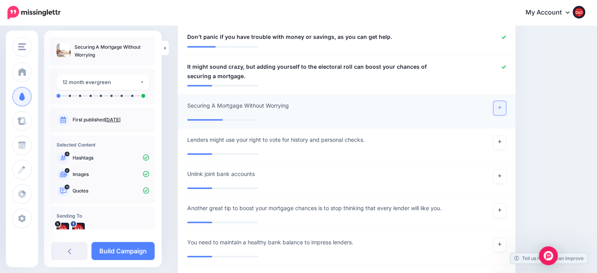
click at [506, 101] on link at bounding box center [499, 108] width 13 height 14
click at [503, 138] on link at bounding box center [499, 142] width 13 height 14
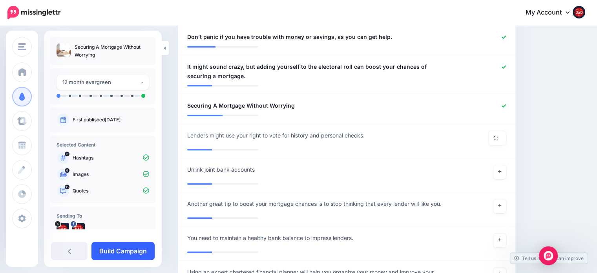
click at [138, 255] on link "Build Campaign" at bounding box center [122, 251] width 63 height 18
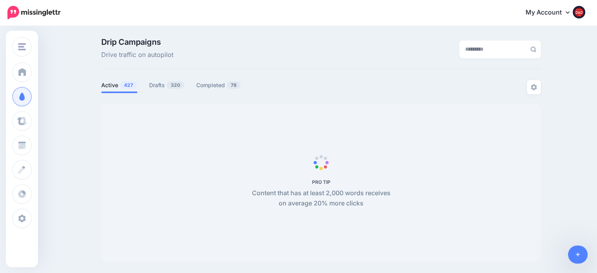
scroll to position [67, 0]
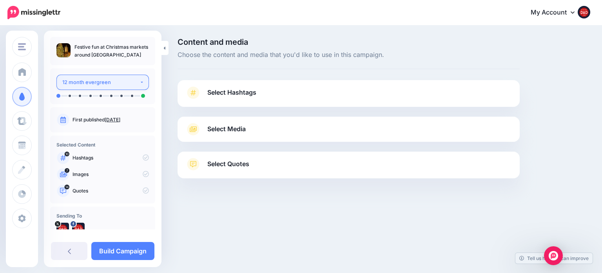
click at [116, 80] on div "12 month evergreen" at bounding box center [100, 82] width 77 height 9
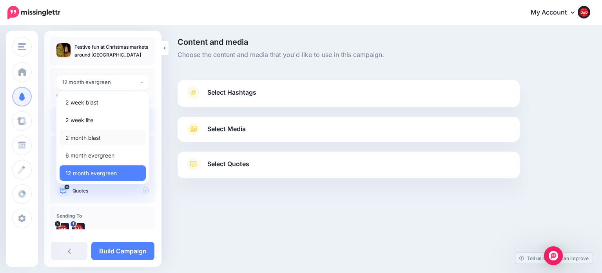
click at [89, 143] on link "2 month blast" at bounding box center [103, 137] width 86 height 15
select select "******"
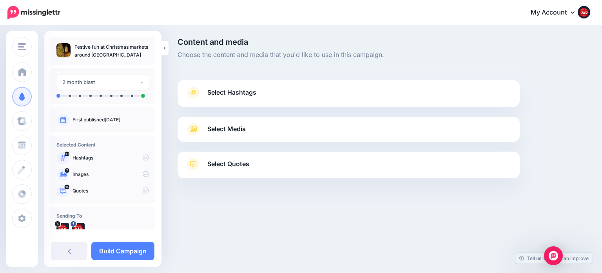
click at [238, 99] on link "Select Hashtags" at bounding box center [349, 96] width 327 height 20
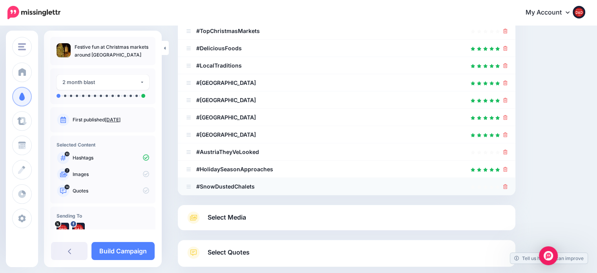
scroll to position [153, 0]
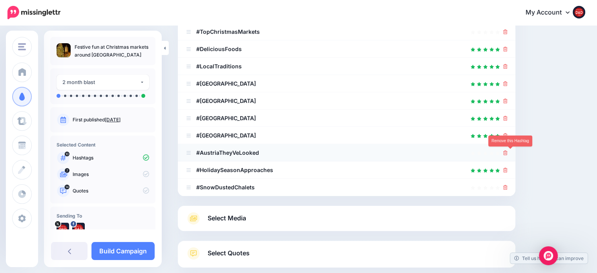
click at [507, 153] on icon at bounding box center [505, 152] width 4 height 5
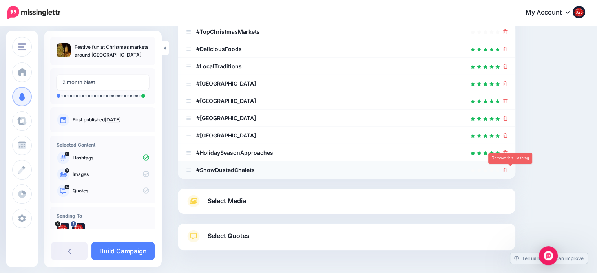
click at [507, 170] on icon at bounding box center [505, 169] width 4 height 5
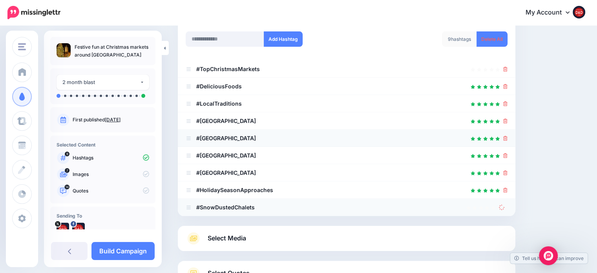
scroll to position [114, 0]
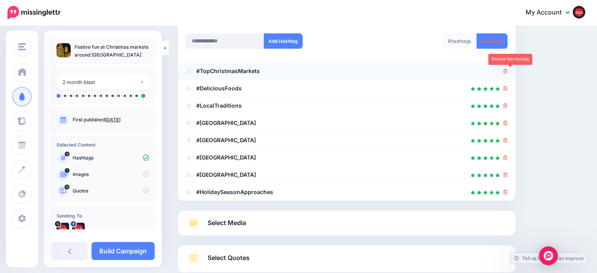
click at [507, 70] on icon at bounding box center [505, 71] width 4 height 5
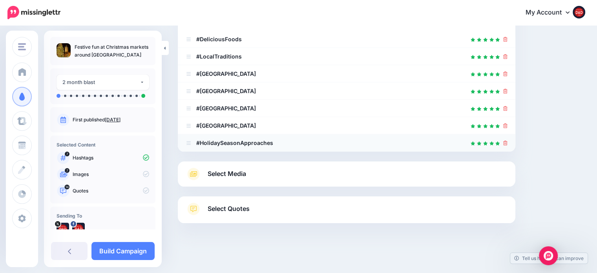
scroll to position [146, 0]
click at [227, 161] on div "Select Media Next, let's make sure we have the best media for this campaign. De…" at bounding box center [346, 172] width 337 height 25
click at [228, 167] on link "Select Media" at bounding box center [347, 173] width 322 height 13
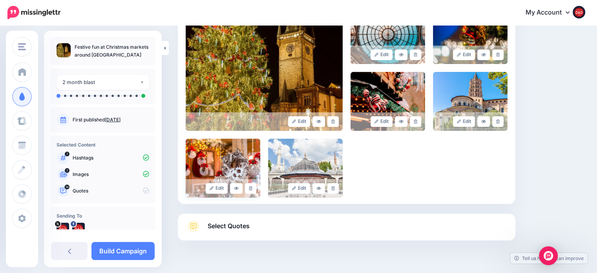
scroll to position [217, 0]
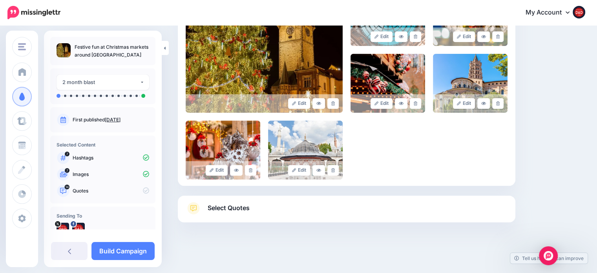
click at [247, 207] on span "Select Quotes" at bounding box center [228, 207] width 42 height 11
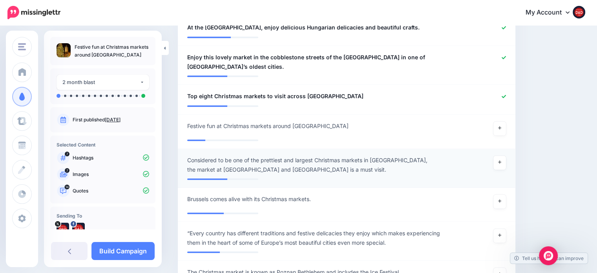
scroll to position [688, 0]
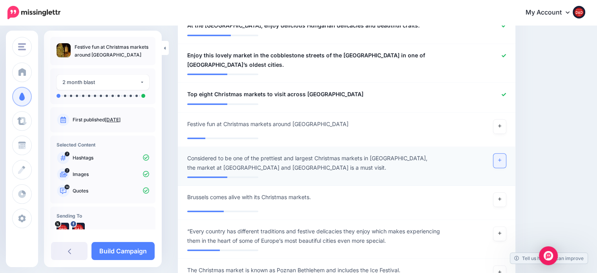
click at [506, 153] on link at bounding box center [499, 160] width 13 height 14
click at [501, 119] on link at bounding box center [499, 126] width 13 height 14
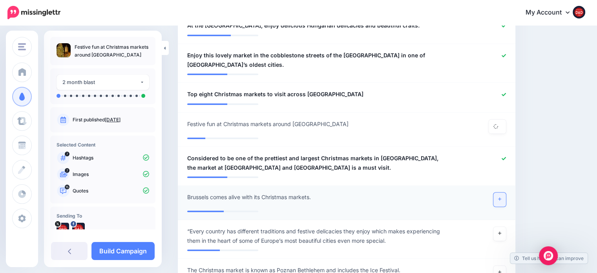
click at [501, 197] on icon at bounding box center [499, 199] width 3 height 4
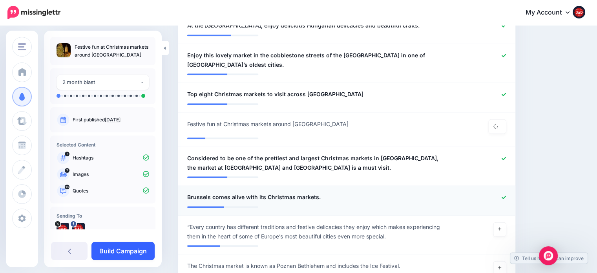
click at [133, 251] on link "Build Campaign" at bounding box center [122, 251] width 63 height 18
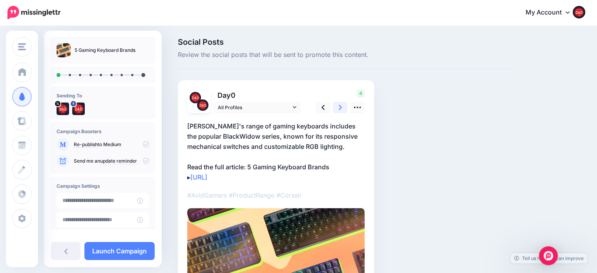
click at [340, 108] on icon at bounding box center [339, 107] width 3 height 5
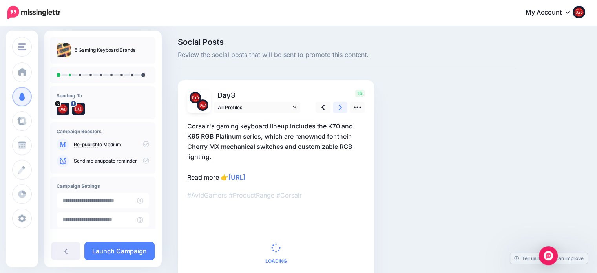
click at [340, 108] on icon at bounding box center [339, 107] width 3 height 8
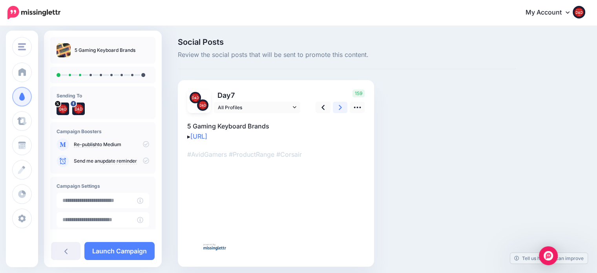
click at [340, 108] on icon at bounding box center [339, 107] width 3 height 8
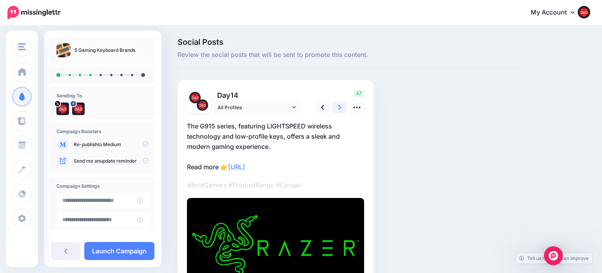
click at [340, 108] on icon at bounding box center [339, 107] width 3 height 8
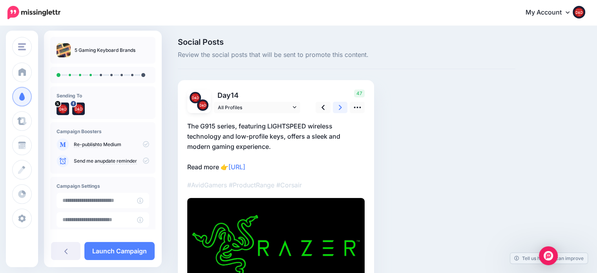
click at [340, 108] on icon at bounding box center [339, 107] width 3 height 8
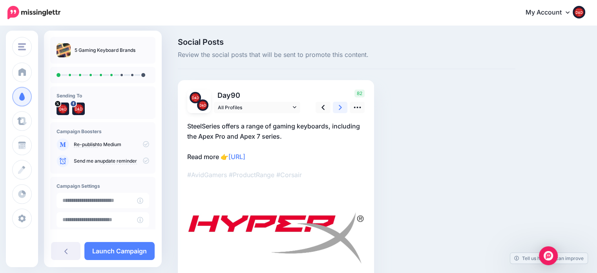
click at [340, 108] on icon at bounding box center [339, 107] width 3 height 8
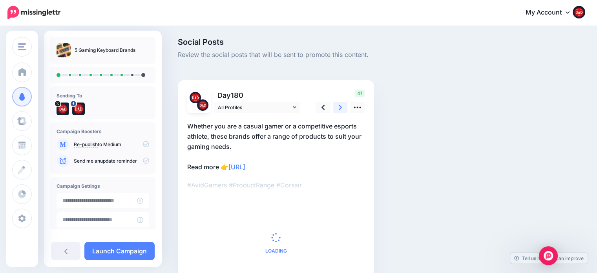
click at [340, 108] on icon at bounding box center [339, 107] width 3 height 8
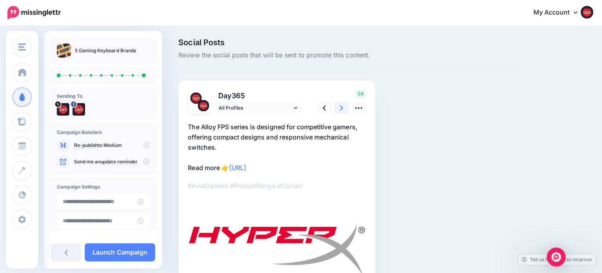
click at [340, 108] on icon at bounding box center [339, 107] width 3 height 8
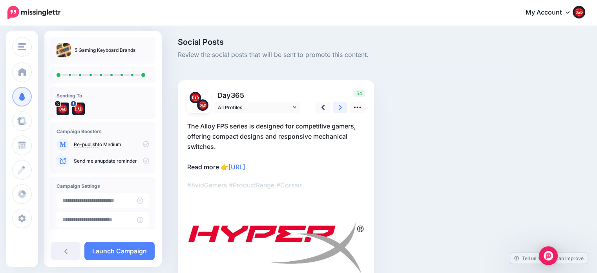
click at [340, 109] on icon at bounding box center [339, 107] width 3 height 8
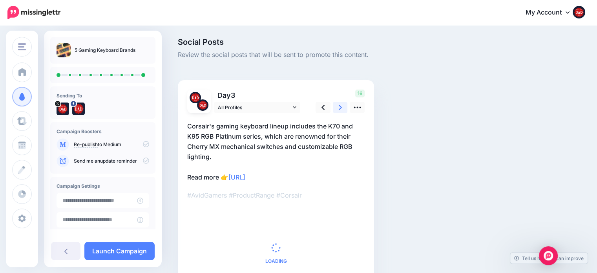
click at [340, 109] on icon at bounding box center [339, 107] width 3 height 8
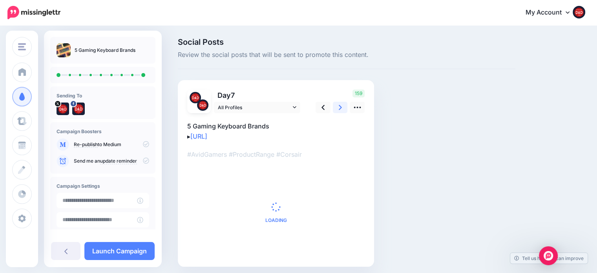
click at [340, 109] on icon at bounding box center [339, 107] width 3 height 8
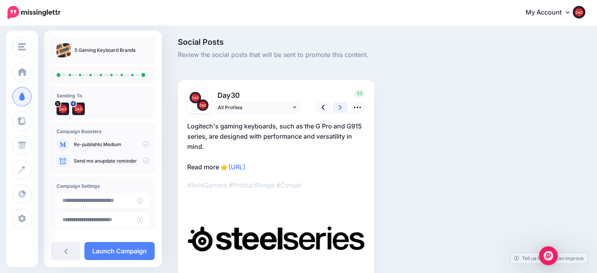
click at [340, 109] on icon at bounding box center [339, 107] width 3 height 8
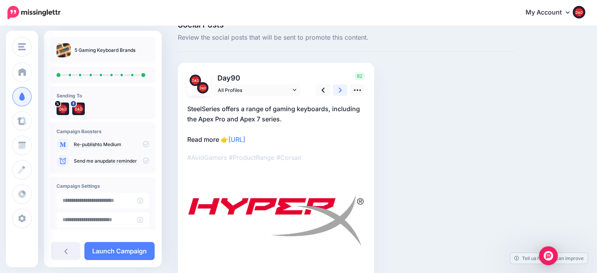
scroll to position [59, 0]
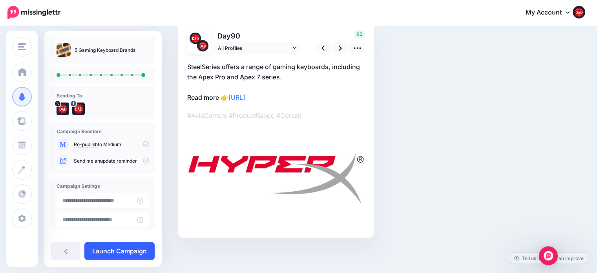
click at [115, 251] on link "Launch Campaign" at bounding box center [119, 251] width 70 height 18
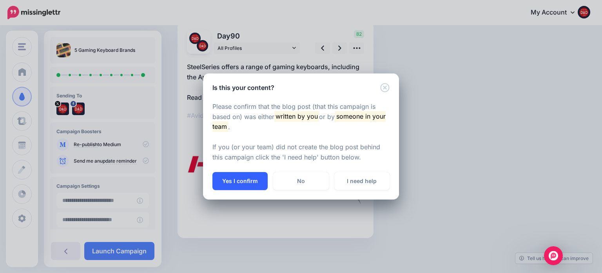
click at [254, 178] on button "Yes I confirm" at bounding box center [240, 181] width 55 height 18
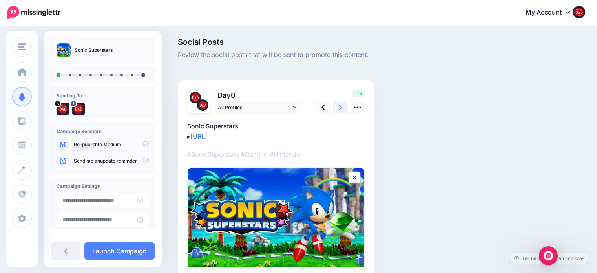
click at [342, 109] on link at bounding box center [340, 107] width 15 height 11
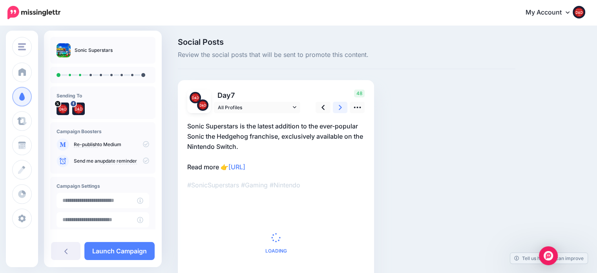
click at [342, 109] on link at bounding box center [340, 107] width 15 height 11
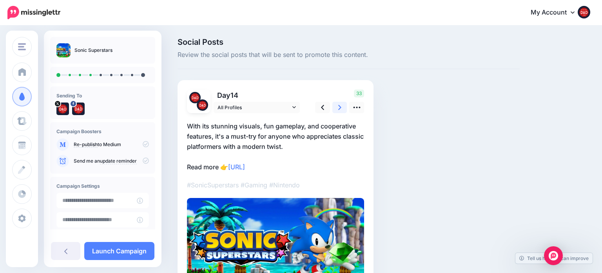
click at [342, 109] on link at bounding box center [340, 107] width 15 height 11
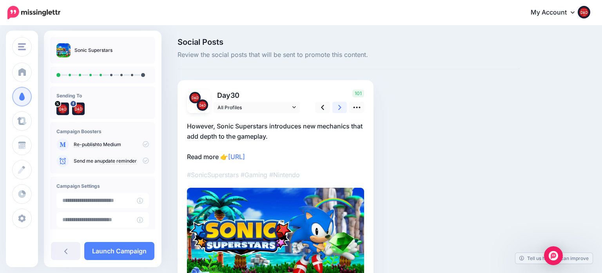
click at [342, 109] on link at bounding box center [340, 107] width 15 height 11
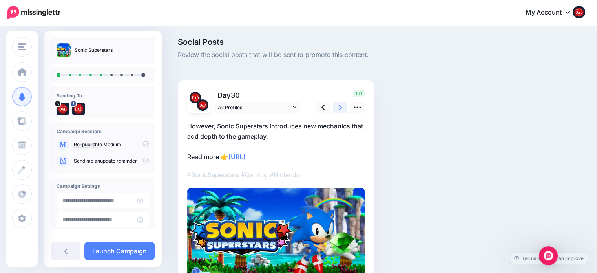
click at [342, 109] on link at bounding box center [340, 107] width 15 height 11
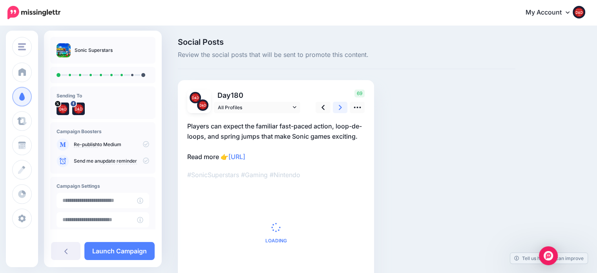
click at [342, 109] on link at bounding box center [340, 107] width 15 height 11
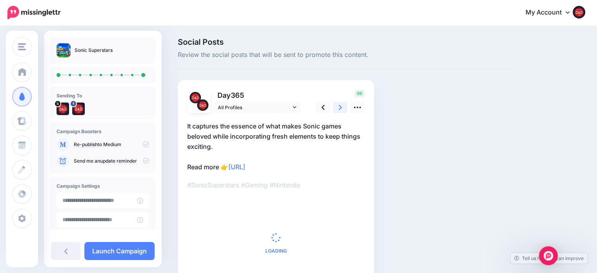
click at [342, 109] on link at bounding box center [340, 107] width 15 height 11
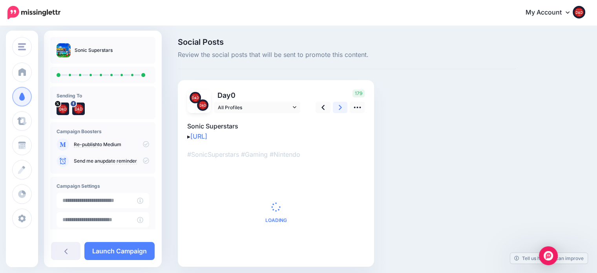
click at [342, 109] on link at bounding box center [340, 107] width 15 height 11
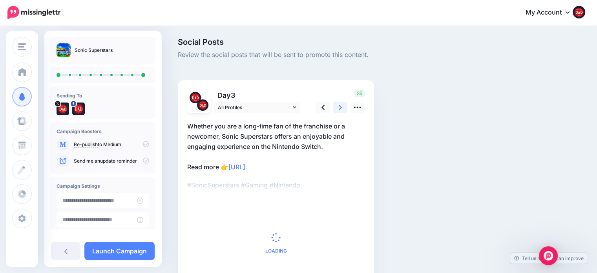
click at [342, 109] on link at bounding box center [340, 107] width 15 height 11
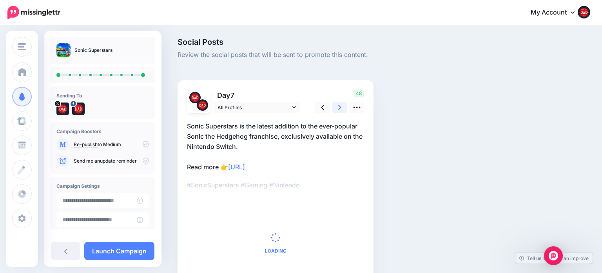
click at [342, 109] on link at bounding box center [340, 107] width 15 height 11
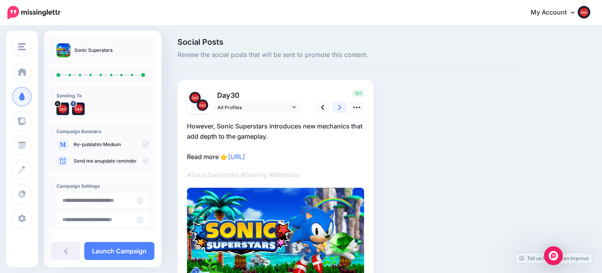
click at [342, 110] on link at bounding box center [340, 107] width 15 height 11
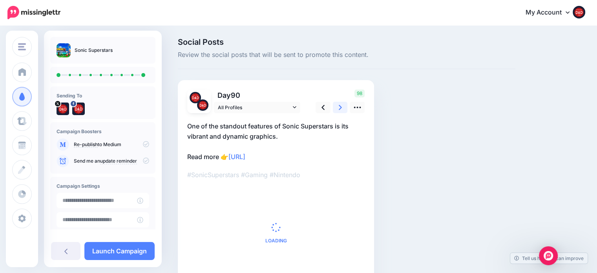
click at [342, 110] on link at bounding box center [340, 107] width 15 height 11
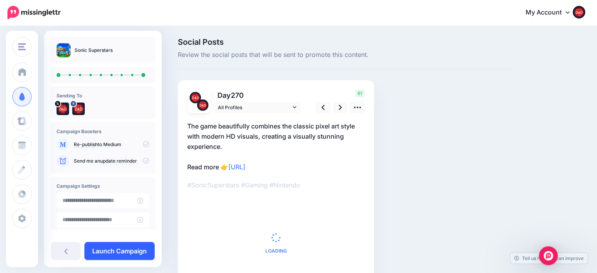
click at [116, 246] on link "Launch Campaign" at bounding box center [119, 251] width 70 height 18
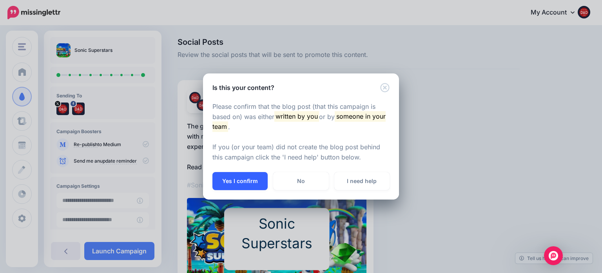
click at [241, 180] on button "Yes I confirm" at bounding box center [240, 181] width 55 height 18
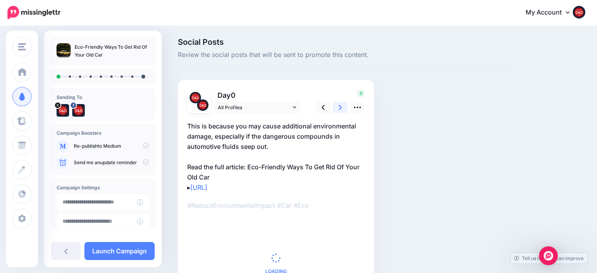
click at [344, 106] on link at bounding box center [340, 107] width 15 height 11
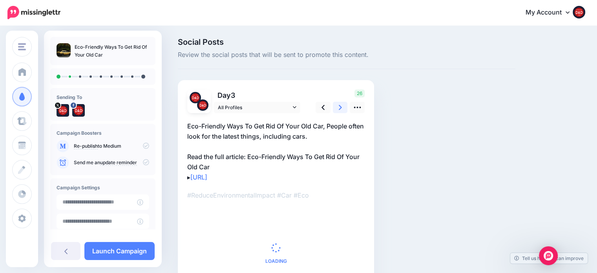
click at [344, 106] on link at bounding box center [340, 107] width 15 height 11
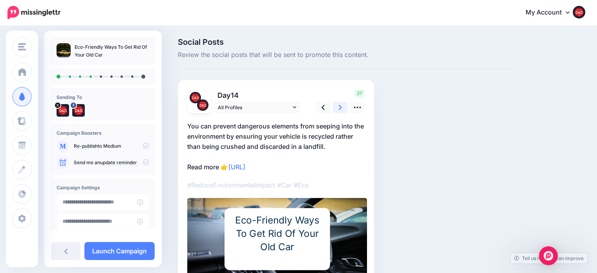
click at [344, 106] on link at bounding box center [340, 107] width 15 height 11
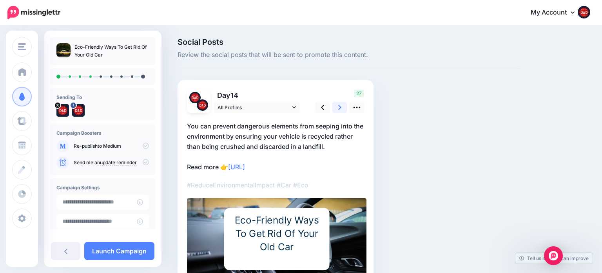
click at [344, 106] on link at bounding box center [340, 107] width 15 height 11
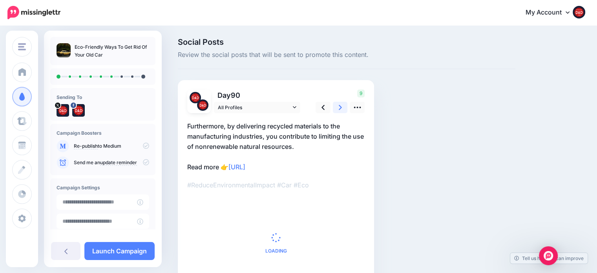
click at [344, 106] on link at bounding box center [340, 107] width 15 height 11
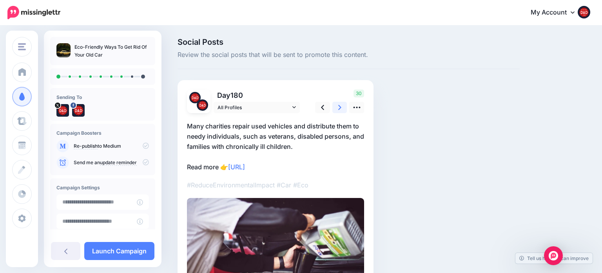
click at [344, 106] on link at bounding box center [340, 107] width 15 height 11
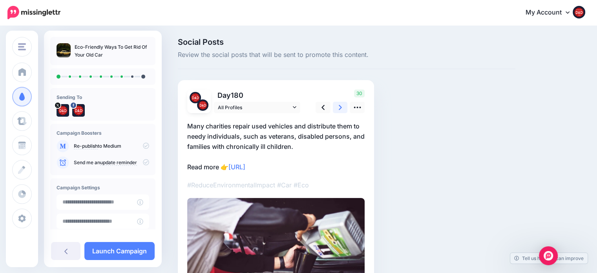
click at [344, 106] on link at bounding box center [340, 107] width 15 height 11
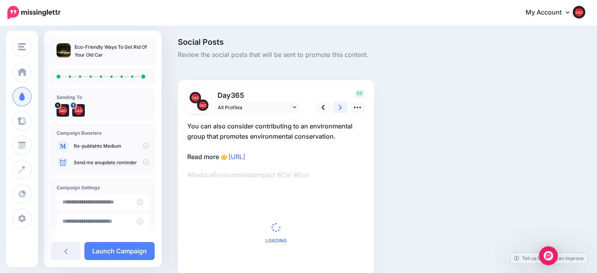
click at [344, 106] on link at bounding box center [340, 107] width 15 height 11
click at [344, 107] on link at bounding box center [340, 107] width 15 height 11
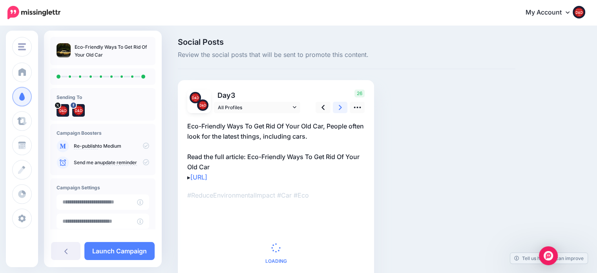
click at [344, 107] on link at bounding box center [340, 107] width 15 height 11
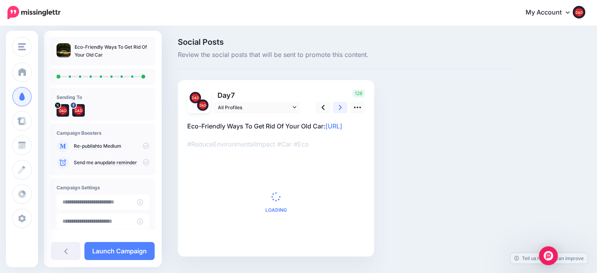
click at [344, 107] on link at bounding box center [340, 107] width 15 height 11
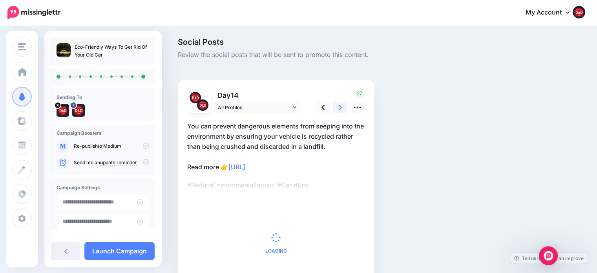
click at [344, 107] on link at bounding box center [340, 107] width 15 height 11
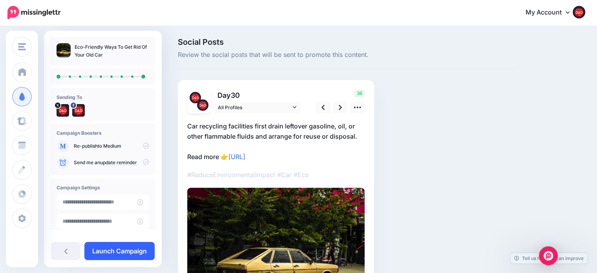
click at [126, 250] on link "Launch Campaign" at bounding box center [119, 251] width 70 height 18
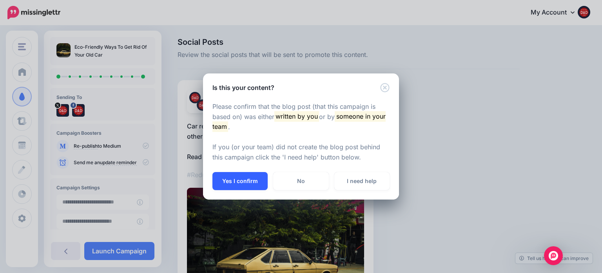
click at [248, 179] on button "Yes I confirm" at bounding box center [240, 181] width 55 height 18
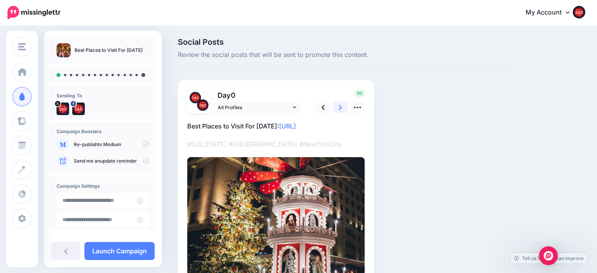
click at [335, 106] on link at bounding box center [340, 107] width 15 height 11
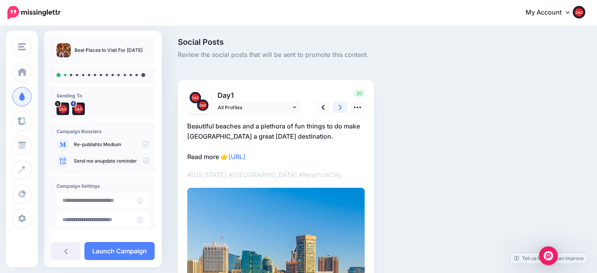
click at [335, 106] on link at bounding box center [340, 107] width 15 height 11
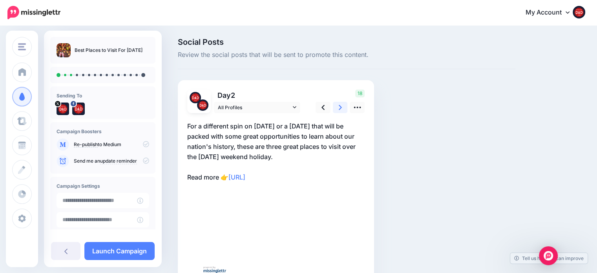
click at [335, 106] on link at bounding box center [340, 107] width 15 height 11
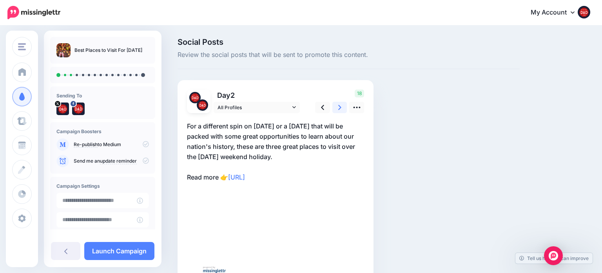
click at [335, 106] on link at bounding box center [340, 107] width 15 height 11
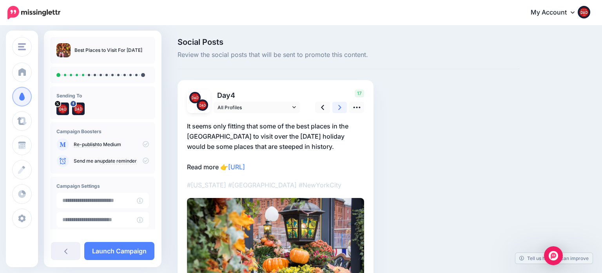
click at [335, 106] on link at bounding box center [340, 107] width 15 height 11
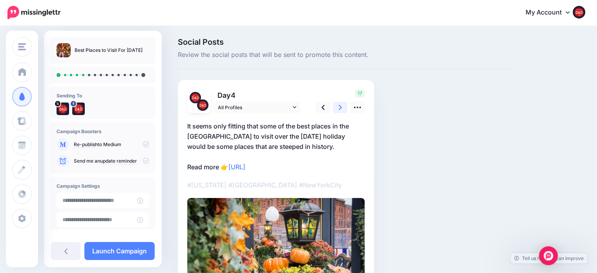
click at [335, 106] on link at bounding box center [340, 107] width 15 height 11
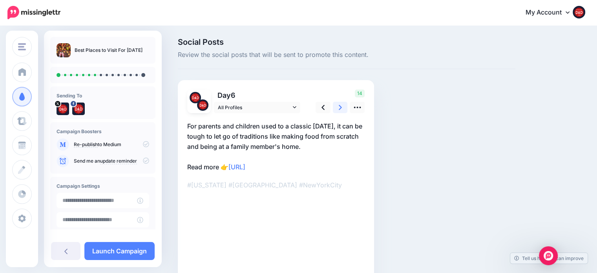
click at [335, 106] on link at bounding box center [340, 107] width 15 height 11
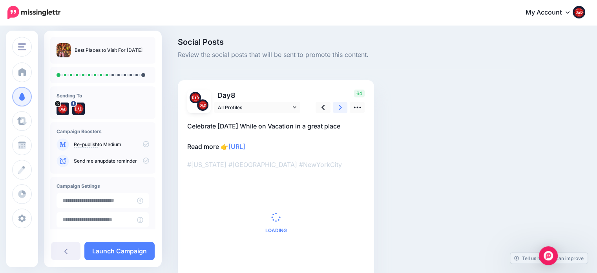
click at [335, 106] on link at bounding box center [340, 107] width 15 height 11
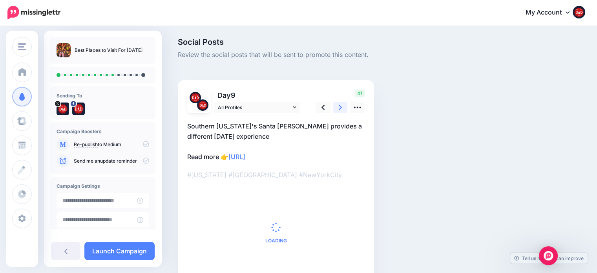
click at [335, 106] on link at bounding box center [340, 107] width 15 height 11
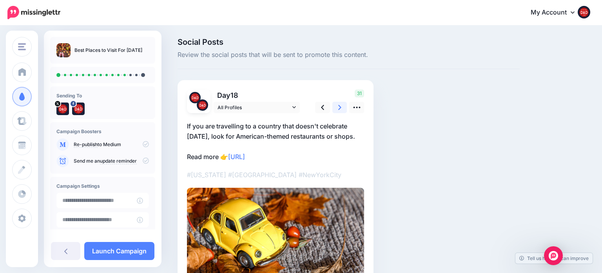
click at [335, 106] on link at bounding box center [340, 107] width 15 height 11
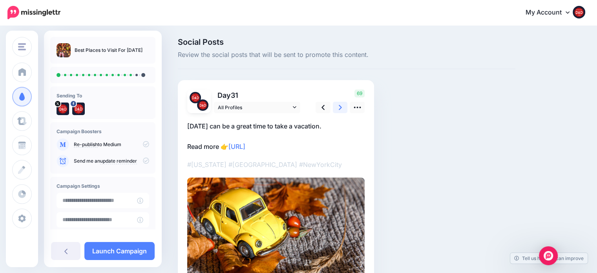
click at [335, 106] on link at bounding box center [340, 107] width 15 height 11
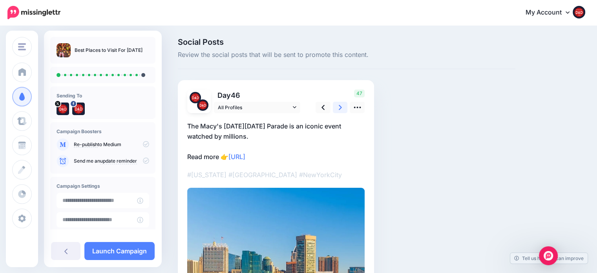
click at [335, 106] on link at bounding box center [340, 107] width 15 height 11
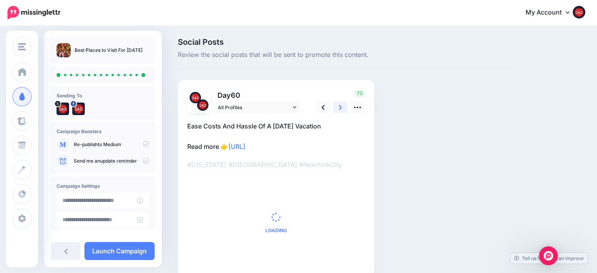
click at [335, 106] on link at bounding box center [340, 107] width 15 height 11
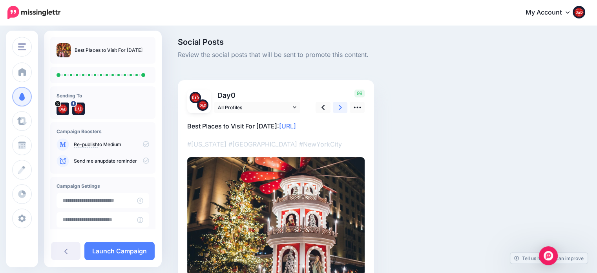
click at [335, 106] on link at bounding box center [340, 107] width 15 height 11
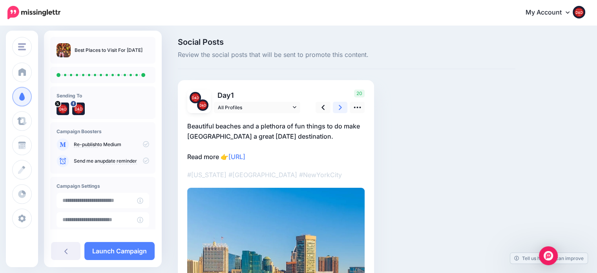
click at [335, 106] on link at bounding box center [340, 107] width 15 height 11
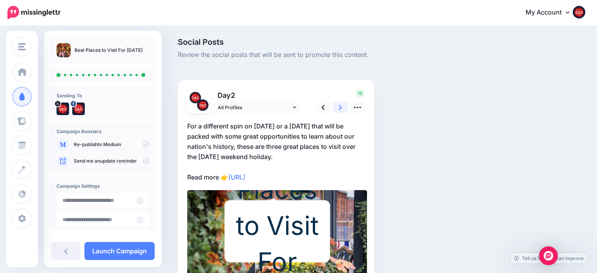
click at [335, 106] on link at bounding box center [340, 107] width 15 height 11
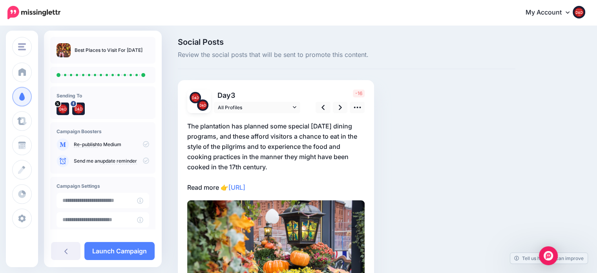
click at [271, 167] on p "The plantation has planned some special [DATE] dining programs, and these affor…" at bounding box center [275, 156] width 177 height 71
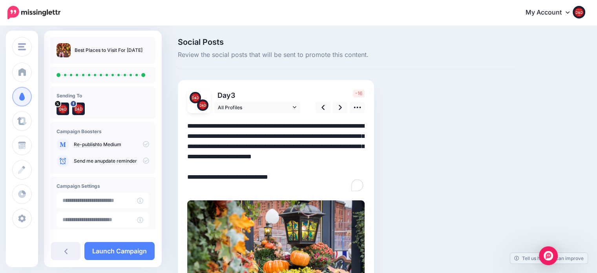
click at [273, 166] on textarea "**********" at bounding box center [275, 156] width 177 height 71
drag, startPoint x: 275, startPoint y: 168, endPoint x: 209, endPoint y: 167, distance: 65.5
click at [209, 167] on textarea "**********" at bounding box center [275, 156] width 177 height 71
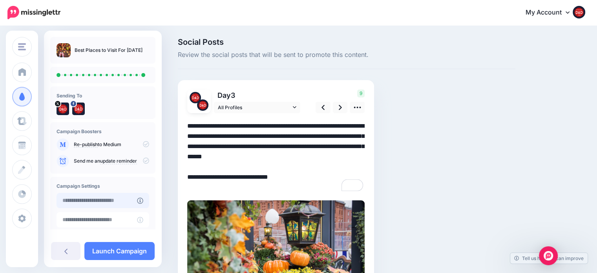
type textarea "**********"
click at [101, 200] on input "**********" at bounding box center [96, 200] width 80 height 15
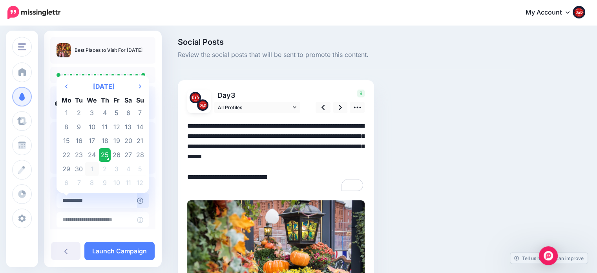
click at [93, 169] on td "1" at bounding box center [92, 169] width 14 height 14
type input "**********"
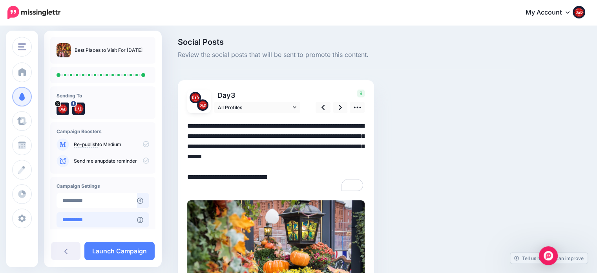
click at [96, 224] on input "**********" at bounding box center [96, 219] width 80 height 15
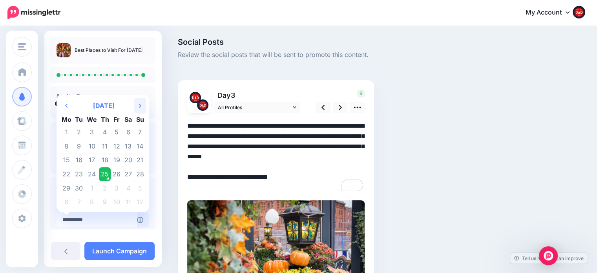
click at [140, 111] on th "Next Month" at bounding box center [140, 106] width 12 height 16
click at [67, 130] on td "1" at bounding box center [67, 132] width 14 height 14
type input "**********"
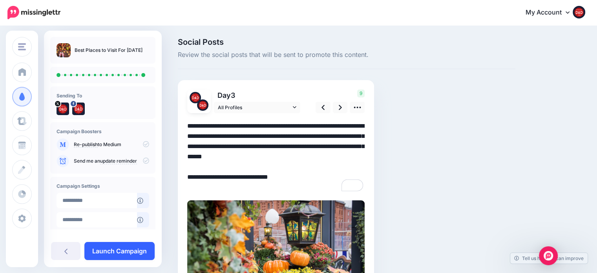
click at [124, 252] on link "Launch Campaign" at bounding box center [119, 251] width 70 height 18
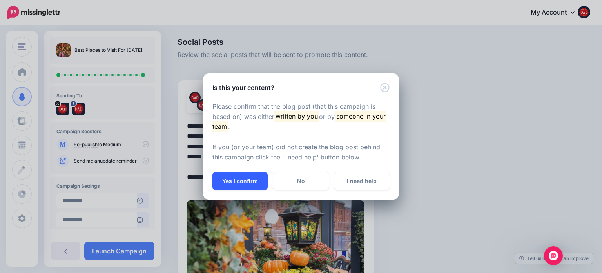
click at [244, 177] on button "Yes I confirm" at bounding box center [240, 181] width 55 height 18
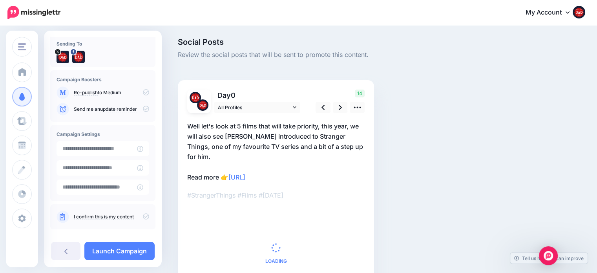
scroll to position [63, 0]
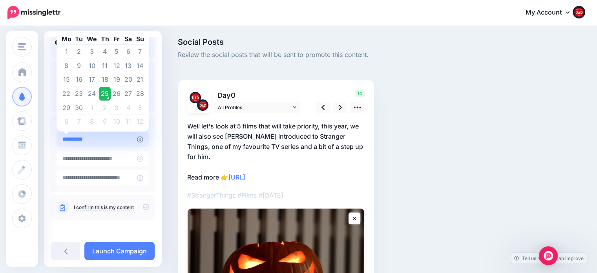
click at [109, 144] on input "**********" at bounding box center [96, 138] width 80 height 15
click at [508, 119] on div "Social Posts Review the social posts that will be sent to promote this content.…" at bounding box center [346, 210] width 349 height 344
click at [134, 140] on input "**********" at bounding box center [96, 138] width 80 height 15
click at [93, 106] on td "1" at bounding box center [92, 107] width 14 height 14
type input "**********"
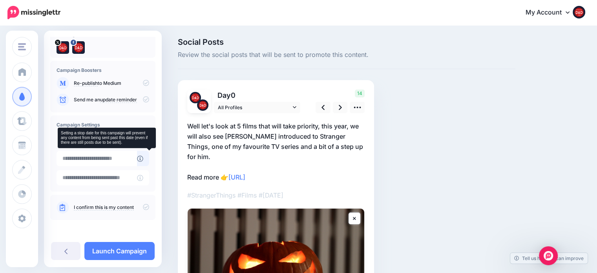
click at [143, 161] on icon at bounding box center [140, 158] width 6 height 6
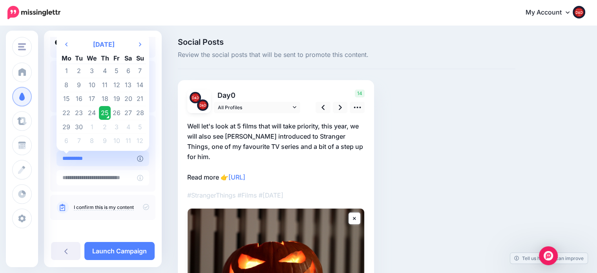
click at [137, 161] on input "**********" at bounding box center [96, 158] width 80 height 15
click at [141, 43] on th "Next Month" at bounding box center [140, 44] width 12 height 16
click at [114, 122] on td "31" at bounding box center [117, 127] width 12 height 14
type input "**********"
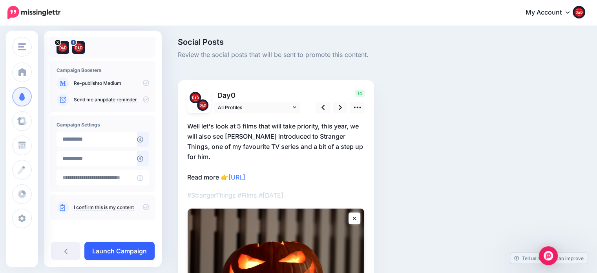
click at [124, 252] on link "Launch Campaign" at bounding box center [119, 251] width 70 height 18
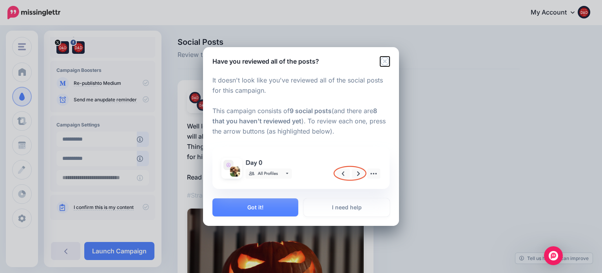
click at [381, 63] on icon "Close" at bounding box center [384, 61] width 9 height 9
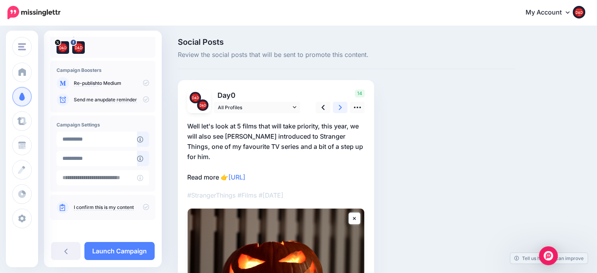
click at [344, 106] on link at bounding box center [340, 107] width 15 height 11
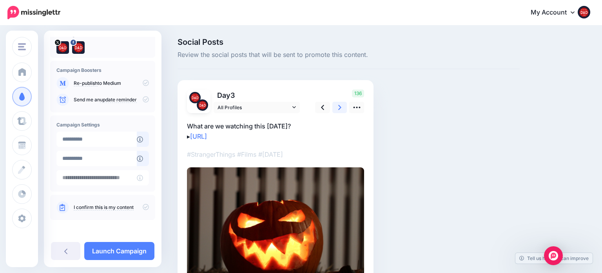
click at [344, 106] on link at bounding box center [340, 107] width 15 height 11
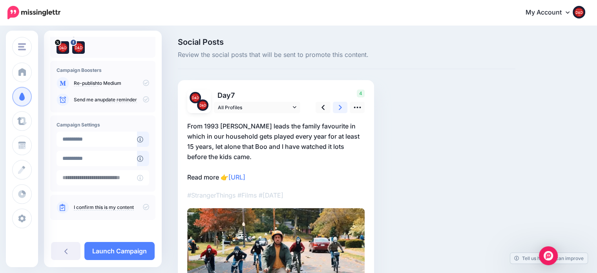
click at [344, 106] on link at bounding box center [340, 107] width 15 height 11
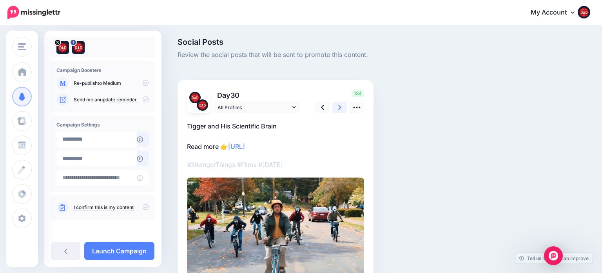
click at [344, 106] on link at bounding box center [340, 107] width 15 height 11
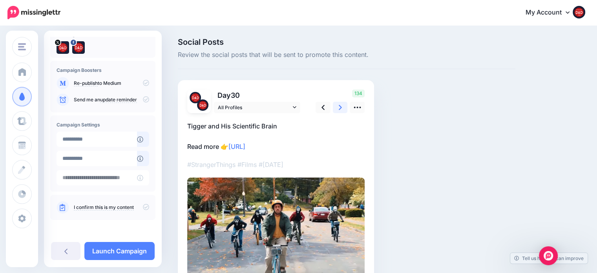
click at [344, 106] on link at bounding box center [340, 107] width 15 height 11
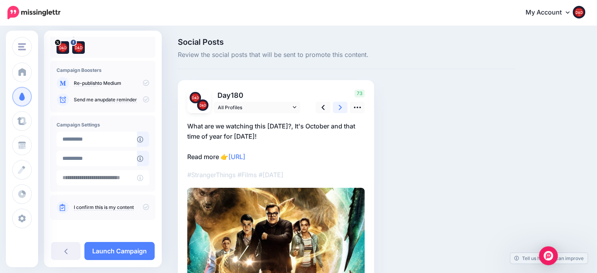
click at [344, 106] on link at bounding box center [340, 107] width 15 height 11
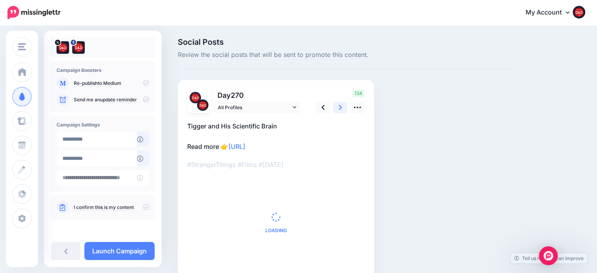
click at [344, 106] on link at bounding box center [340, 107] width 15 height 11
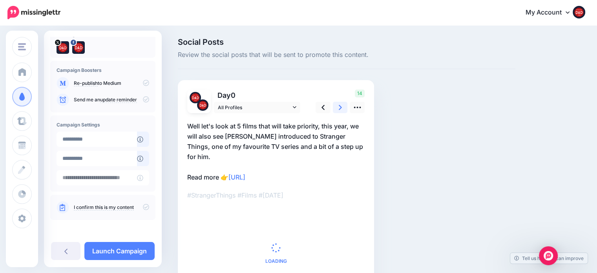
click at [344, 106] on link at bounding box center [340, 107] width 15 height 11
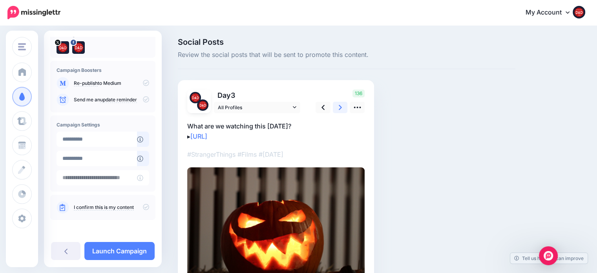
click at [344, 106] on link at bounding box center [340, 107] width 15 height 11
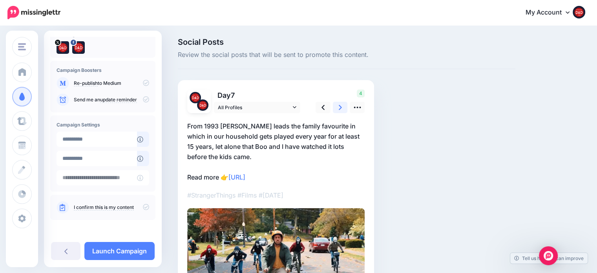
click at [344, 106] on link at bounding box center [340, 107] width 15 height 11
click at [344, 107] on link at bounding box center [340, 107] width 15 height 11
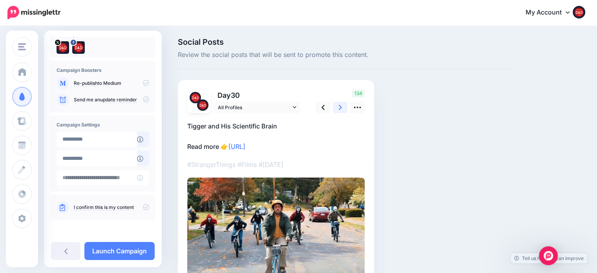
click at [344, 107] on link at bounding box center [340, 107] width 15 height 11
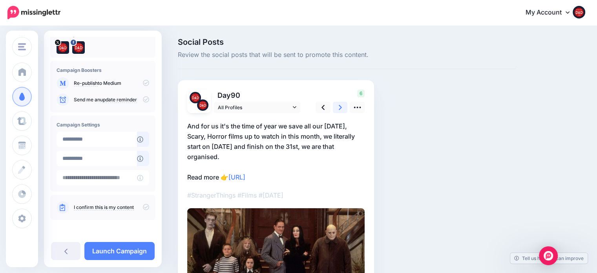
click at [344, 107] on link at bounding box center [340, 107] width 15 height 11
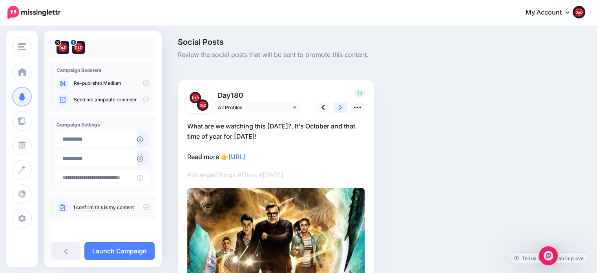
click at [338, 108] on icon at bounding box center [339, 107] width 3 height 8
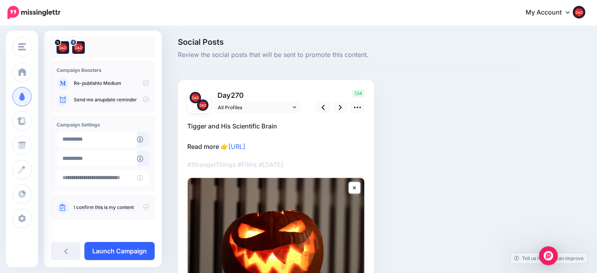
click at [116, 250] on link "Launch Campaign" at bounding box center [119, 251] width 70 height 18
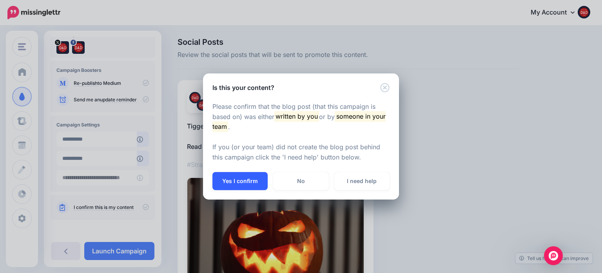
click at [245, 185] on button "Yes I confirm" at bounding box center [240, 181] width 55 height 18
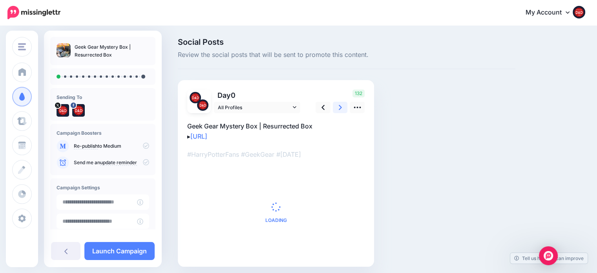
click at [336, 110] on link at bounding box center [340, 107] width 15 height 11
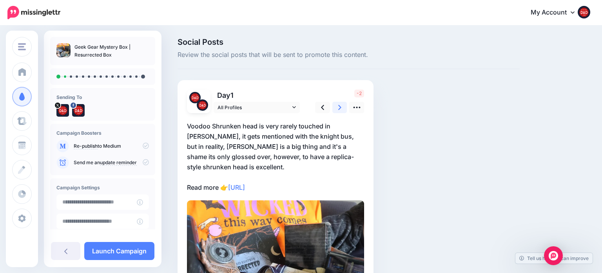
click at [336, 110] on link at bounding box center [340, 107] width 15 height 11
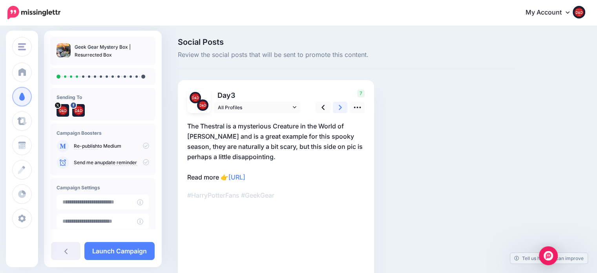
click at [336, 110] on link at bounding box center [340, 107] width 15 height 11
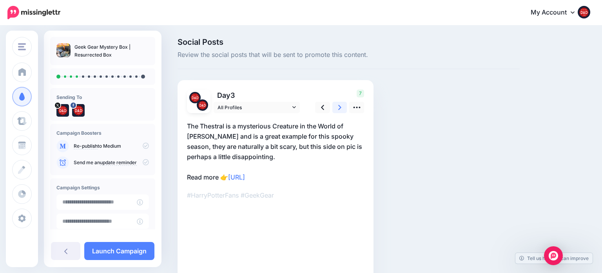
click at [336, 110] on link at bounding box center [340, 107] width 15 height 11
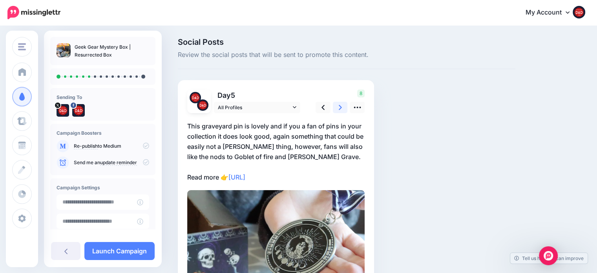
click at [336, 110] on link at bounding box center [340, 107] width 15 height 11
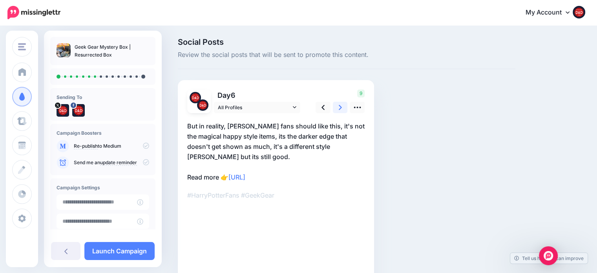
click at [336, 110] on link at bounding box center [340, 107] width 15 height 11
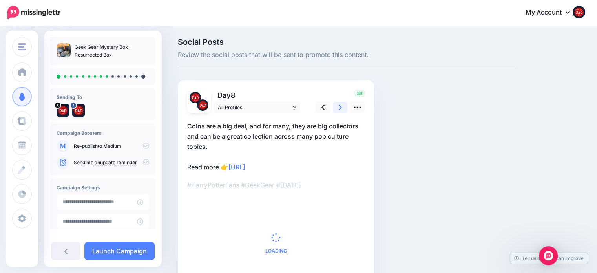
click at [336, 110] on link at bounding box center [340, 107] width 15 height 11
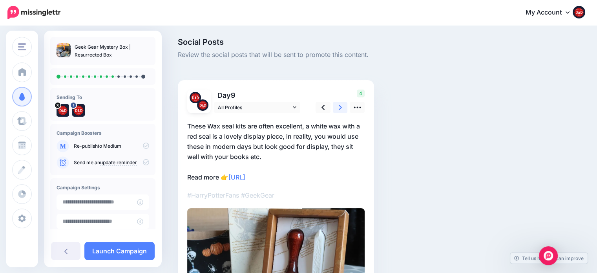
click at [336, 110] on link at bounding box center [340, 107] width 15 height 11
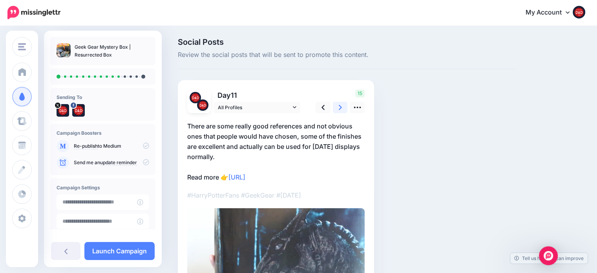
click at [336, 110] on link at bounding box center [340, 107] width 15 height 11
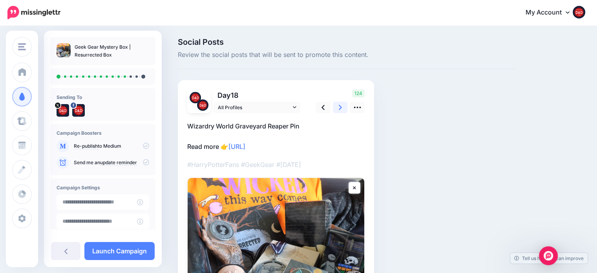
click at [336, 110] on link at bounding box center [340, 107] width 15 height 11
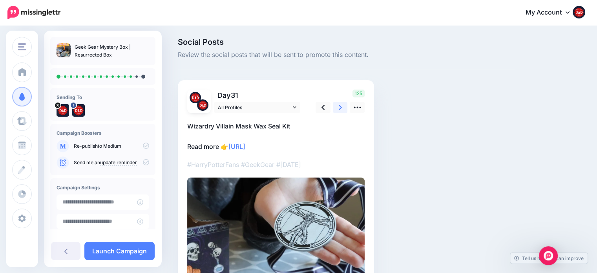
click at [336, 110] on link at bounding box center [340, 107] width 15 height 11
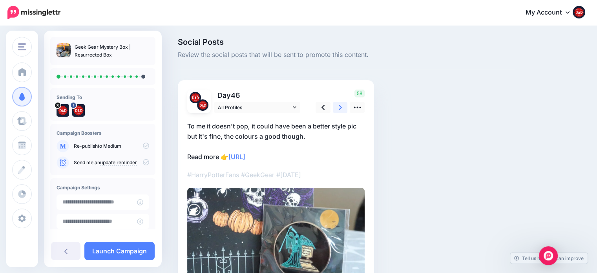
click at [336, 111] on link at bounding box center [340, 107] width 15 height 11
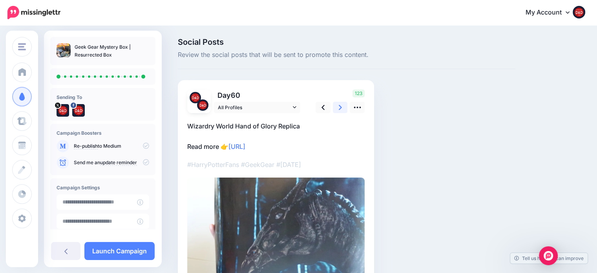
click at [336, 111] on link at bounding box center [340, 107] width 15 height 11
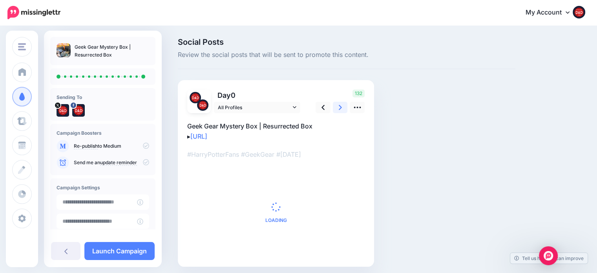
click at [336, 111] on link at bounding box center [340, 107] width 15 height 11
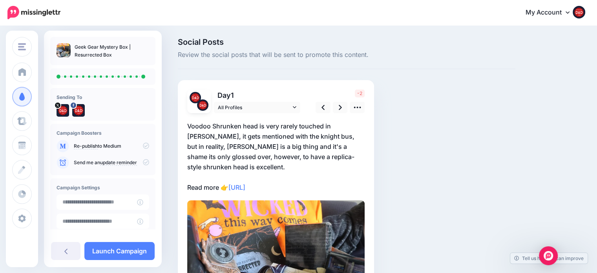
click at [233, 168] on p "Voodoo Shrunken head is very rarely touched in [PERSON_NAME], it gets mentioned…" at bounding box center [275, 156] width 177 height 71
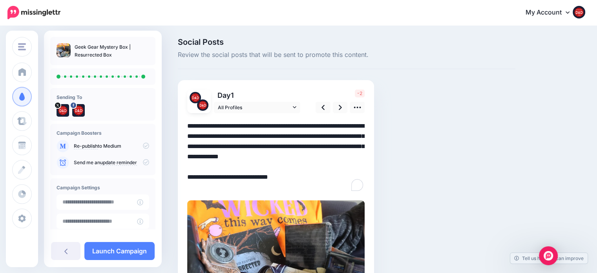
click at [233, 167] on textarea "**********" at bounding box center [275, 156] width 177 height 71
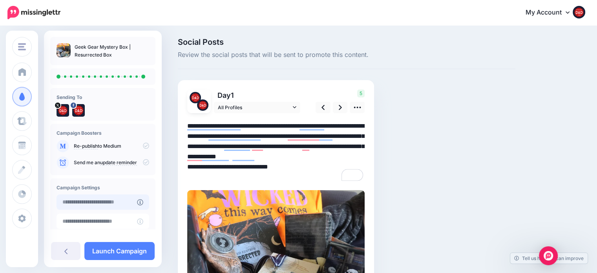
type textarea "**********"
click at [104, 201] on input "**********" at bounding box center [96, 201] width 80 height 15
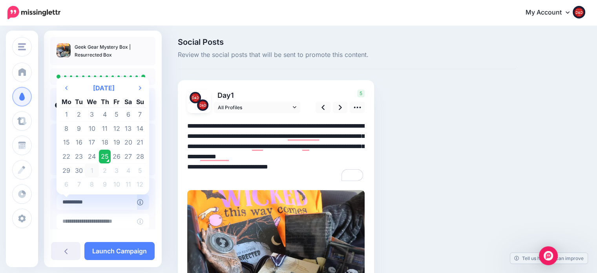
click at [90, 172] on td "1" at bounding box center [92, 170] width 14 height 14
type input "**********"
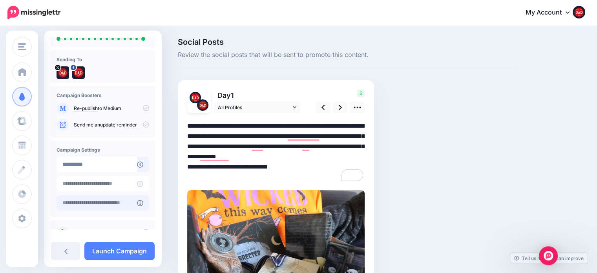
scroll to position [39, 0]
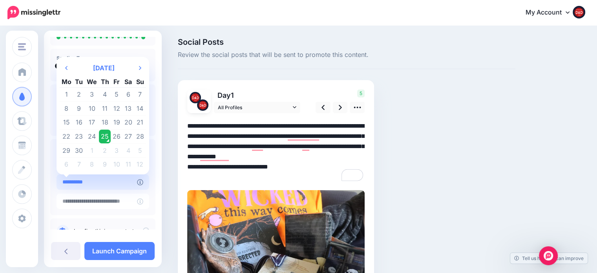
click at [105, 188] on input "**********" at bounding box center [96, 181] width 80 height 15
click at [141, 65] on th "Next Month" at bounding box center [140, 68] width 12 height 16
click at [117, 146] on td "31" at bounding box center [117, 150] width 12 height 14
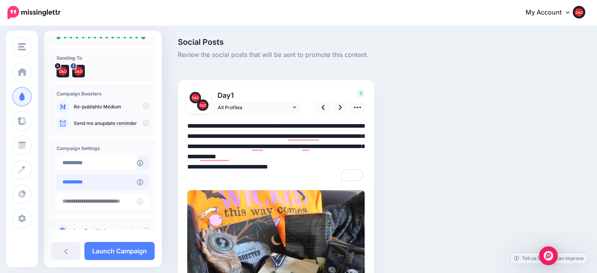
click at [137, 185] on input "**********" at bounding box center [96, 181] width 80 height 15
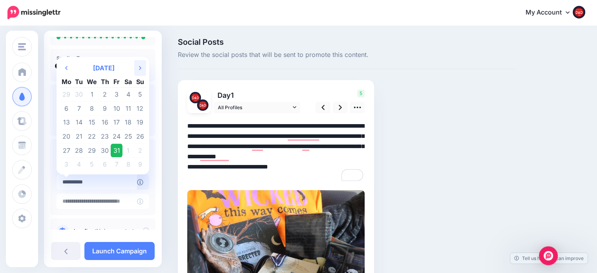
click at [136, 67] on th "Next Month" at bounding box center [140, 68] width 12 height 16
click at [114, 109] on td "7" at bounding box center [117, 109] width 12 height 14
type input "**********"
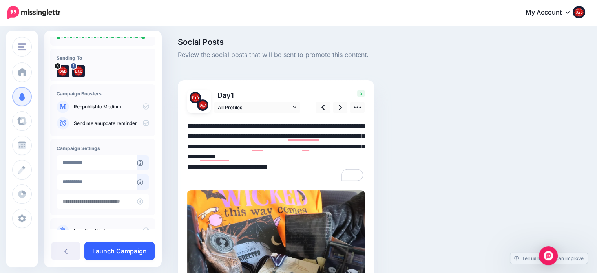
click at [123, 257] on link "Launch Campaign" at bounding box center [119, 251] width 70 height 18
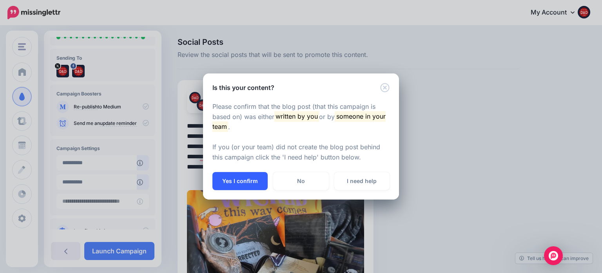
click at [254, 178] on button "Yes I confirm" at bounding box center [240, 181] width 55 height 18
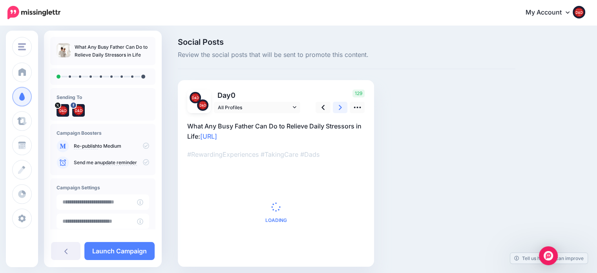
click at [334, 109] on link at bounding box center [340, 107] width 15 height 11
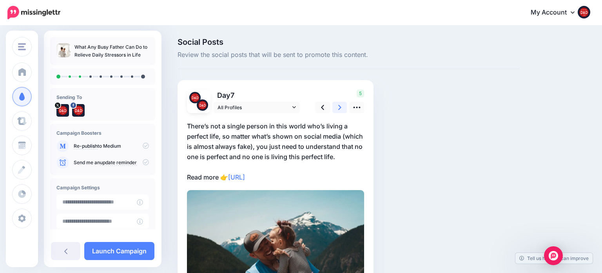
click at [334, 109] on link at bounding box center [340, 107] width 15 height 11
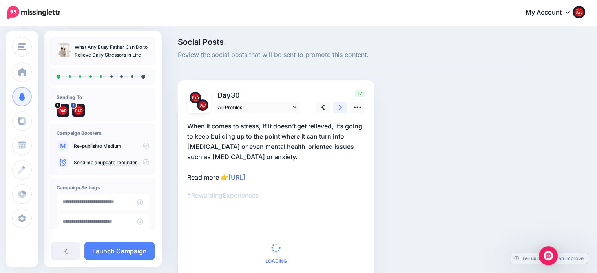
click at [334, 109] on link at bounding box center [340, 107] width 15 height 11
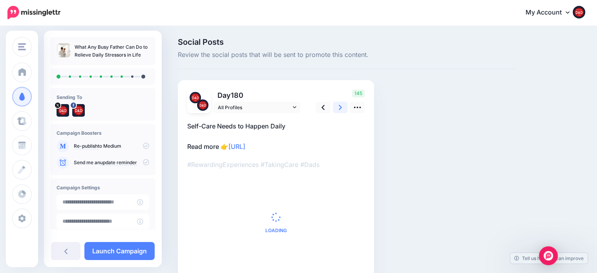
click at [334, 109] on link at bounding box center [340, 107] width 15 height 11
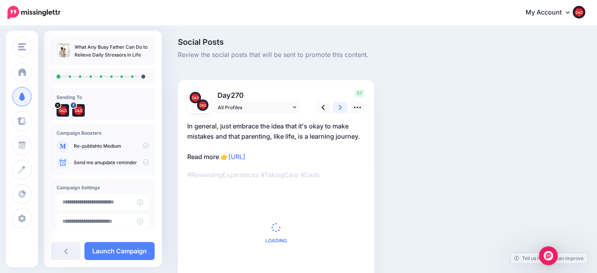
click at [334, 109] on link at bounding box center [340, 107] width 15 height 11
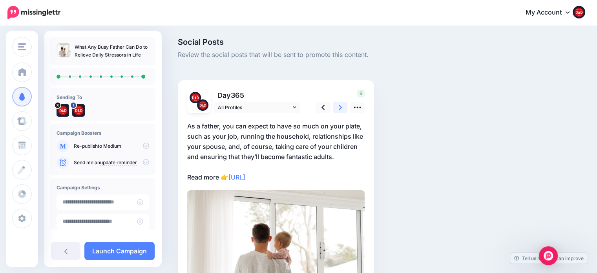
click at [334, 109] on link at bounding box center [340, 107] width 15 height 11
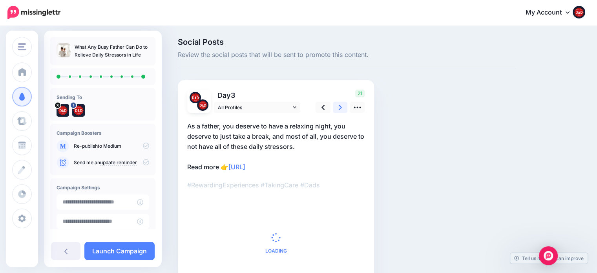
click at [335, 109] on link at bounding box center [340, 107] width 15 height 11
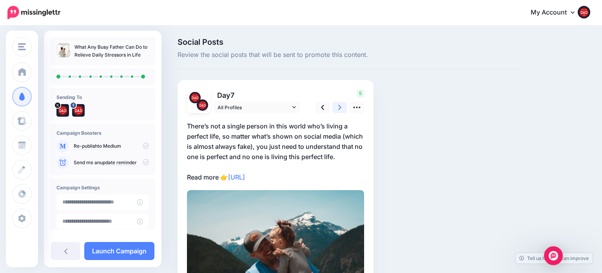
click at [335, 109] on link at bounding box center [340, 107] width 15 height 11
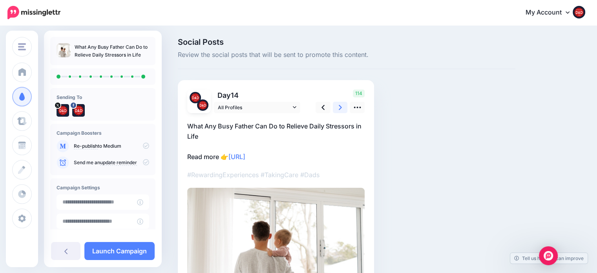
click at [335, 109] on link at bounding box center [340, 107] width 15 height 11
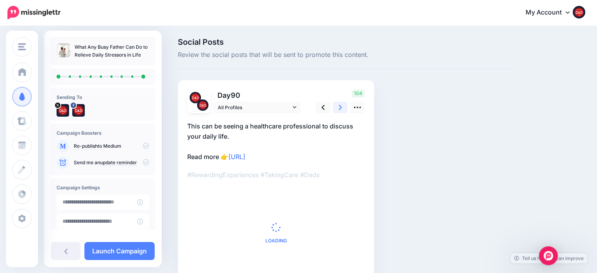
click at [335, 109] on link at bounding box center [340, 107] width 15 height 11
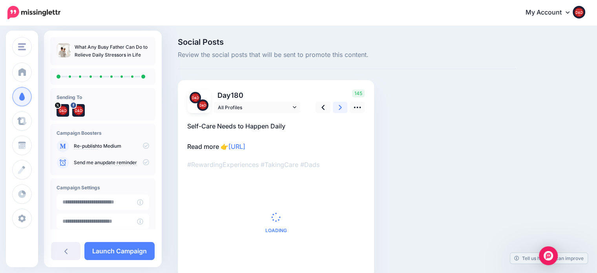
click at [335, 109] on link at bounding box center [340, 107] width 15 height 11
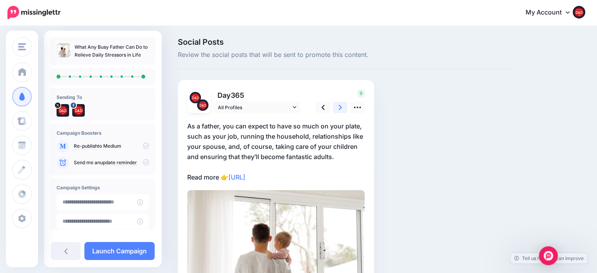
click at [335, 109] on link at bounding box center [340, 107] width 15 height 11
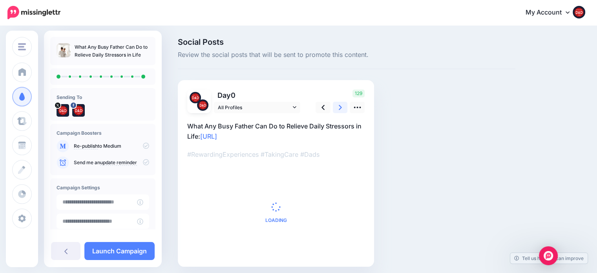
click at [335, 109] on link at bounding box center [340, 107] width 15 height 11
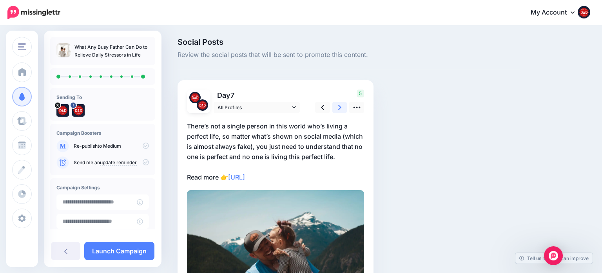
click at [335, 109] on link at bounding box center [340, 107] width 15 height 11
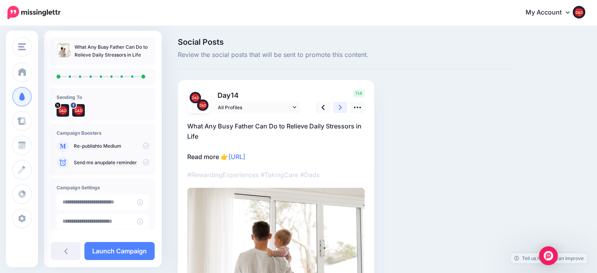
click at [335, 109] on link at bounding box center [340, 107] width 15 height 11
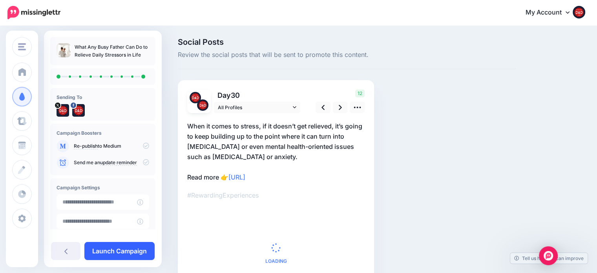
click at [118, 251] on link "Launch Campaign" at bounding box center [119, 251] width 70 height 18
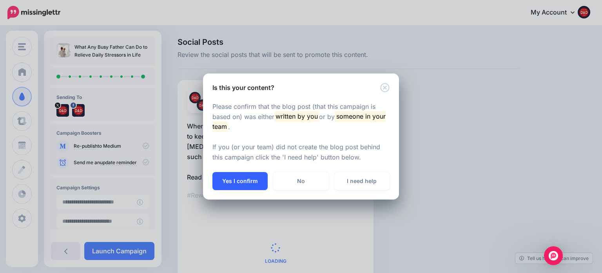
click at [226, 182] on button "Yes I confirm" at bounding box center [240, 181] width 55 height 18
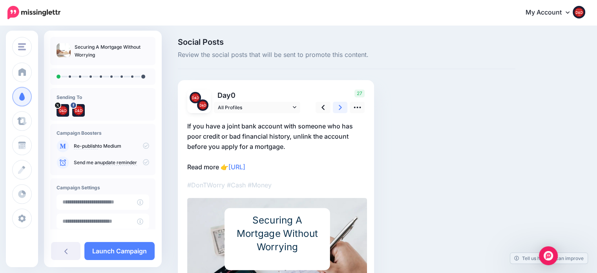
click at [340, 107] on icon at bounding box center [339, 107] width 3 height 5
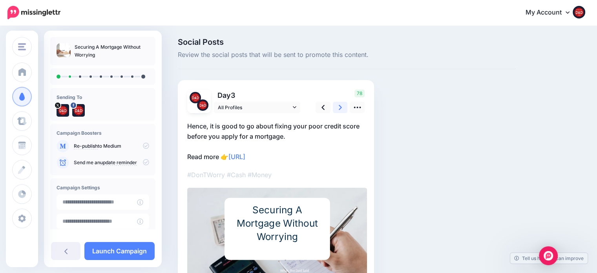
click at [340, 107] on icon at bounding box center [339, 107] width 3 height 5
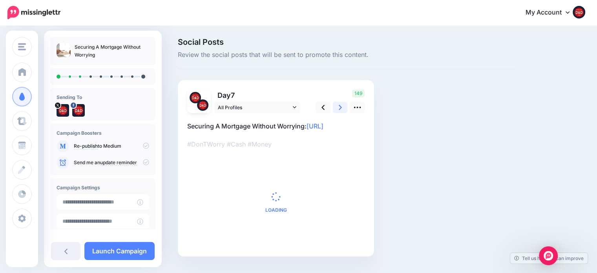
click at [340, 107] on icon at bounding box center [339, 107] width 3 height 5
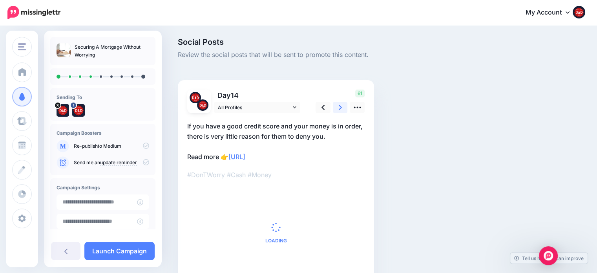
click at [340, 107] on icon at bounding box center [339, 107] width 3 height 5
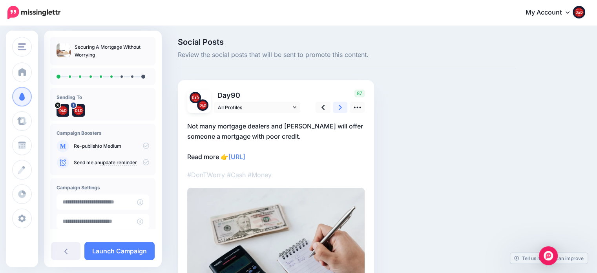
click at [340, 107] on icon at bounding box center [339, 107] width 3 height 5
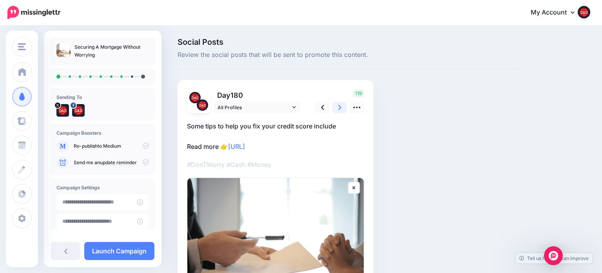
click at [340, 107] on icon at bounding box center [339, 107] width 3 height 5
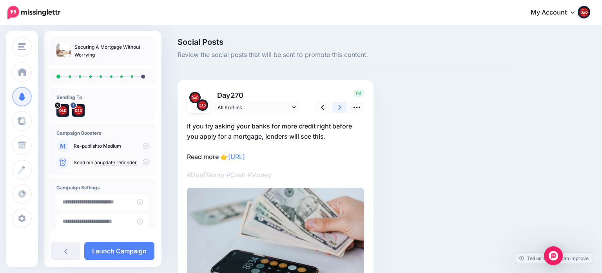
click at [340, 107] on icon at bounding box center [339, 107] width 3 height 5
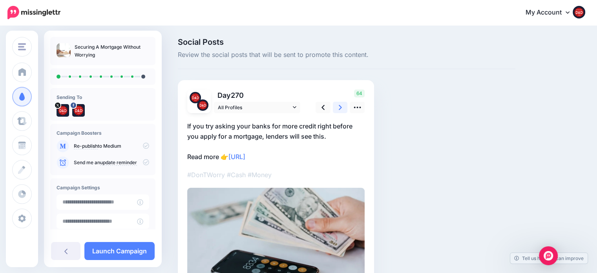
click at [340, 107] on icon at bounding box center [339, 107] width 3 height 5
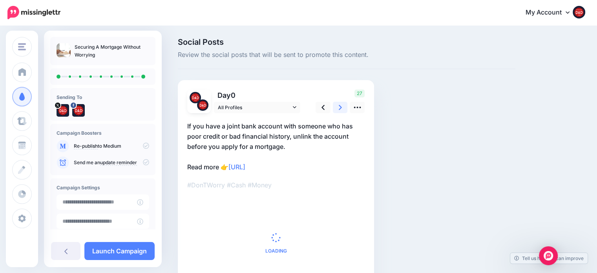
click at [340, 107] on icon at bounding box center [339, 107] width 3 height 5
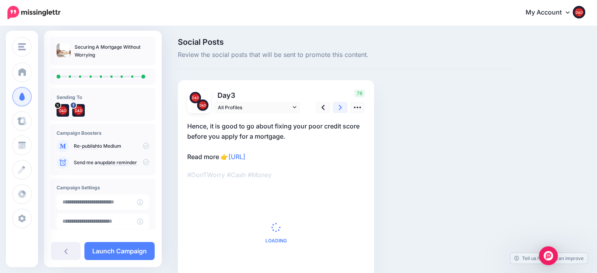
click at [341, 107] on icon at bounding box center [339, 107] width 3 height 5
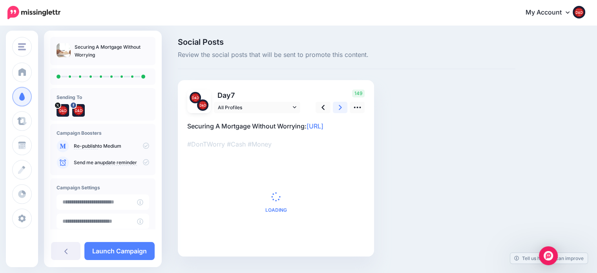
click at [341, 107] on icon at bounding box center [339, 107] width 3 height 5
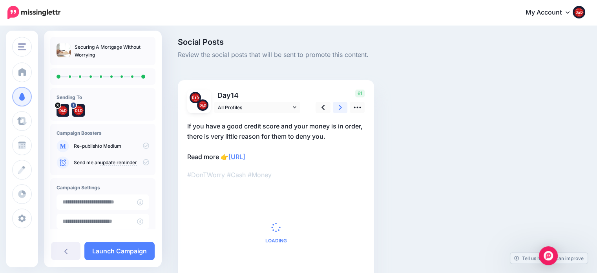
click at [341, 107] on icon at bounding box center [339, 107] width 3 height 5
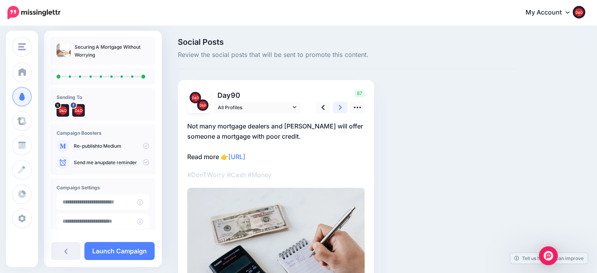
click at [341, 107] on icon at bounding box center [339, 107] width 3 height 8
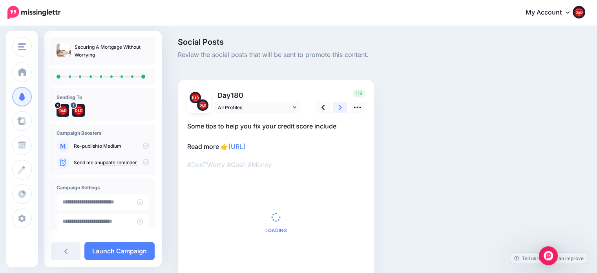
click at [341, 108] on icon at bounding box center [339, 107] width 3 height 8
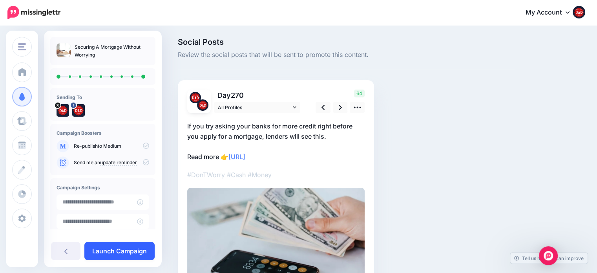
click at [111, 252] on link "Launch Campaign" at bounding box center [119, 251] width 70 height 18
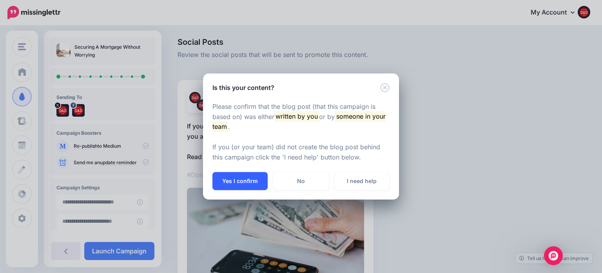
click at [240, 179] on button "Yes I confirm" at bounding box center [240, 181] width 55 height 18
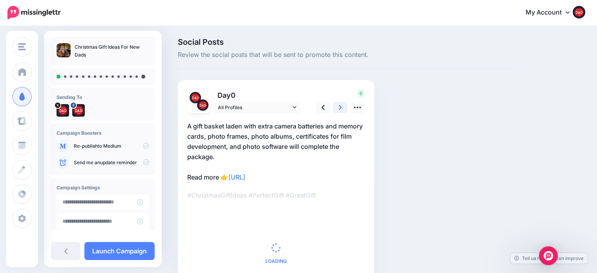
click at [340, 108] on icon at bounding box center [339, 107] width 3 height 5
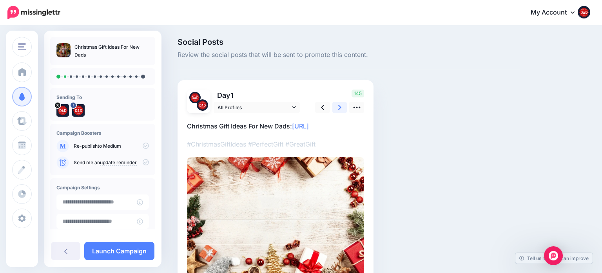
click at [340, 108] on icon at bounding box center [339, 107] width 3 height 5
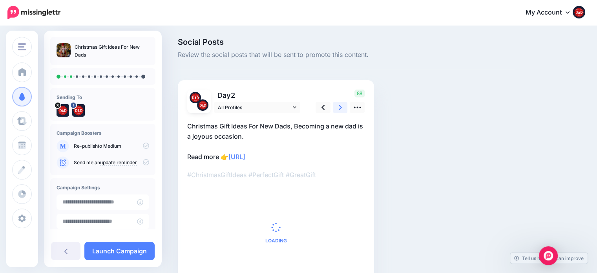
click at [340, 108] on icon at bounding box center [339, 107] width 3 height 5
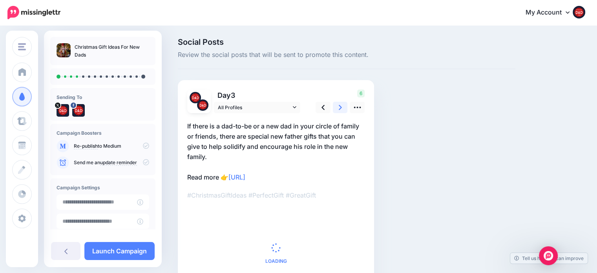
click at [340, 108] on icon at bounding box center [339, 107] width 3 height 5
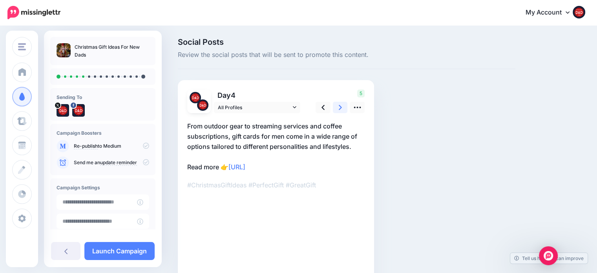
click at [340, 108] on icon at bounding box center [339, 107] width 3 height 5
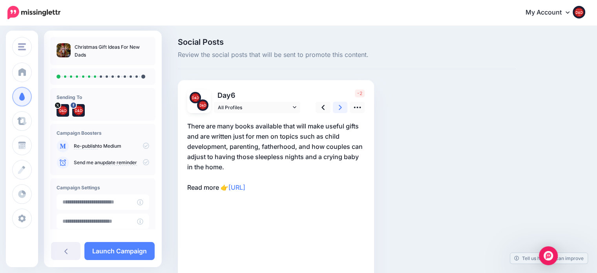
click at [340, 108] on icon at bounding box center [339, 107] width 3 height 5
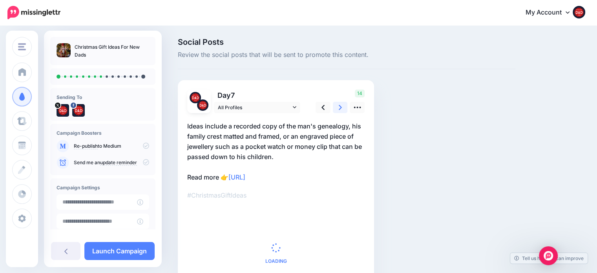
click at [340, 108] on icon at bounding box center [339, 107] width 3 height 5
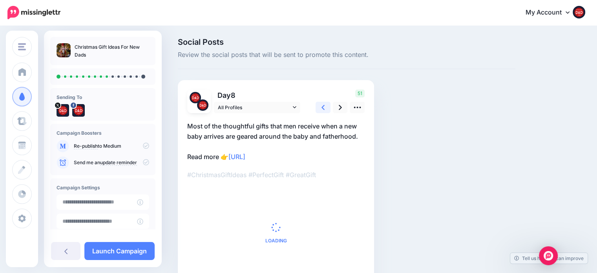
click at [326, 110] on link at bounding box center [322, 107] width 15 height 11
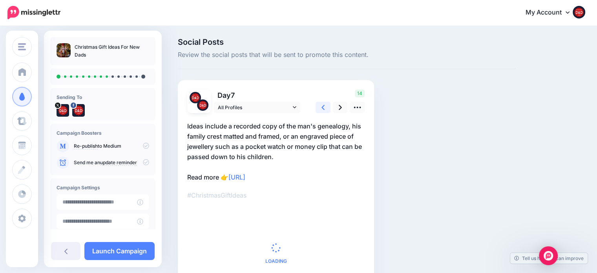
click at [326, 110] on link at bounding box center [322, 107] width 15 height 11
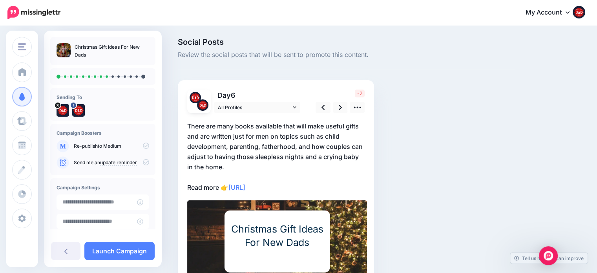
click at [246, 164] on p "There are many books available that will make useful gifts and are written just…" at bounding box center [275, 156] width 177 height 71
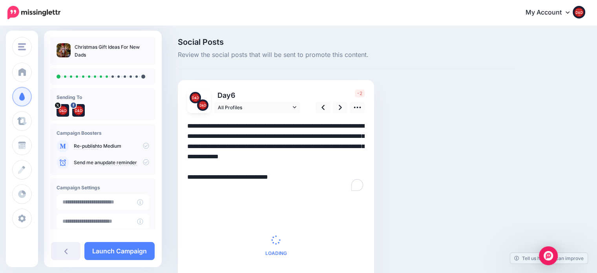
click at [246, 164] on textarea "**********" at bounding box center [275, 156] width 177 height 71
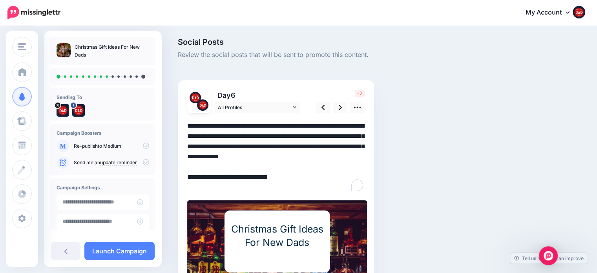
click at [246, 164] on textarea "**********" at bounding box center [275, 156] width 177 height 71
click at [246, 165] on textarea "**********" at bounding box center [275, 156] width 177 height 71
click at [243, 166] on textarea "**********" at bounding box center [275, 156] width 177 height 71
type textarea "**********"
click at [347, 102] on link at bounding box center [340, 107] width 15 height 11
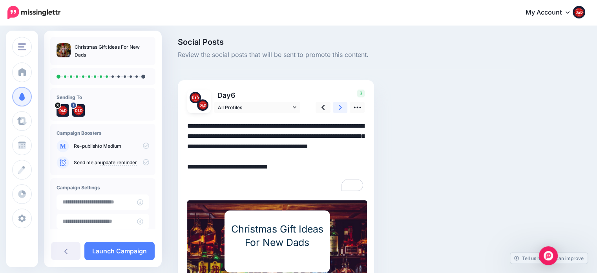
click at [347, 102] on link at bounding box center [340, 107] width 15 height 11
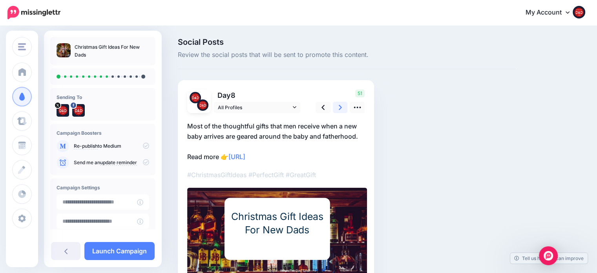
click at [347, 102] on div "51" at bounding box center [338, 101] width 63 height 24
click at [347, 102] on link at bounding box center [340, 107] width 15 height 11
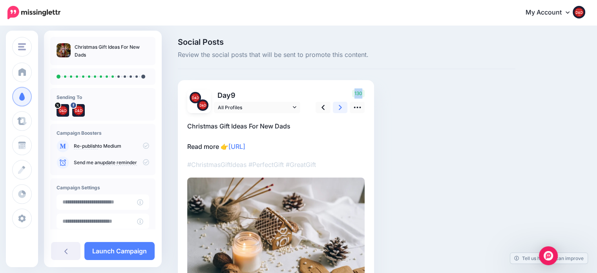
click at [337, 109] on link at bounding box center [340, 107] width 15 height 11
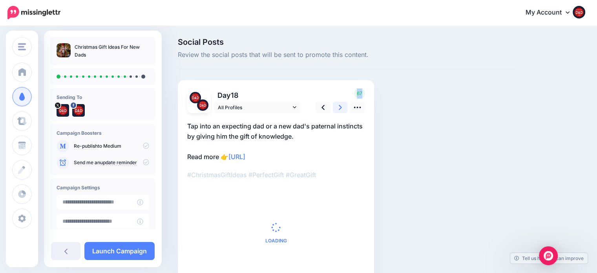
click at [337, 109] on link at bounding box center [340, 107] width 15 height 11
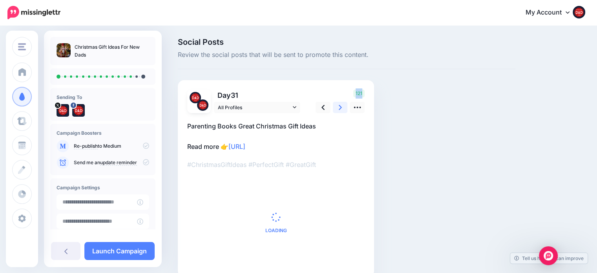
click at [337, 109] on link at bounding box center [340, 107] width 15 height 11
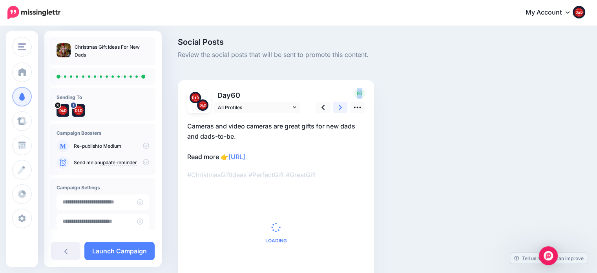
click at [337, 109] on link at bounding box center [340, 107] width 15 height 11
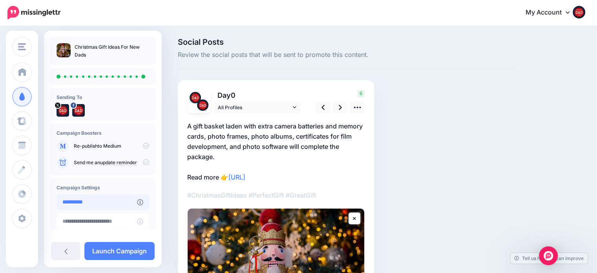
click at [97, 201] on input "**********" at bounding box center [96, 201] width 80 height 15
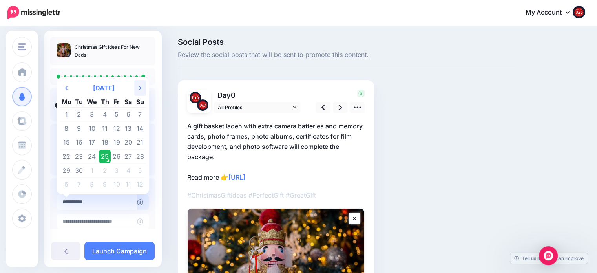
click at [140, 88] on icon at bounding box center [140, 88] width 2 height 4
click at [125, 115] on td "1" at bounding box center [128, 114] width 12 height 14
type input "**********"
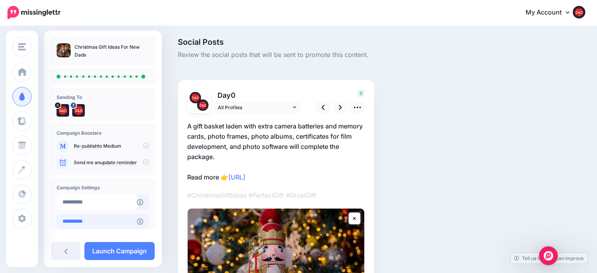
click at [116, 222] on input "**********" at bounding box center [96, 220] width 80 height 15
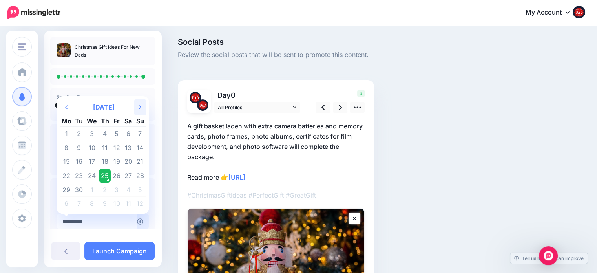
click at [140, 108] on icon "Next Month" at bounding box center [140, 107] width 2 height 6
click at [92, 191] on td "31" at bounding box center [92, 189] width 14 height 14
type input "**********"
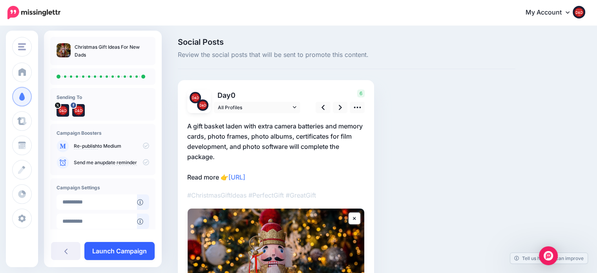
click at [129, 253] on link "Launch Campaign" at bounding box center [119, 251] width 70 height 18
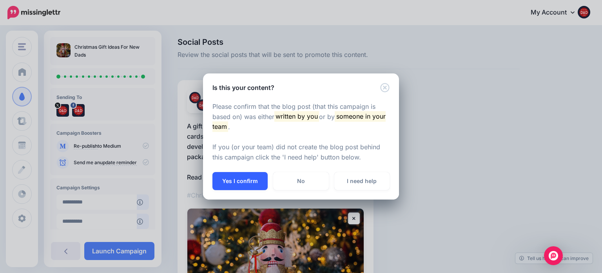
click at [238, 183] on button "Yes I confirm" at bounding box center [240, 181] width 55 height 18
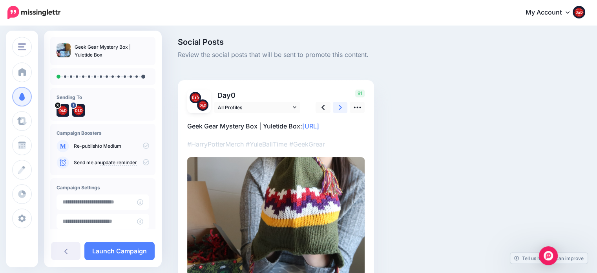
click at [335, 104] on link at bounding box center [340, 107] width 15 height 11
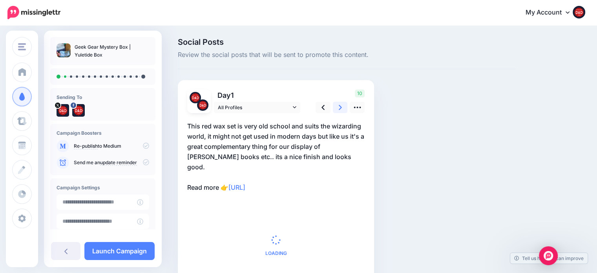
click at [335, 104] on link at bounding box center [340, 107] width 15 height 11
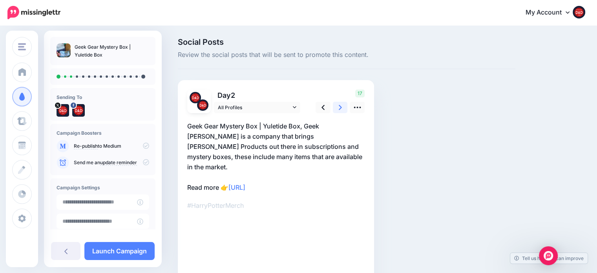
click at [335, 104] on link at bounding box center [340, 107] width 15 height 11
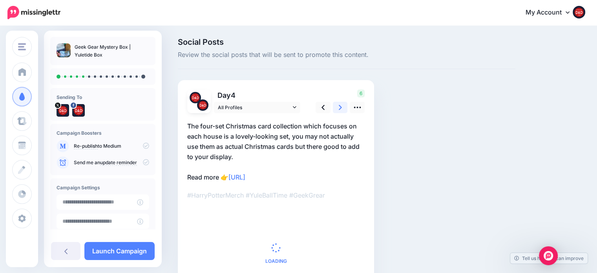
click at [335, 104] on link at bounding box center [340, 107] width 15 height 11
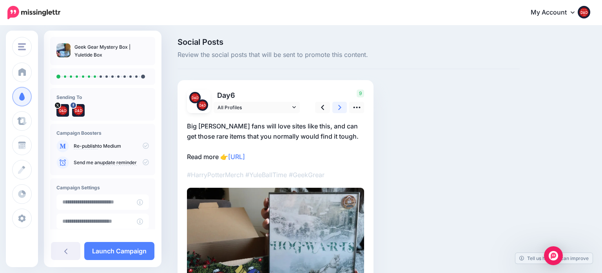
click at [335, 104] on link at bounding box center [340, 107] width 15 height 11
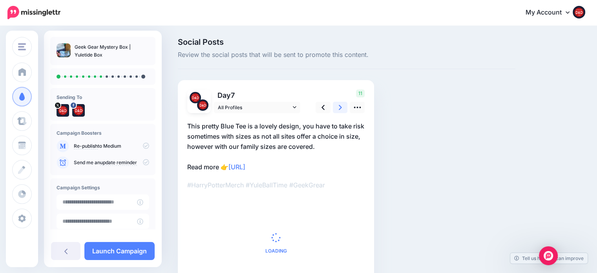
click at [335, 104] on link at bounding box center [340, 107] width 15 height 11
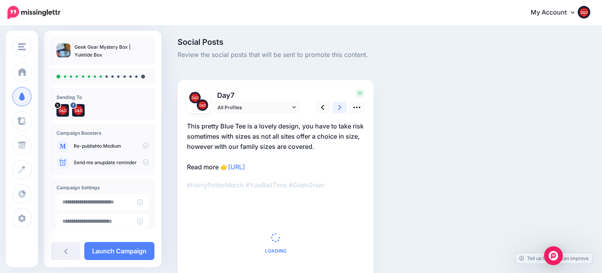
click at [335, 104] on link at bounding box center [340, 107] width 15 height 11
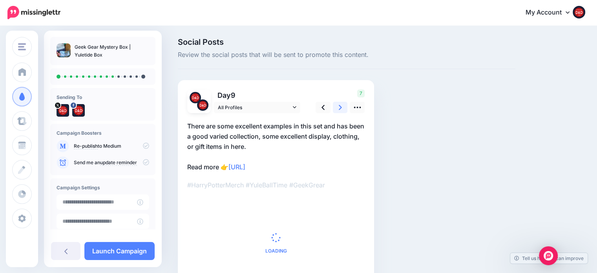
click at [335, 104] on link at bounding box center [340, 107] width 15 height 11
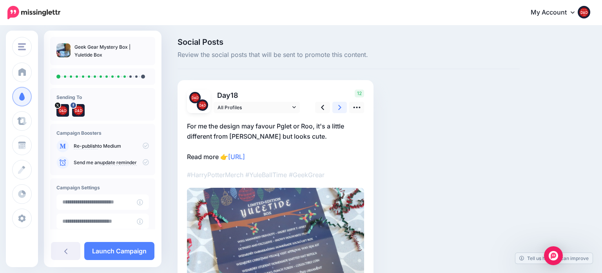
click at [335, 104] on link at bounding box center [340, 107] width 15 height 11
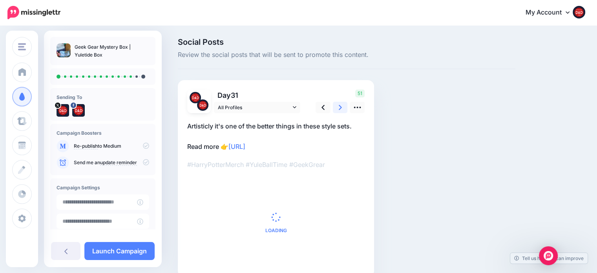
click at [335, 104] on link at bounding box center [340, 107] width 15 height 11
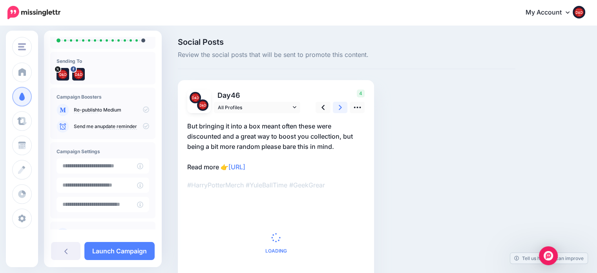
scroll to position [39, 0]
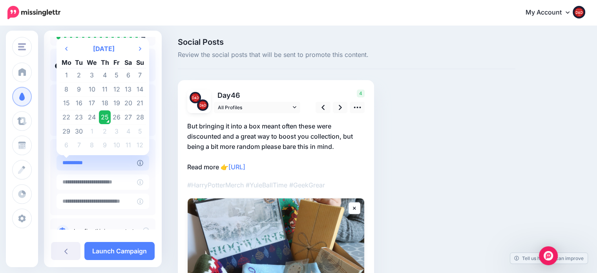
click at [109, 166] on input "**********" at bounding box center [96, 162] width 80 height 15
click at [140, 44] on th "Next Month" at bounding box center [140, 49] width 12 height 16
click at [127, 75] on td "1" at bounding box center [128, 75] width 12 height 14
type input "**********"
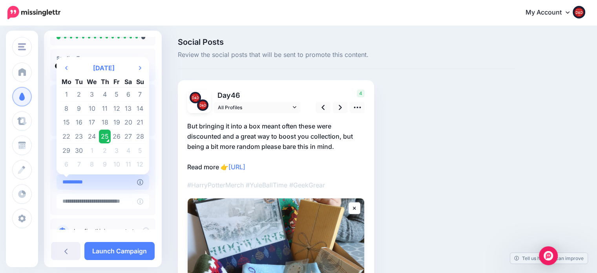
click at [110, 182] on input "**********" at bounding box center [96, 181] width 80 height 15
click at [140, 71] on th "Next Month" at bounding box center [140, 68] width 12 height 16
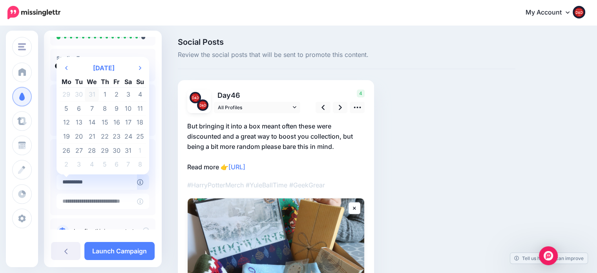
click at [96, 92] on td "31" at bounding box center [92, 94] width 14 height 14
type input "**********"
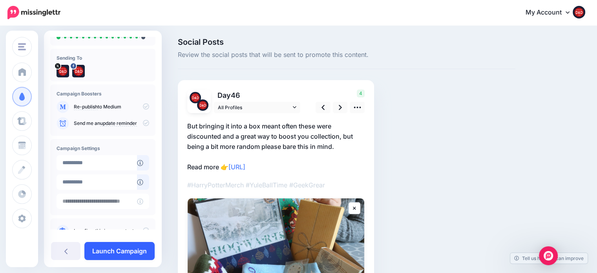
click at [125, 251] on link "Launch Campaign" at bounding box center [119, 251] width 70 height 18
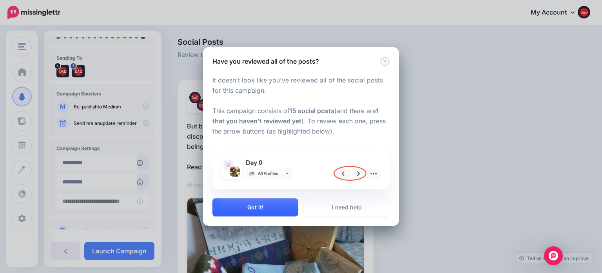
click at [265, 207] on button "Got it!" at bounding box center [256, 207] width 86 height 18
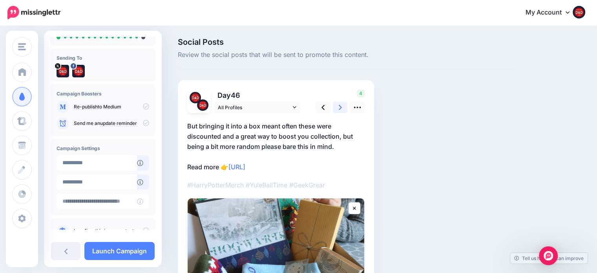
click at [339, 106] on icon at bounding box center [339, 107] width 3 height 8
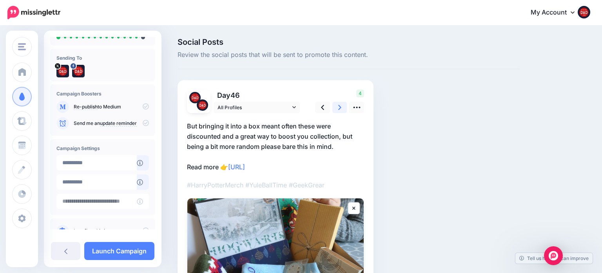
click at [339, 106] on icon at bounding box center [339, 107] width 3 height 8
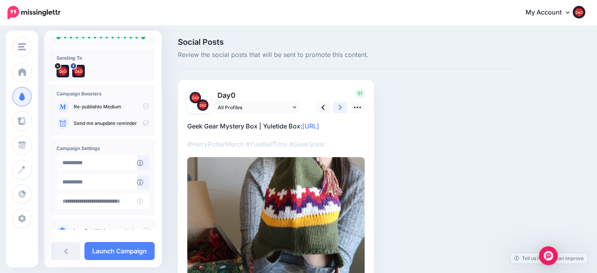
click at [339, 106] on icon at bounding box center [339, 107] width 3 height 8
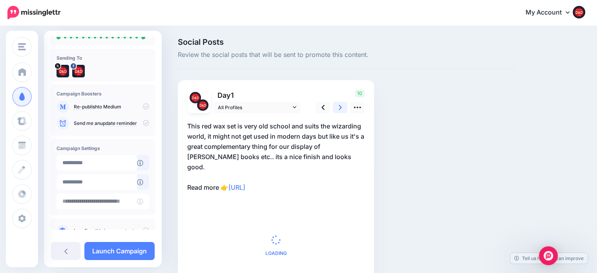
click at [339, 106] on icon at bounding box center [339, 107] width 3 height 8
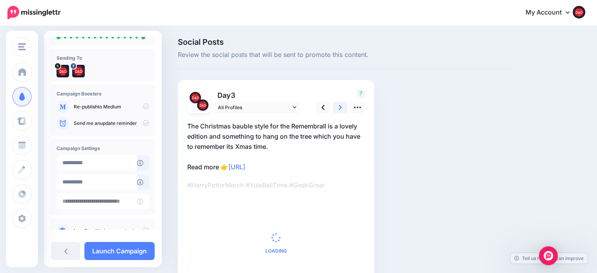
click at [339, 106] on icon at bounding box center [339, 107] width 3 height 8
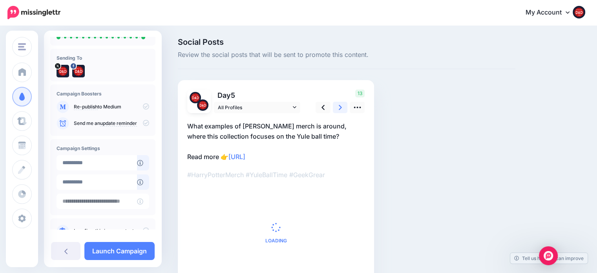
click at [339, 106] on icon at bounding box center [339, 107] width 3 height 8
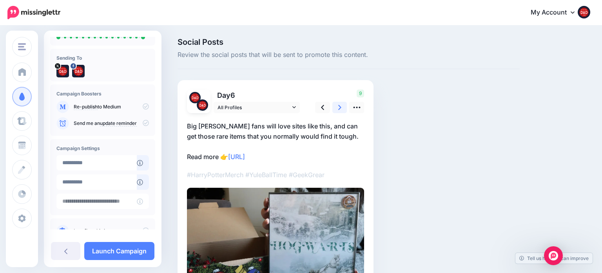
click at [339, 106] on icon at bounding box center [339, 107] width 3 height 8
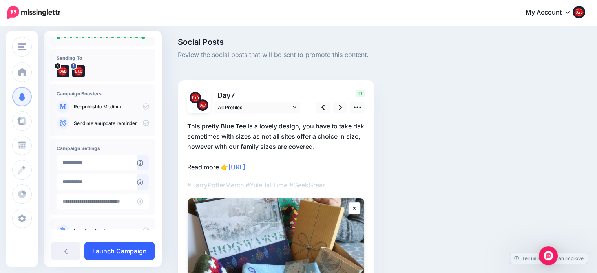
click at [137, 256] on link "Launch Campaign" at bounding box center [119, 251] width 70 height 18
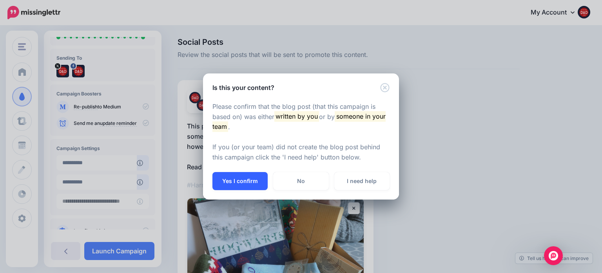
click at [232, 177] on button "Yes I confirm" at bounding box center [240, 181] width 55 height 18
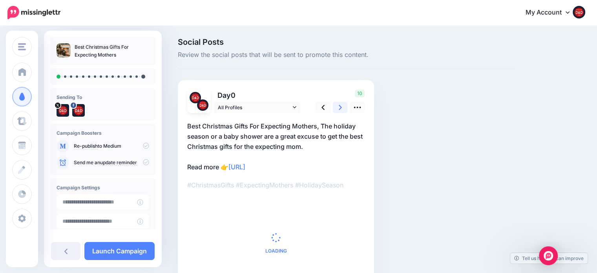
click at [343, 110] on link at bounding box center [340, 107] width 15 height 11
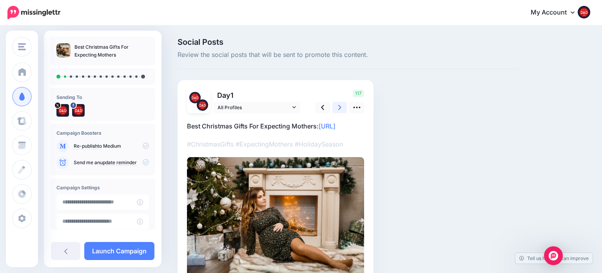
click at [343, 110] on link at bounding box center [340, 107] width 15 height 11
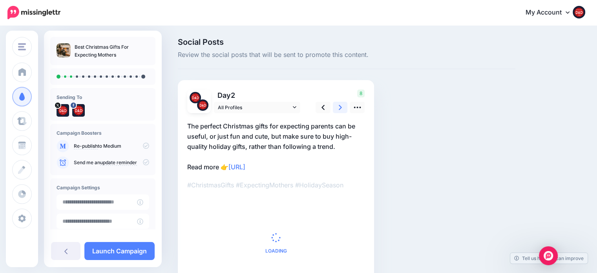
click at [343, 110] on link at bounding box center [340, 107] width 15 height 11
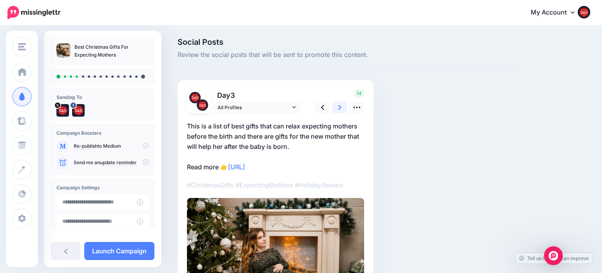
click at [343, 110] on link at bounding box center [340, 107] width 15 height 11
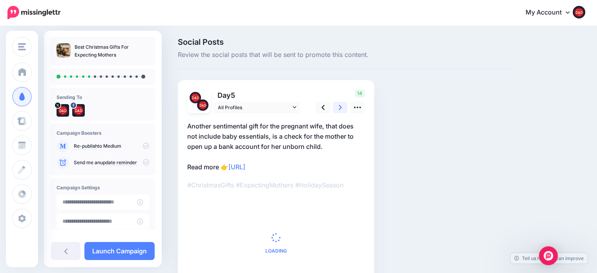
click at [343, 110] on link at bounding box center [340, 107] width 15 height 11
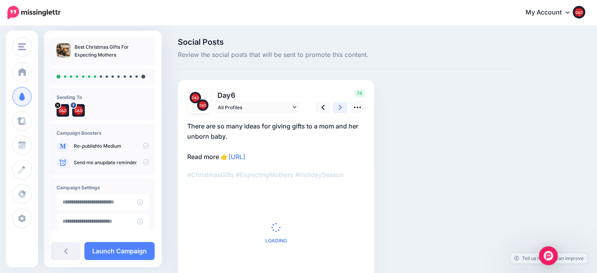
click at [343, 110] on link at bounding box center [340, 107] width 15 height 11
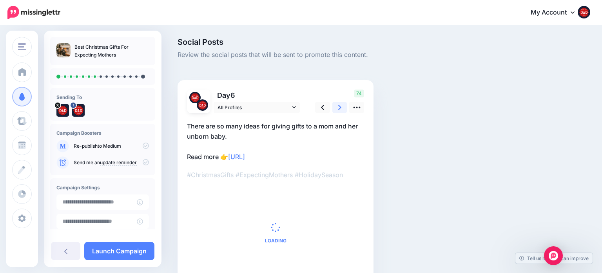
click at [343, 110] on link at bounding box center [340, 107] width 15 height 11
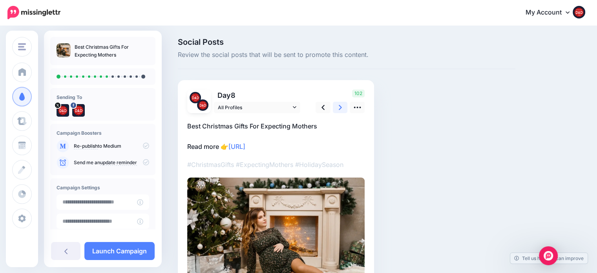
click at [343, 110] on link at bounding box center [340, 107] width 15 height 11
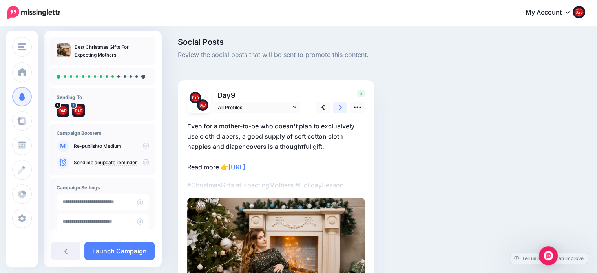
click at [343, 111] on link at bounding box center [340, 107] width 15 height 11
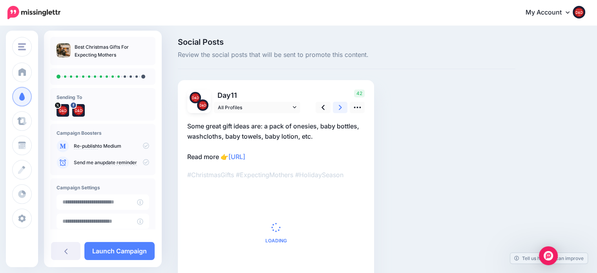
click at [343, 111] on link at bounding box center [340, 107] width 15 height 11
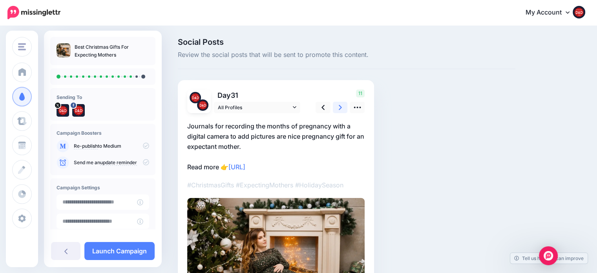
click at [343, 111] on link at bounding box center [340, 107] width 15 height 11
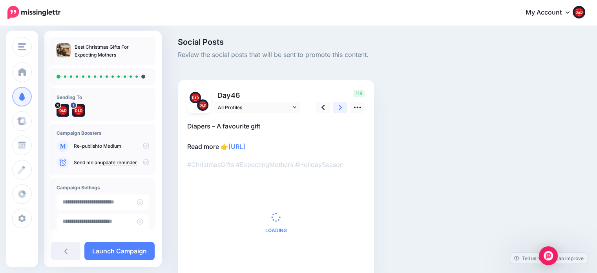
click at [343, 111] on link at bounding box center [340, 107] width 15 height 11
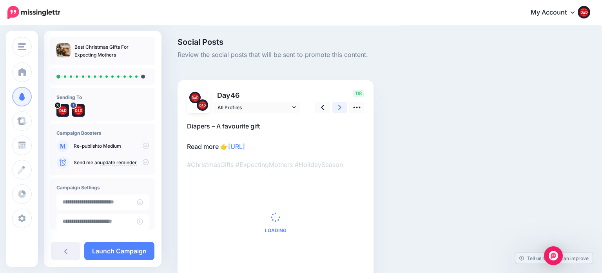
click at [343, 111] on link at bounding box center [340, 107] width 15 height 11
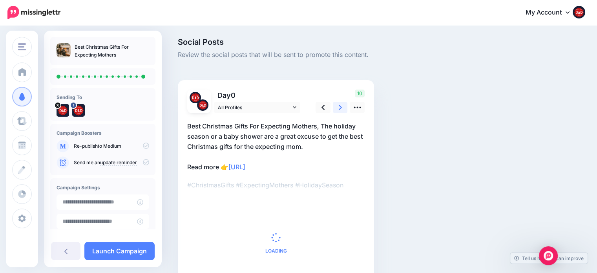
click at [343, 111] on link at bounding box center [340, 107] width 15 height 11
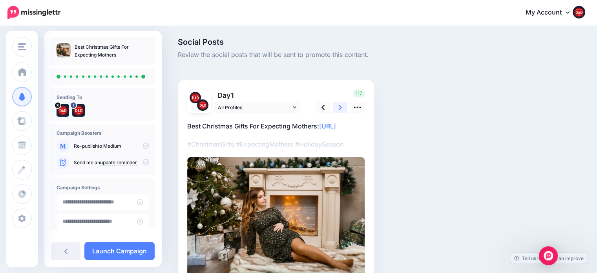
click at [343, 111] on link at bounding box center [340, 107] width 15 height 11
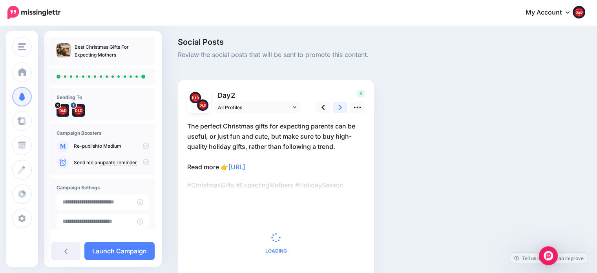
click at [343, 111] on link at bounding box center [340, 107] width 15 height 11
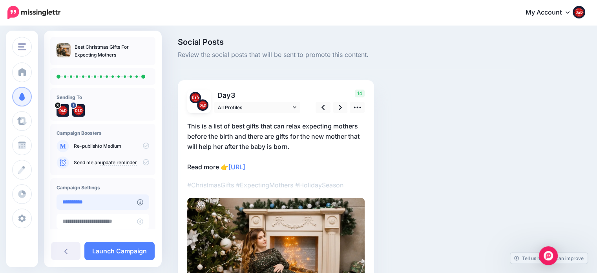
click at [91, 202] on input "**********" at bounding box center [96, 201] width 80 height 15
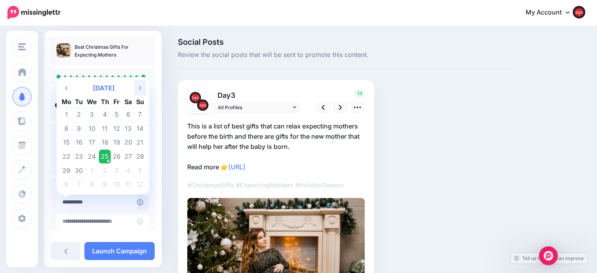
click at [140, 91] on th "Next Month" at bounding box center [140, 88] width 12 height 16
click at [140, 91] on icon "Next Month" at bounding box center [140, 88] width 2 height 6
click at [126, 114] on td "1" at bounding box center [128, 114] width 12 height 14
type input "**********"
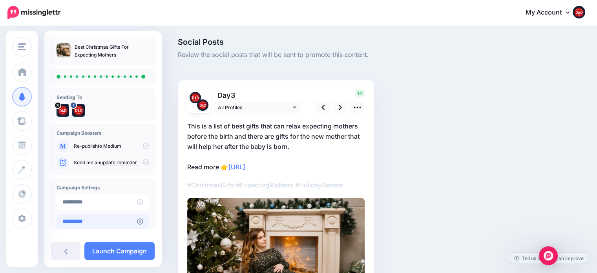
click at [116, 224] on input "**********" at bounding box center [96, 220] width 80 height 15
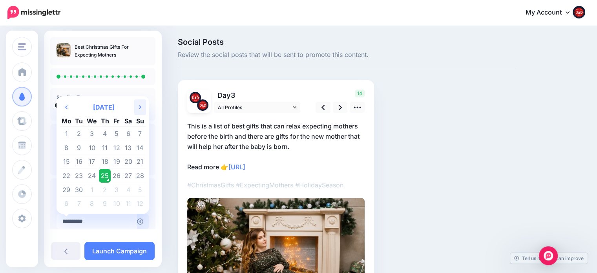
click at [139, 108] on icon at bounding box center [140, 107] width 2 height 4
click at [139, 108] on icon "Next Month" at bounding box center [140, 107] width 2 height 6
click at [91, 189] on td "31" at bounding box center [92, 189] width 14 height 14
type input "**********"
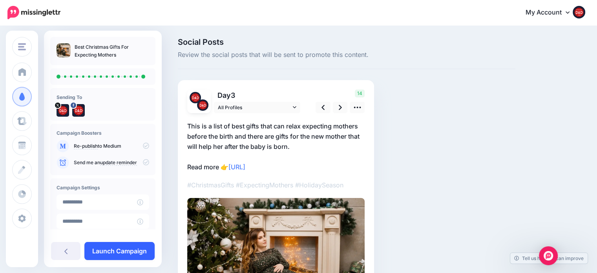
click at [119, 257] on link "Launch Campaign" at bounding box center [119, 251] width 70 height 18
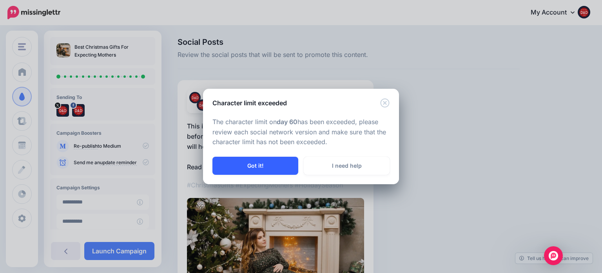
click at [245, 166] on button "Got it!" at bounding box center [256, 165] width 86 height 18
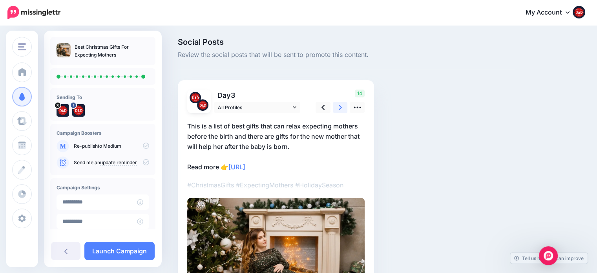
click at [341, 104] on icon at bounding box center [339, 107] width 3 height 8
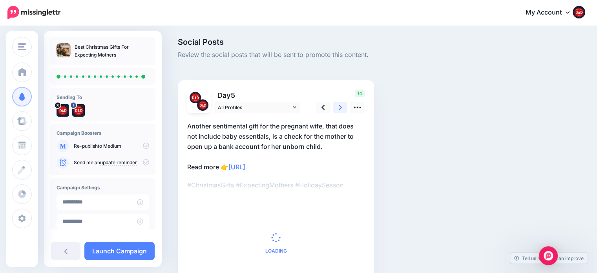
click at [341, 104] on icon at bounding box center [339, 107] width 3 height 8
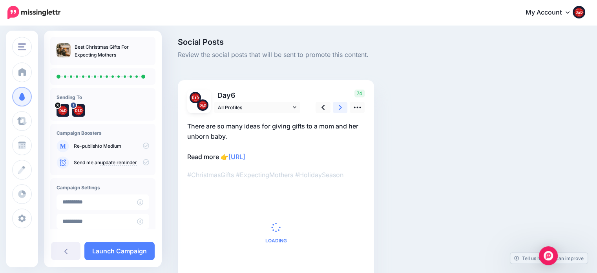
click at [341, 104] on icon at bounding box center [339, 107] width 3 height 8
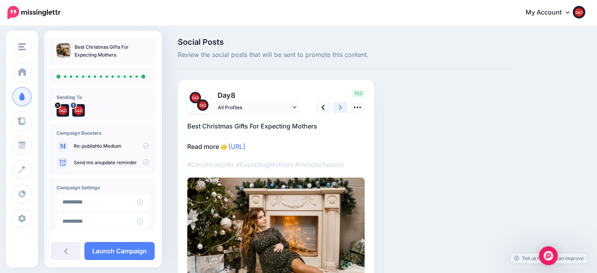
click at [341, 104] on icon at bounding box center [339, 107] width 3 height 8
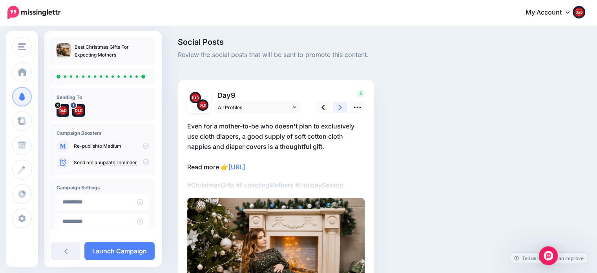
click at [341, 104] on icon at bounding box center [339, 107] width 3 height 8
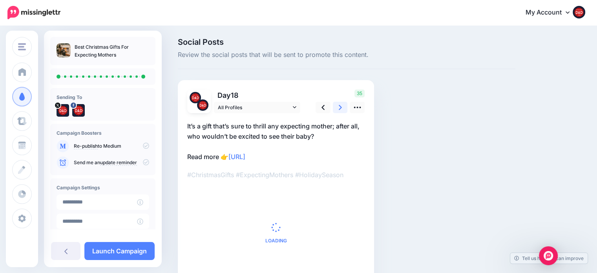
click at [341, 104] on icon at bounding box center [339, 107] width 3 height 8
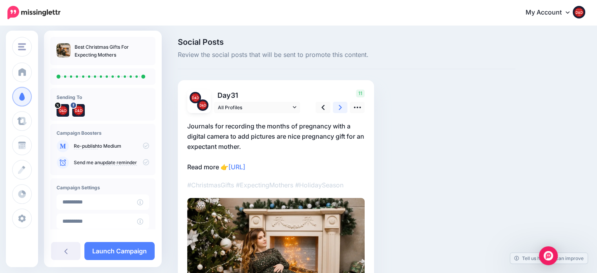
click at [341, 104] on icon at bounding box center [339, 107] width 3 height 8
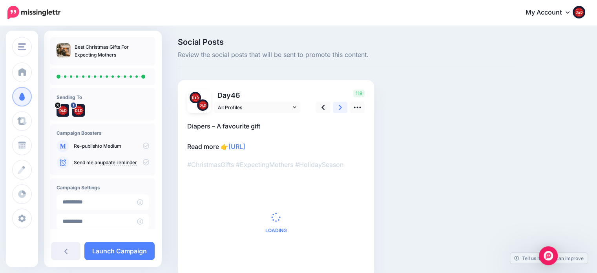
click at [341, 104] on icon at bounding box center [339, 107] width 3 height 8
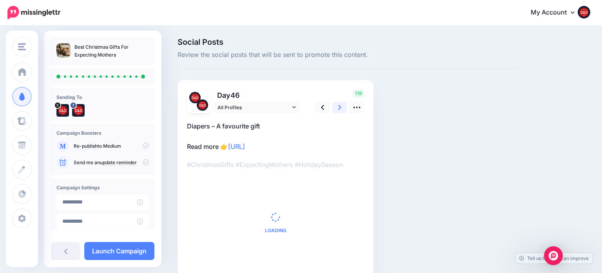
click at [341, 104] on icon at bounding box center [339, 107] width 3 height 8
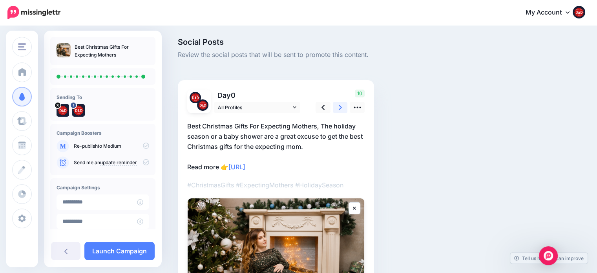
click at [337, 105] on link at bounding box center [340, 107] width 15 height 11
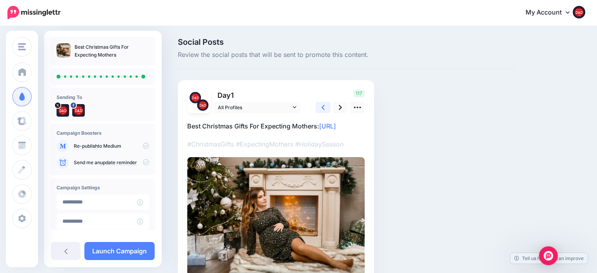
click at [324, 109] on icon at bounding box center [322, 107] width 3 height 8
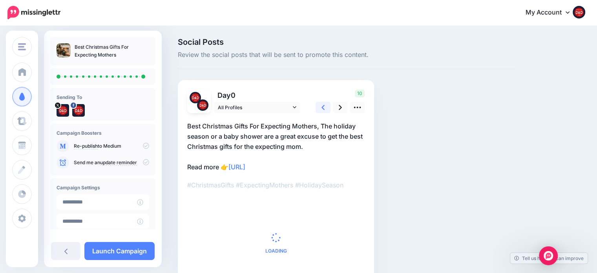
click at [324, 109] on icon at bounding box center [322, 107] width 3 height 8
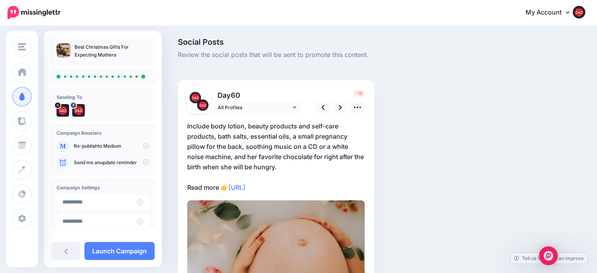
click at [284, 168] on p "Include body lotion, beauty products and self-care products, bath salts, essent…" at bounding box center [275, 156] width 177 height 71
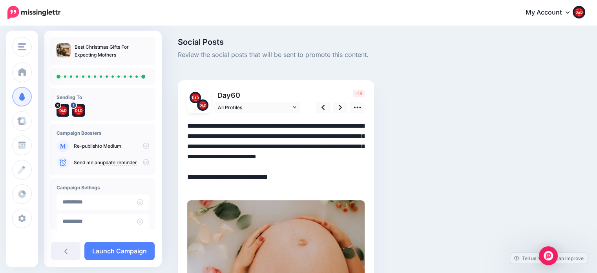
click at [289, 164] on textarea "**********" at bounding box center [275, 156] width 177 height 71
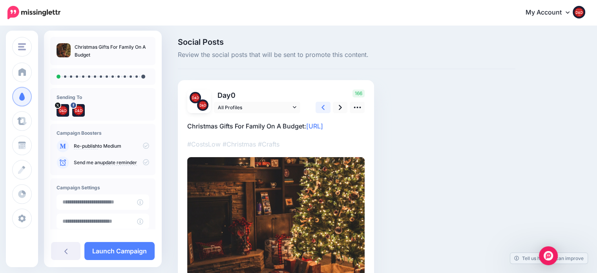
click at [317, 106] on link at bounding box center [322, 107] width 15 height 11
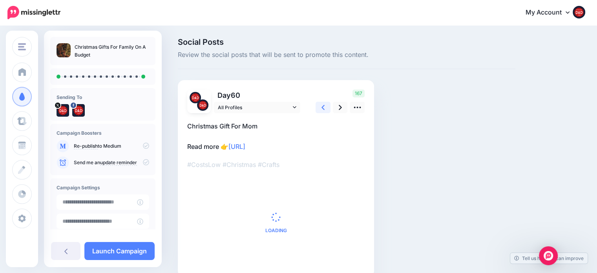
click at [317, 106] on link at bounding box center [322, 107] width 15 height 11
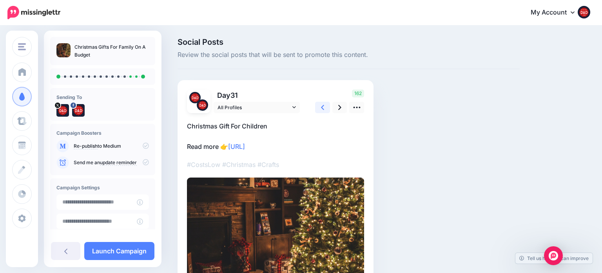
click at [317, 106] on link at bounding box center [322, 107] width 15 height 11
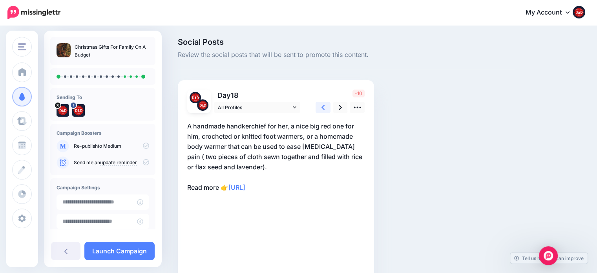
click at [317, 106] on link at bounding box center [322, 107] width 15 height 11
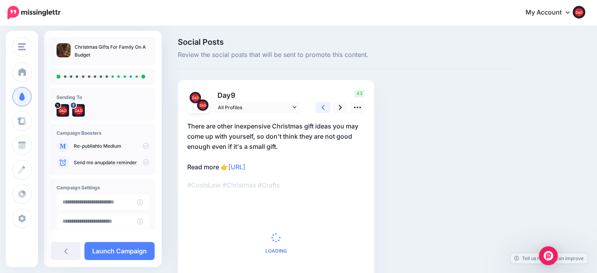
click at [317, 106] on link at bounding box center [322, 107] width 15 height 11
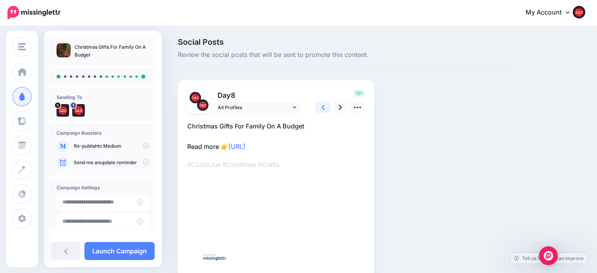
click at [317, 106] on link at bounding box center [322, 107] width 15 height 11
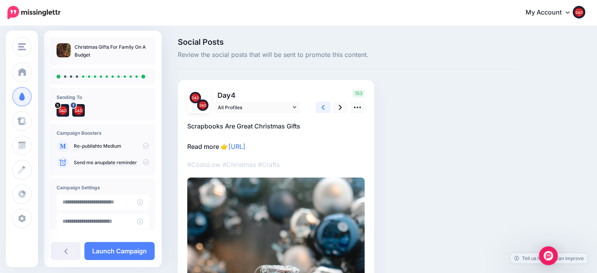
click at [317, 106] on link at bounding box center [322, 107] width 15 height 11
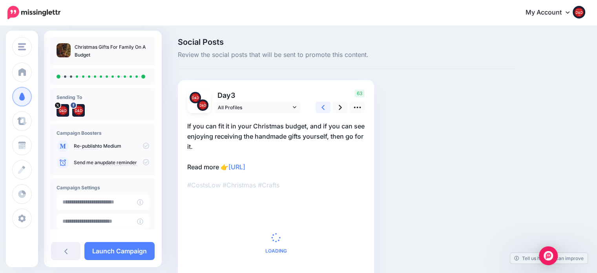
click at [317, 106] on link at bounding box center [322, 107] width 15 height 11
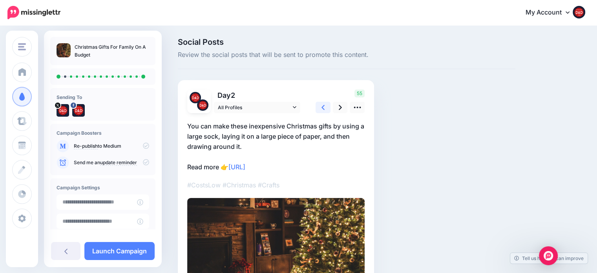
click at [317, 106] on link at bounding box center [322, 107] width 15 height 11
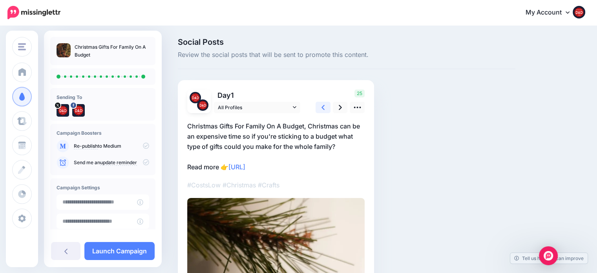
click at [317, 106] on link at bounding box center [322, 107] width 15 height 11
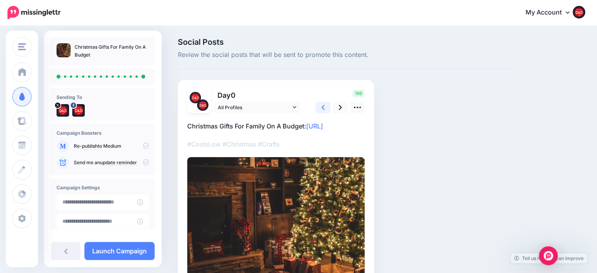
click at [317, 106] on link at bounding box center [322, 107] width 15 height 11
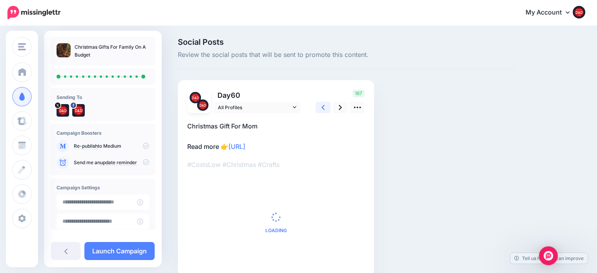
click at [317, 107] on link at bounding box center [322, 107] width 15 height 11
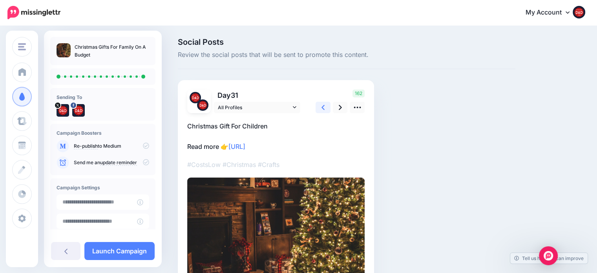
click at [317, 107] on link at bounding box center [322, 107] width 15 height 11
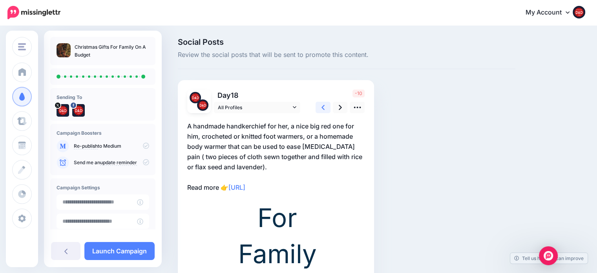
click at [317, 107] on link at bounding box center [322, 107] width 15 height 11
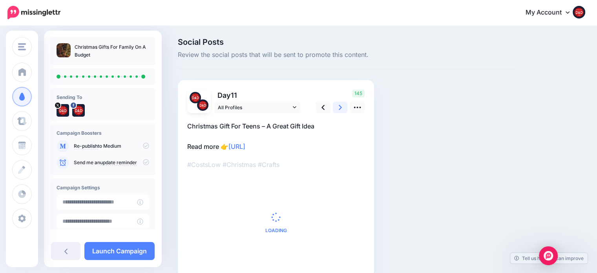
click at [334, 105] on link at bounding box center [340, 107] width 15 height 11
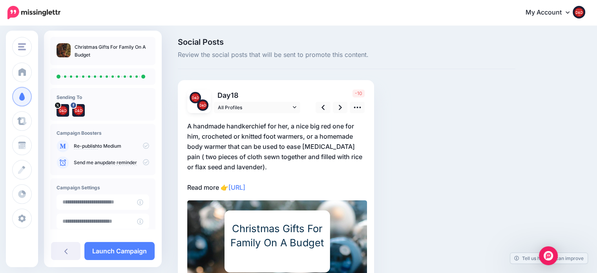
click at [265, 171] on p "A handmade handkerchief for her, a nice big red one for him, crocheted or knitt…" at bounding box center [275, 156] width 177 height 71
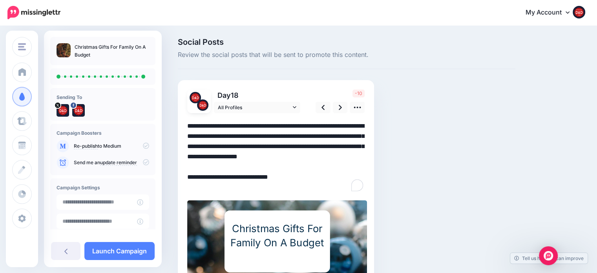
click at [255, 166] on textarea "**********" at bounding box center [275, 156] width 177 height 71
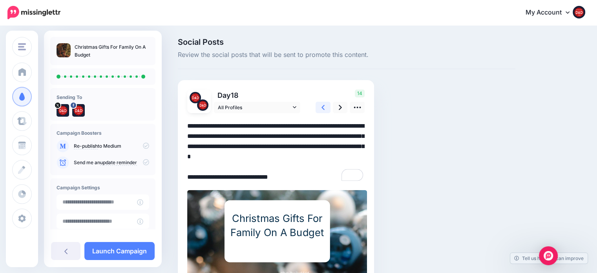
type textarea "**********"
click at [325, 102] on link at bounding box center [322, 107] width 15 height 11
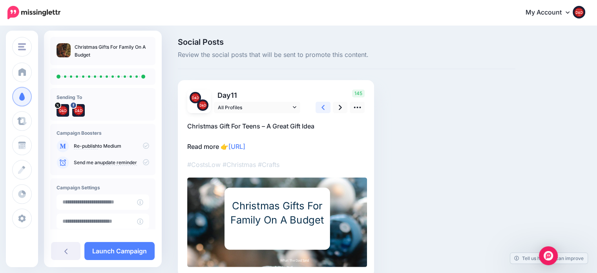
click at [325, 102] on link at bounding box center [322, 107] width 15 height 11
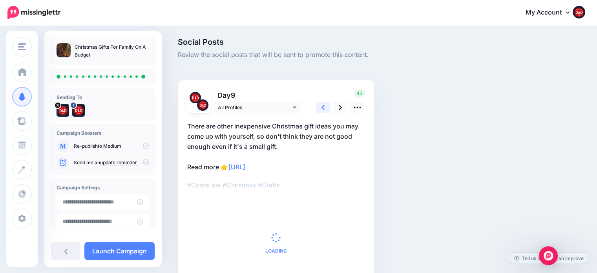
click at [325, 102] on link at bounding box center [322, 107] width 15 height 11
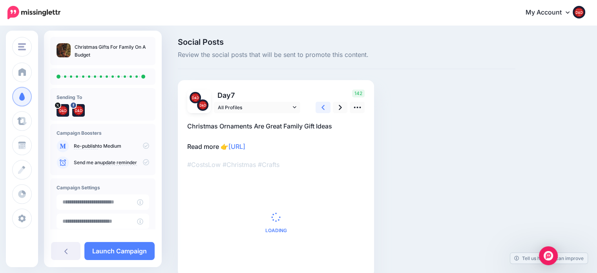
click at [325, 102] on link at bounding box center [322, 107] width 15 height 11
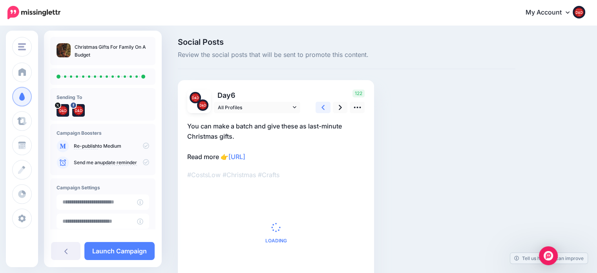
click at [325, 102] on link at bounding box center [322, 107] width 15 height 11
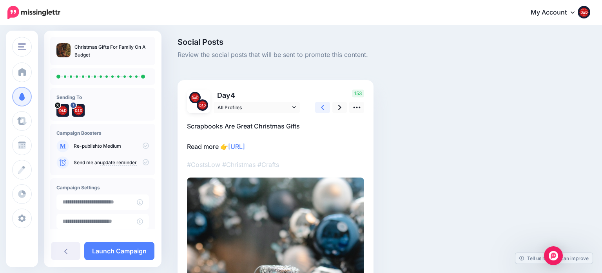
click at [325, 102] on link at bounding box center [322, 107] width 15 height 11
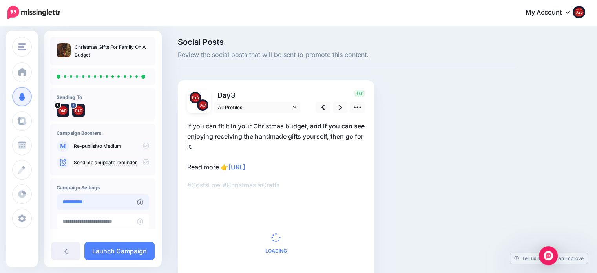
click at [113, 201] on input "**********" at bounding box center [96, 201] width 80 height 15
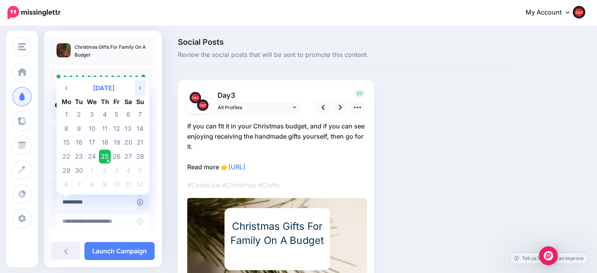
click at [141, 91] on th "Next Month" at bounding box center [140, 88] width 12 height 16
click at [125, 113] on td "1" at bounding box center [128, 114] width 12 height 14
type input "**********"
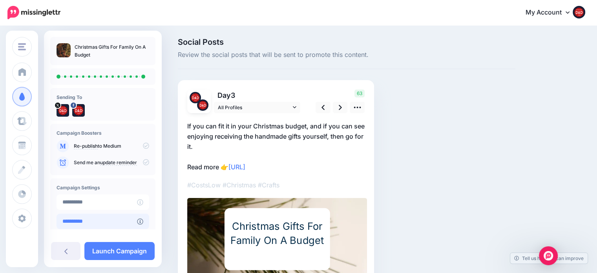
click at [106, 219] on input "**********" at bounding box center [96, 220] width 80 height 15
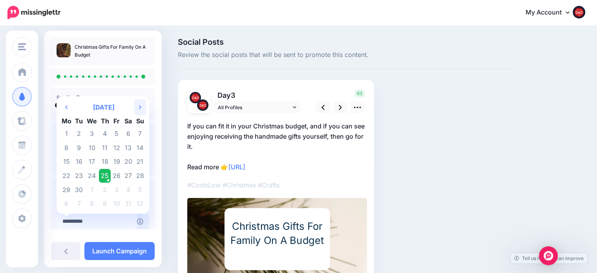
click at [142, 107] on th "Next Month" at bounding box center [140, 107] width 12 height 16
click at [89, 192] on td "31" at bounding box center [92, 189] width 14 height 14
type input "**********"
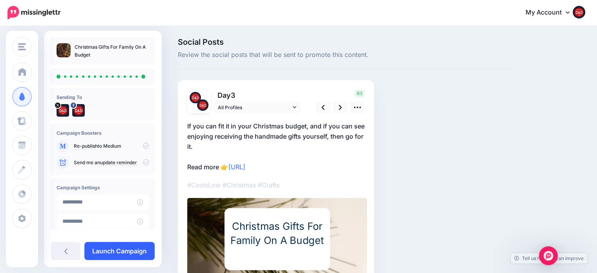
click at [119, 249] on link "Launch Campaign" at bounding box center [119, 251] width 70 height 18
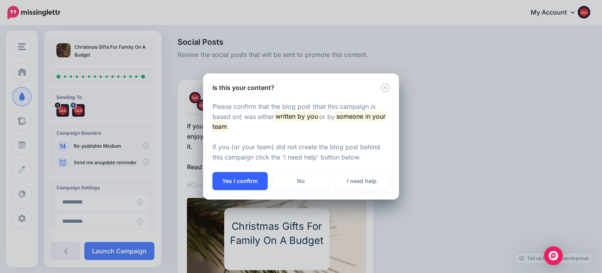
click at [240, 173] on button "Yes I confirm" at bounding box center [240, 181] width 55 height 18
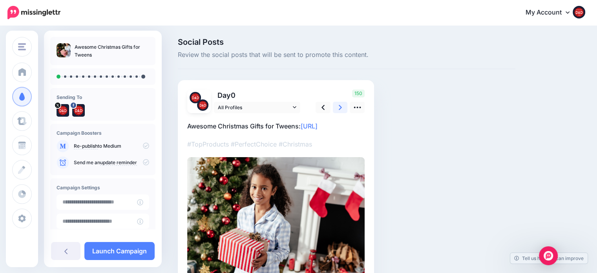
click at [334, 109] on link at bounding box center [340, 107] width 15 height 11
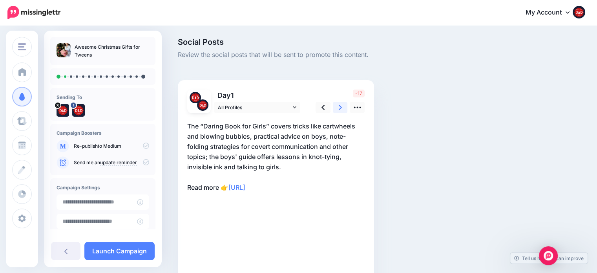
click at [337, 104] on link at bounding box center [340, 107] width 15 height 11
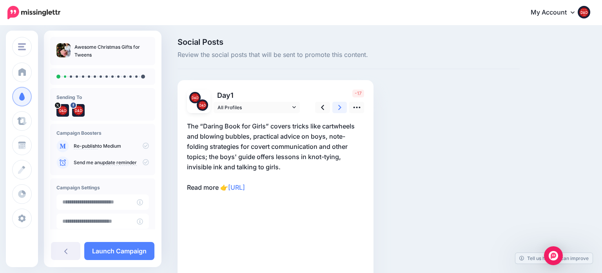
click at [337, 104] on link at bounding box center [340, 107] width 15 height 11
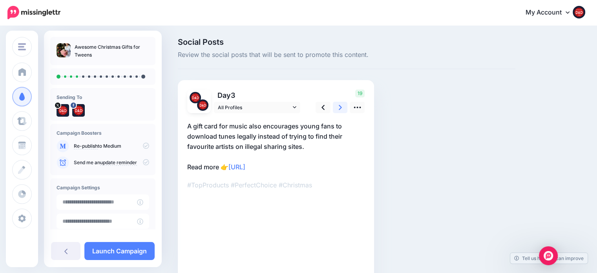
click at [337, 104] on link at bounding box center [340, 107] width 15 height 11
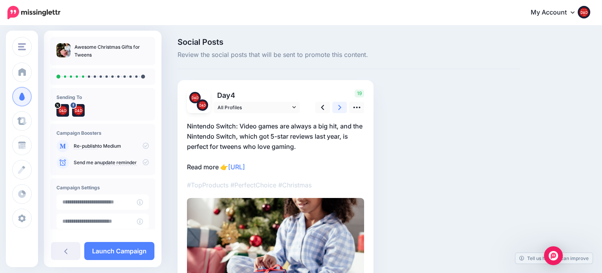
click at [337, 104] on link at bounding box center [340, 107] width 15 height 11
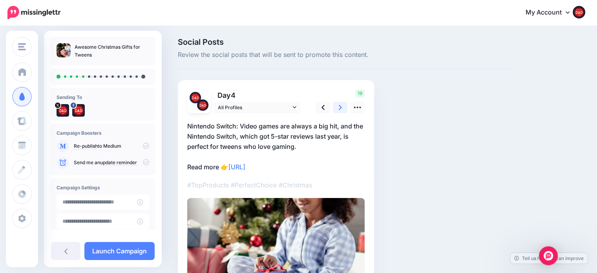
click at [337, 104] on link at bounding box center [340, 107] width 15 height 11
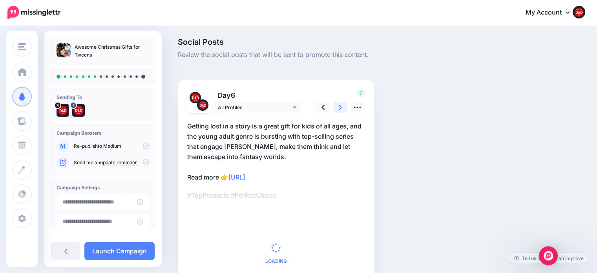
click at [337, 104] on link at bounding box center [340, 107] width 15 height 11
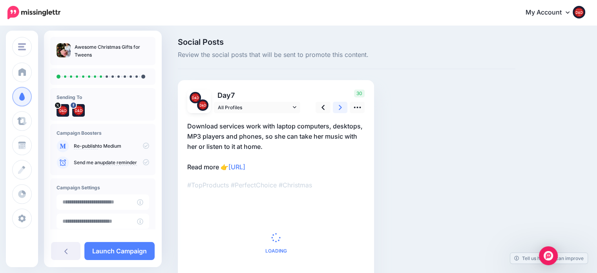
click at [337, 104] on link at bounding box center [340, 107] width 15 height 11
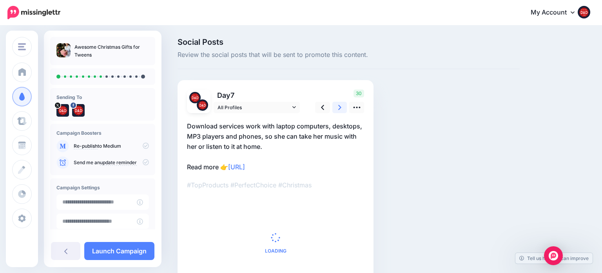
click at [337, 104] on link at bounding box center [340, 107] width 15 height 11
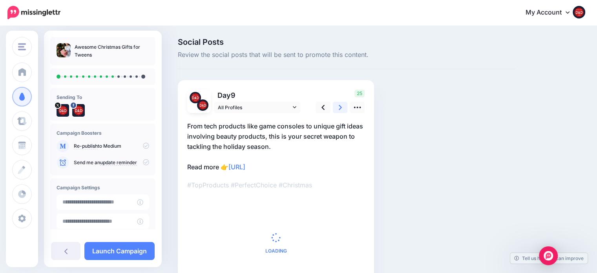
click at [337, 104] on link at bounding box center [340, 107] width 15 height 11
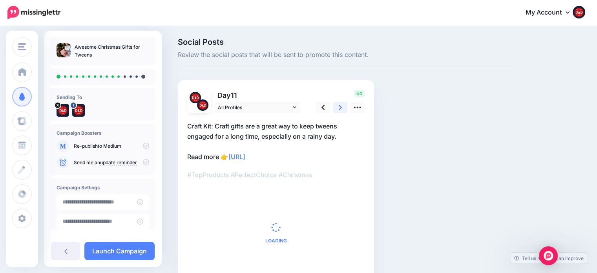
click at [337, 104] on link at bounding box center [340, 107] width 15 height 11
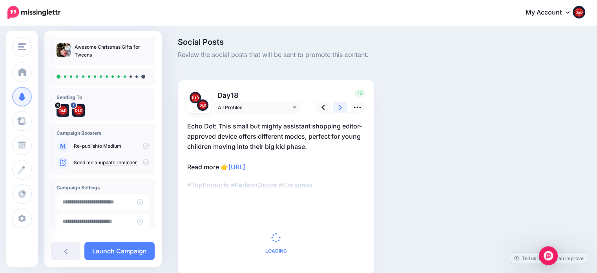
click at [338, 104] on link at bounding box center [340, 107] width 15 height 11
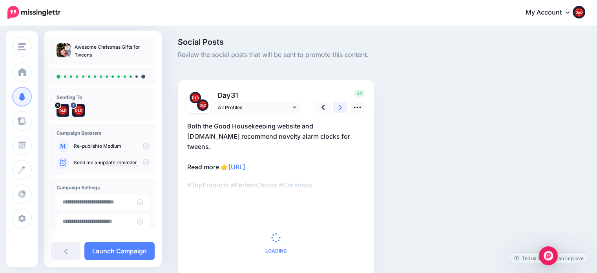
click at [338, 103] on link at bounding box center [340, 107] width 15 height 11
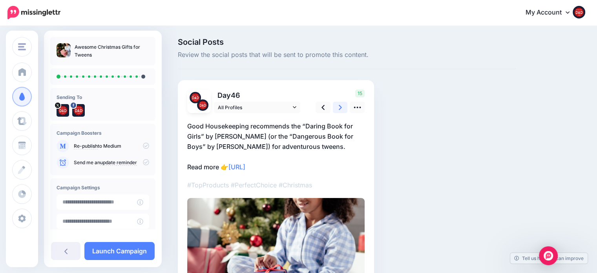
click at [338, 104] on link at bounding box center [340, 107] width 15 height 11
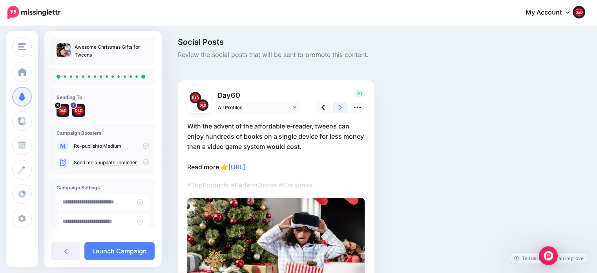
click at [338, 104] on link at bounding box center [340, 107] width 15 height 11
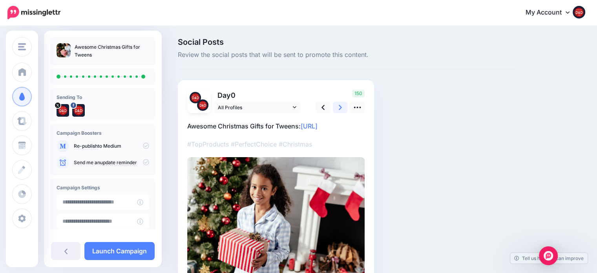
click at [338, 104] on link at bounding box center [340, 107] width 15 height 11
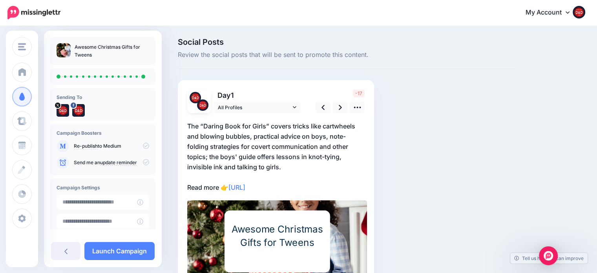
click at [286, 167] on p "The “Daring Book for Girls” covers tricks like cartwheels and blowing bubbles, …" at bounding box center [275, 156] width 177 height 71
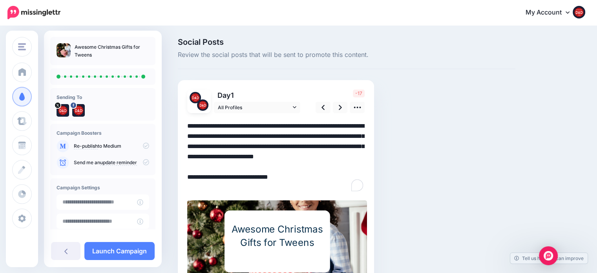
click at [286, 167] on textarea "**********" at bounding box center [275, 156] width 177 height 71
drag, startPoint x: 283, startPoint y: 165, endPoint x: 192, endPoint y: 171, distance: 91.6
click at [192, 171] on textarea "**********" at bounding box center [275, 156] width 177 height 71
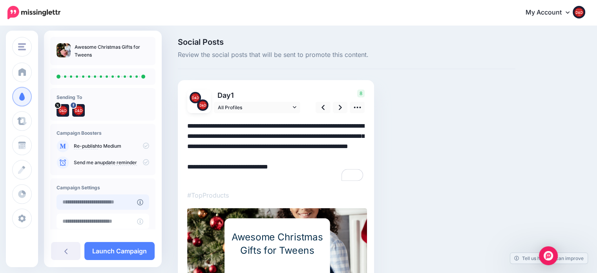
type textarea "**********"
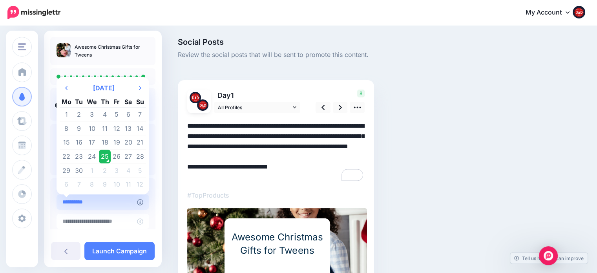
click at [99, 200] on input "**********" at bounding box center [96, 201] width 80 height 15
click at [144, 87] on th "Next Month" at bounding box center [140, 88] width 12 height 16
click at [130, 114] on td "1" at bounding box center [128, 114] width 12 height 14
type input "**********"
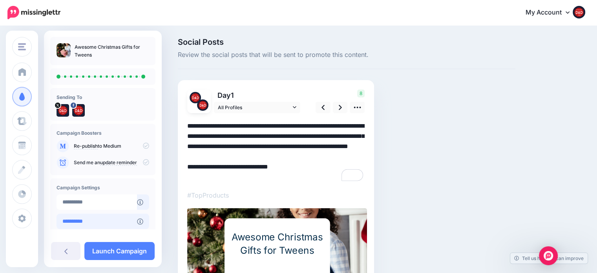
click at [100, 219] on input "**********" at bounding box center [96, 220] width 80 height 15
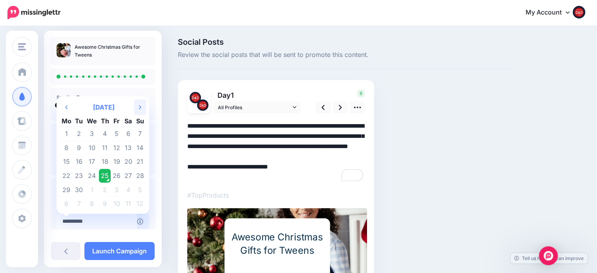
click at [142, 109] on th "Next Month" at bounding box center [140, 107] width 12 height 16
click at [94, 187] on td "31" at bounding box center [92, 189] width 14 height 14
type input "**********"
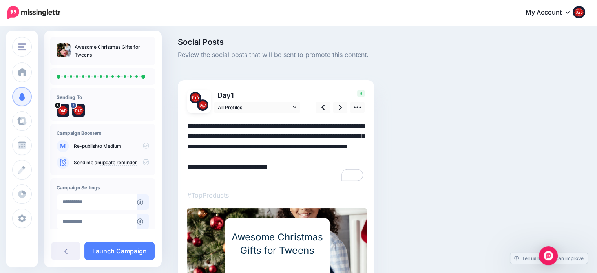
click at [491, 119] on div "Social Posts Review the social posts that will be sent to promote this content.…" at bounding box center [346, 184] width 349 height 293
click at [146, 254] on link "Launch Campaign" at bounding box center [119, 251] width 70 height 18
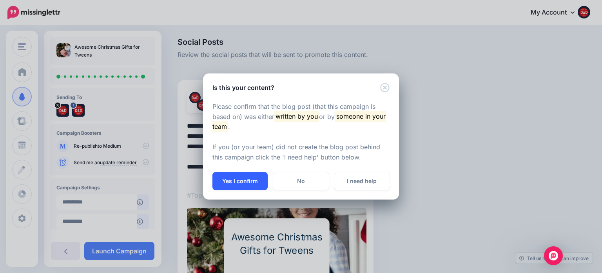
click at [244, 181] on button "Yes I confirm" at bounding box center [240, 181] width 55 height 18
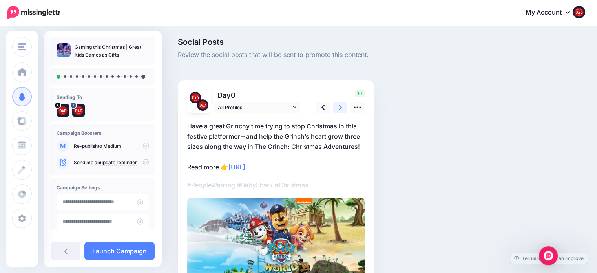
click at [336, 110] on link at bounding box center [340, 107] width 15 height 11
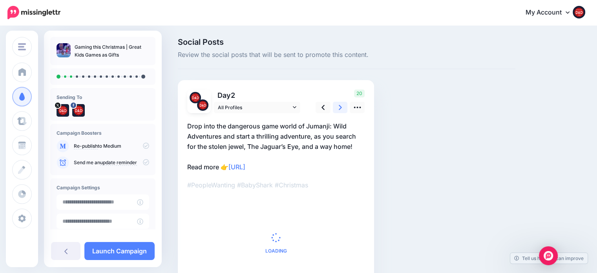
click at [336, 110] on link at bounding box center [340, 107] width 15 height 11
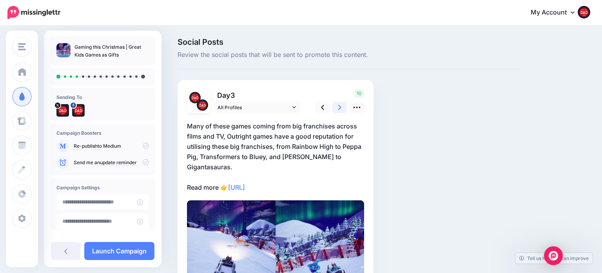
click at [336, 110] on link at bounding box center [340, 107] width 15 height 11
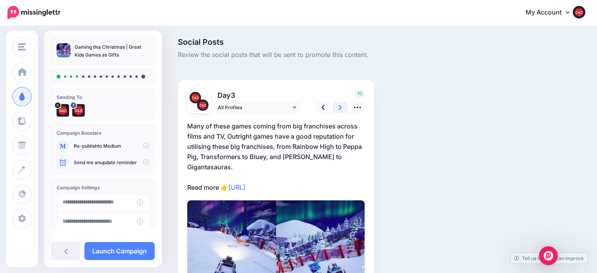
click at [336, 110] on link at bounding box center [340, 107] width 15 height 11
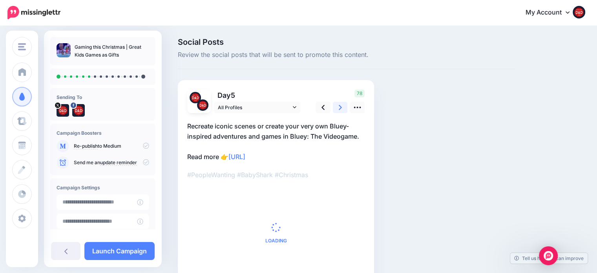
click at [336, 110] on link at bounding box center [340, 107] width 15 height 11
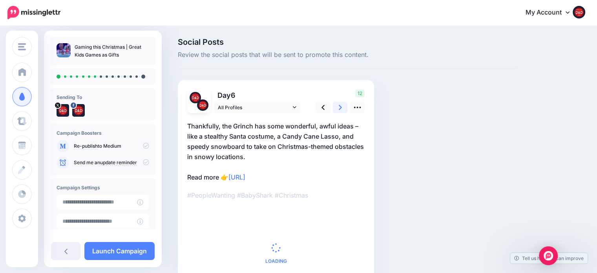
click at [336, 110] on link at bounding box center [340, 107] width 15 height 11
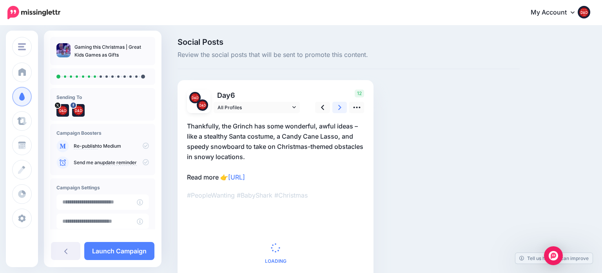
click at [336, 110] on link at bounding box center [340, 107] width 15 height 11
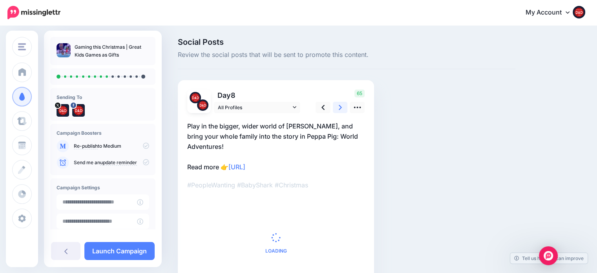
click at [336, 110] on link at bounding box center [340, 107] width 15 height 11
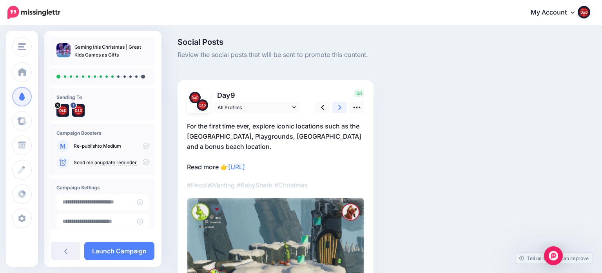
click at [336, 110] on link at bounding box center [340, 107] width 15 height 11
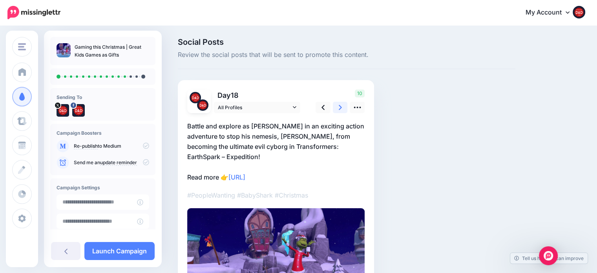
click at [336, 110] on link at bounding box center [340, 107] width 15 height 11
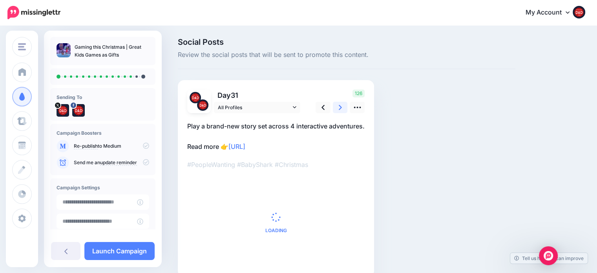
click at [336, 110] on link at bounding box center [340, 107] width 15 height 11
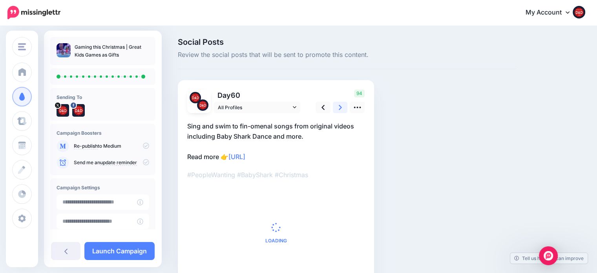
click at [336, 110] on link at bounding box center [340, 107] width 15 height 11
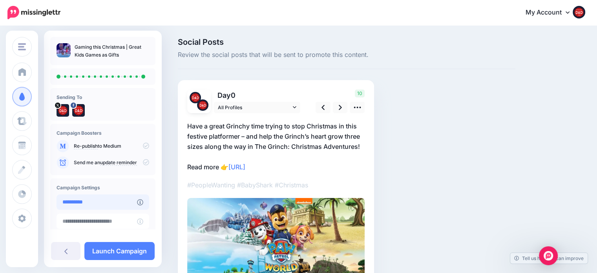
click at [88, 207] on input "**********" at bounding box center [96, 201] width 80 height 15
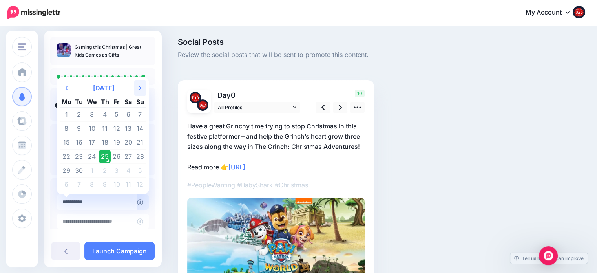
click at [141, 86] on th "Next Month" at bounding box center [140, 88] width 12 height 16
click at [130, 116] on td "1" at bounding box center [128, 114] width 12 height 14
type input "**********"
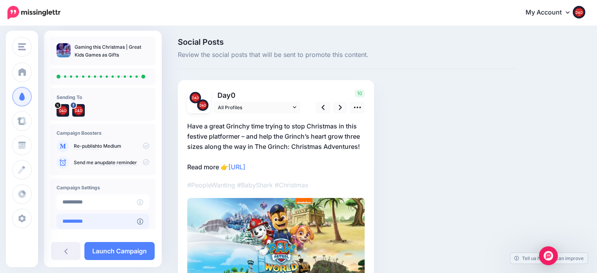
drag, startPoint x: 115, startPoint y: 224, endPoint x: 119, endPoint y: 215, distance: 10.4
click at [115, 224] on input "**********" at bounding box center [96, 220] width 80 height 15
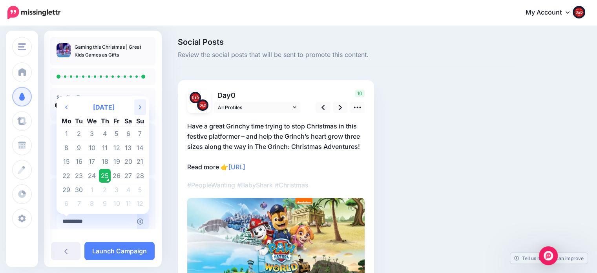
click at [139, 106] on icon at bounding box center [140, 107] width 2 height 4
click at [96, 186] on td "31" at bounding box center [92, 189] width 14 height 14
type input "**********"
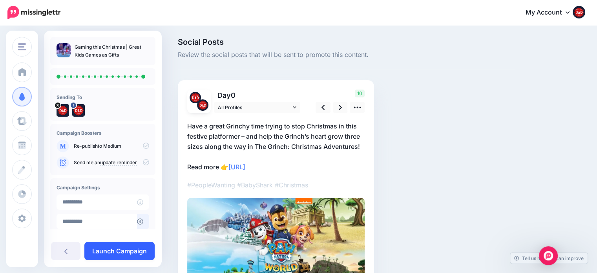
click at [115, 252] on link "Launch Campaign" at bounding box center [119, 251] width 70 height 18
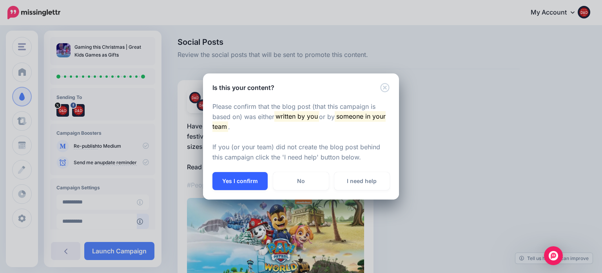
click at [240, 181] on button "Yes I confirm" at bounding box center [240, 181] width 55 height 18
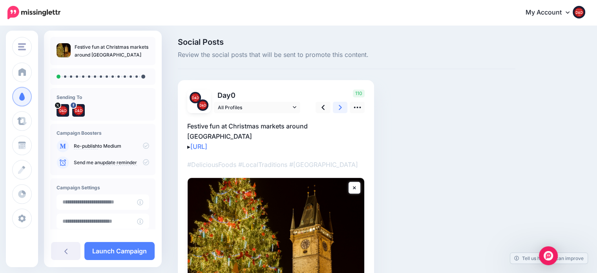
click at [338, 109] on icon at bounding box center [339, 107] width 3 height 8
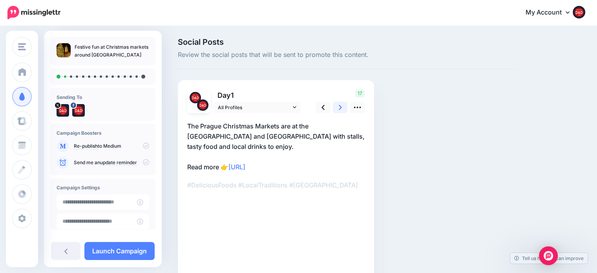
click at [338, 109] on icon at bounding box center [339, 107] width 3 height 8
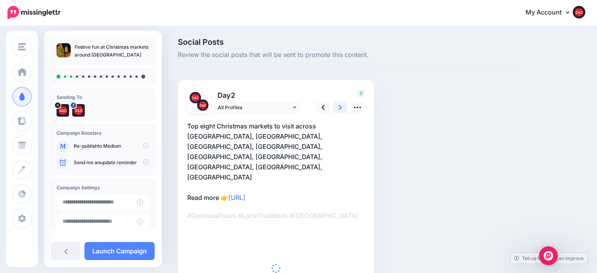
click at [338, 110] on icon at bounding box center [339, 107] width 3 height 8
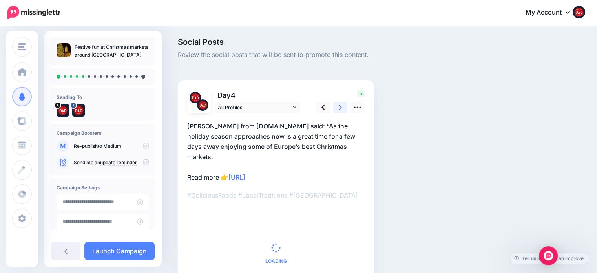
click at [338, 110] on icon at bounding box center [339, 107] width 3 height 8
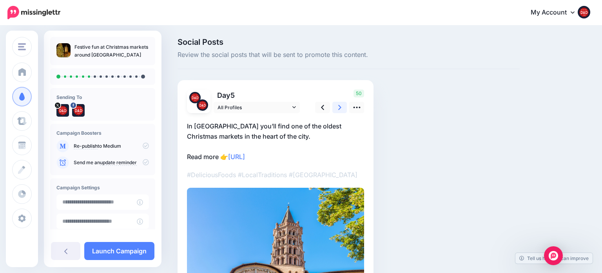
click at [338, 110] on icon at bounding box center [339, 107] width 3 height 8
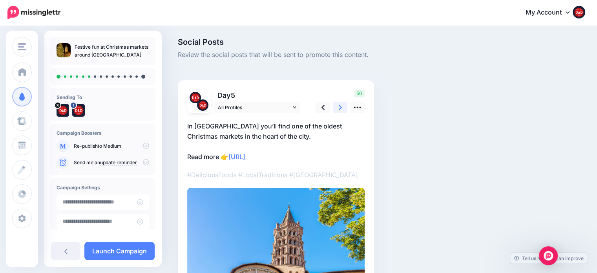
click at [338, 110] on icon at bounding box center [339, 107] width 3 height 8
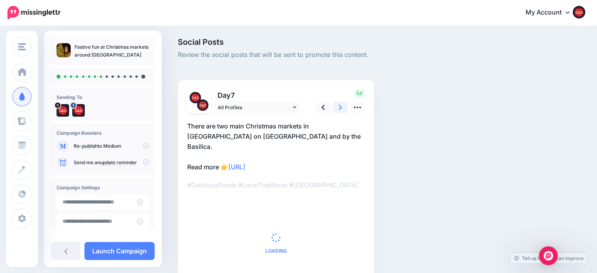
click at [338, 110] on icon at bounding box center [339, 107] width 3 height 8
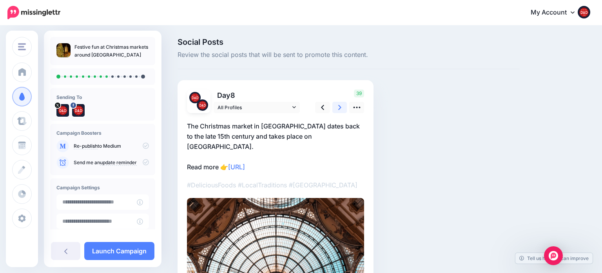
click at [338, 110] on icon at bounding box center [339, 107] width 3 height 8
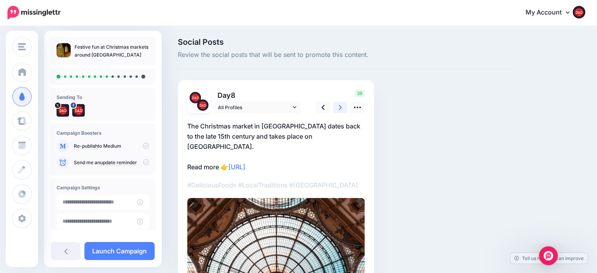
click at [338, 110] on icon at bounding box center [339, 107] width 3 height 8
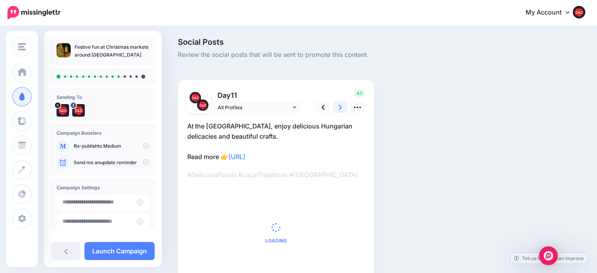
click at [338, 110] on icon at bounding box center [339, 107] width 3 height 8
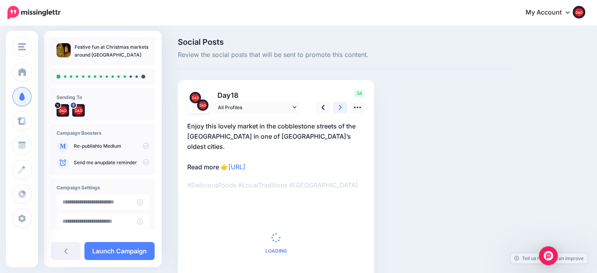
click at [338, 110] on icon at bounding box center [339, 107] width 3 height 8
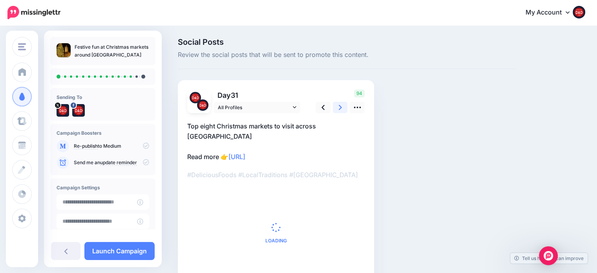
click at [338, 110] on icon at bounding box center [339, 107] width 3 height 8
click at [338, 111] on icon at bounding box center [339, 107] width 3 height 8
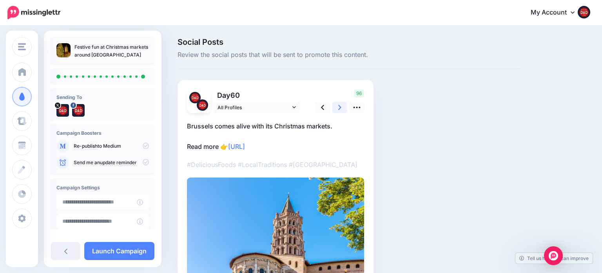
click at [338, 111] on icon at bounding box center [339, 107] width 3 height 8
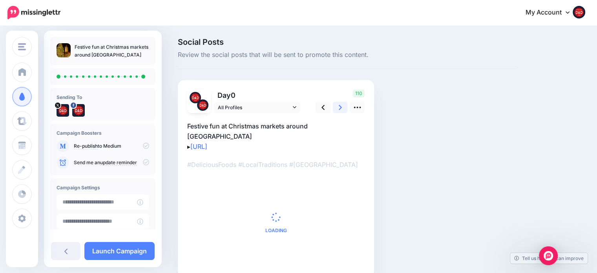
click at [338, 111] on icon at bounding box center [339, 107] width 3 height 8
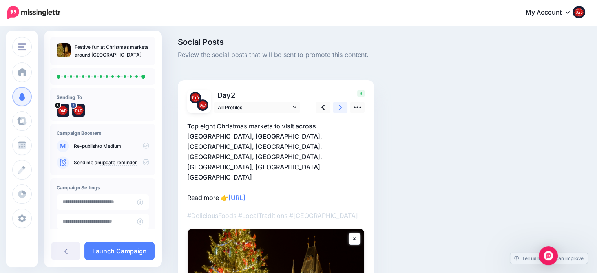
click at [338, 111] on icon at bounding box center [339, 107] width 3 height 8
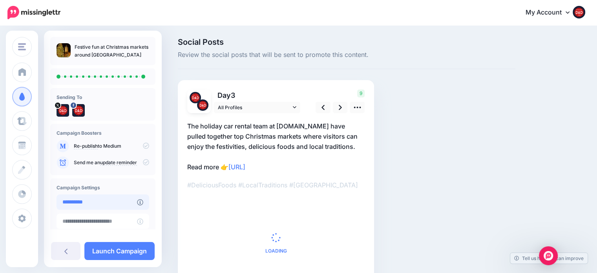
click at [113, 204] on input "**********" at bounding box center [96, 201] width 80 height 15
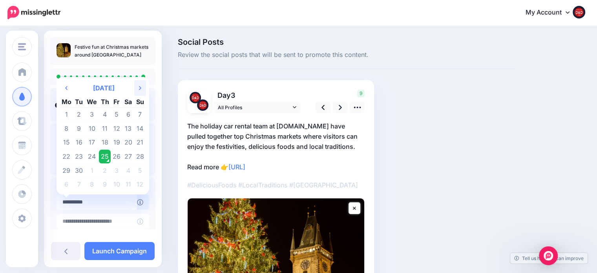
click at [138, 84] on th "Next Month" at bounding box center [140, 88] width 12 height 16
click at [128, 113] on td "1" at bounding box center [128, 114] width 12 height 14
type input "**********"
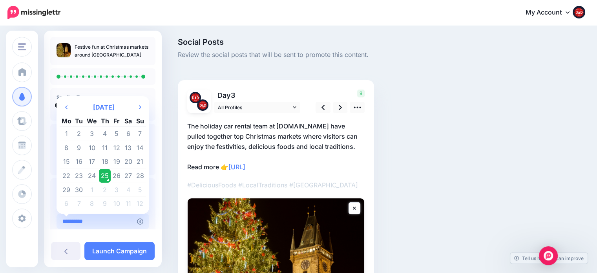
click at [117, 220] on input "**********" at bounding box center [96, 220] width 80 height 15
click at [140, 108] on th "Next Month" at bounding box center [140, 107] width 12 height 16
click at [96, 189] on td "31" at bounding box center [92, 189] width 14 height 14
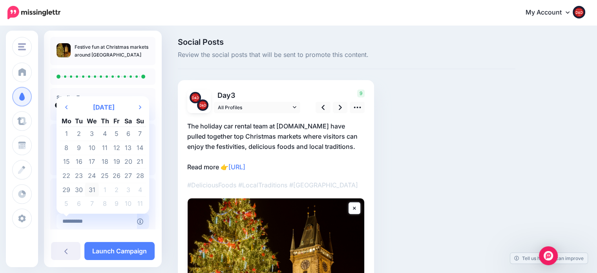
type input "**********"
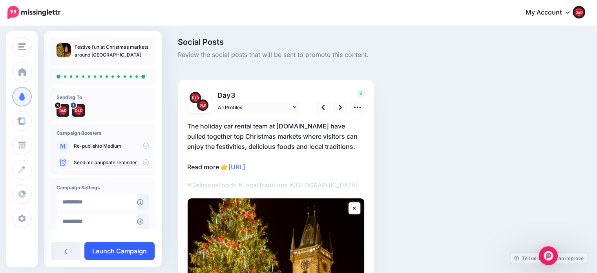
click at [113, 247] on link "Launch Campaign" at bounding box center [119, 251] width 70 height 18
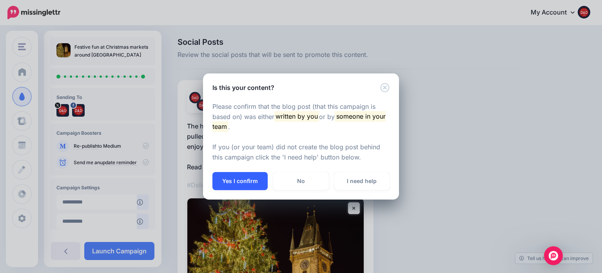
click at [232, 187] on button "Yes I confirm" at bounding box center [240, 181] width 55 height 18
